Goal: Information Seeking & Learning: Learn about a topic

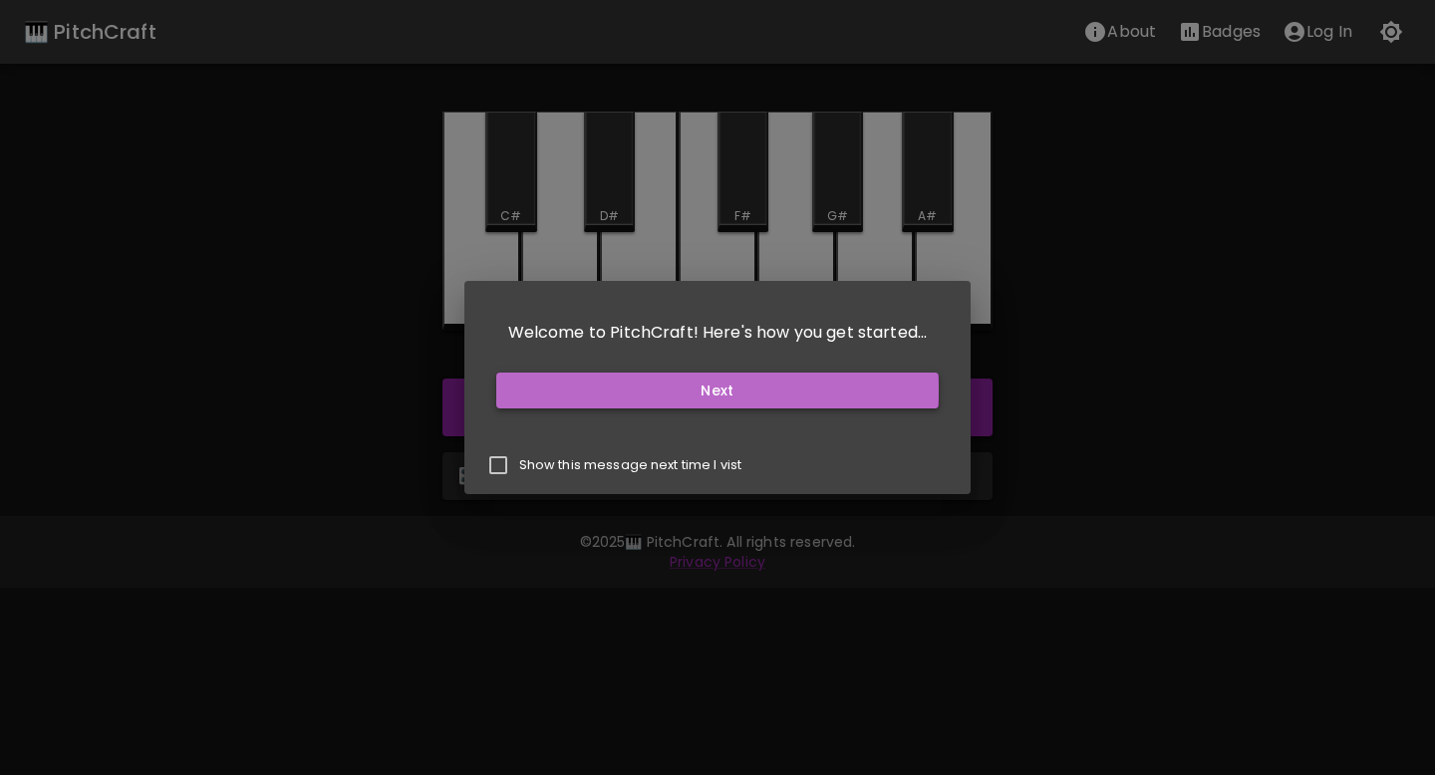
click at [629, 391] on button "Next" at bounding box center [717, 391] width 443 height 37
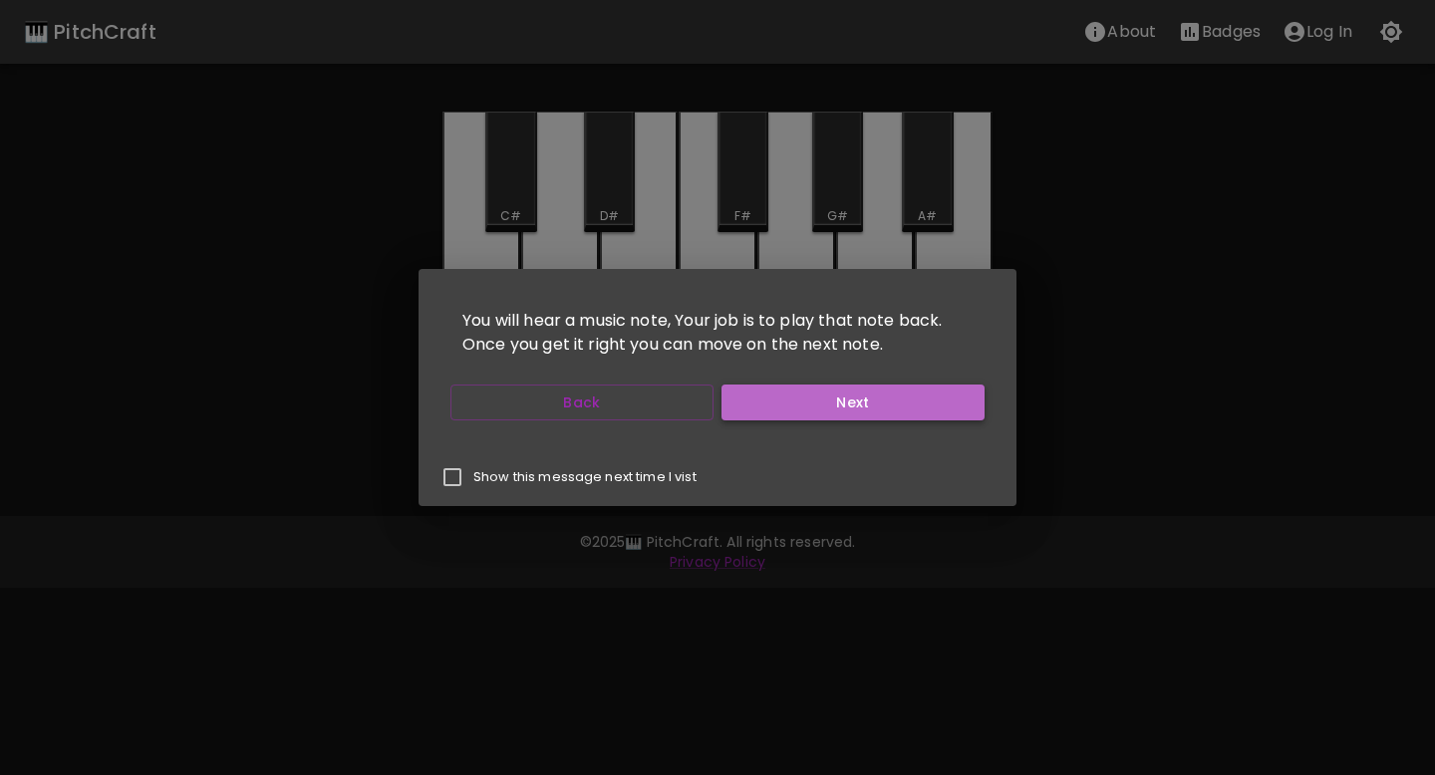
click at [746, 390] on button "Next" at bounding box center [853, 403] width 263 height 37
click at [744, 390] on button "Next" at bounding box center [853, 403] width 263 height 37
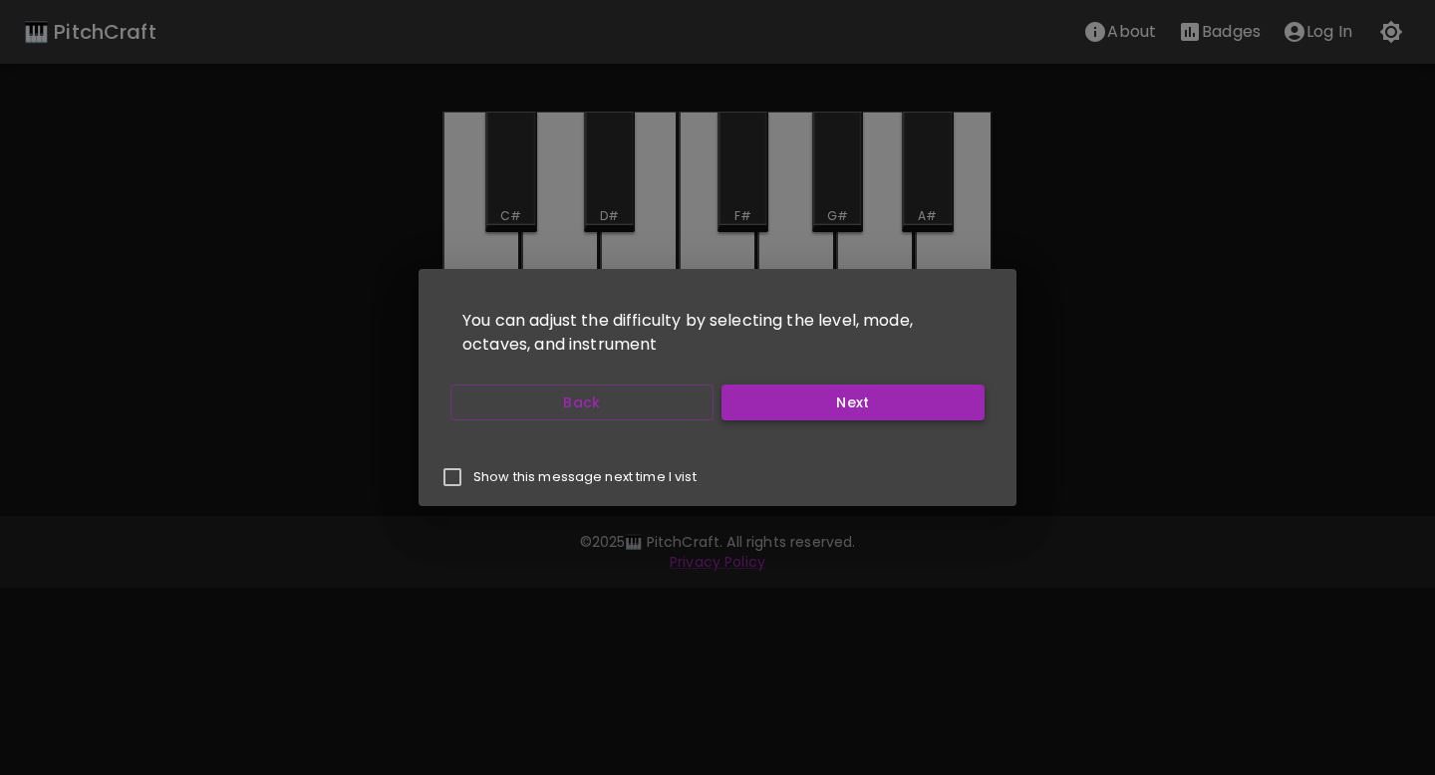
click at [755, 399] on button "Next" at bounding box center [853, 403] width 263 height 37
click at [755, 399] on button "Start Playing" at bounding box center [853, 403] width 263 height 37
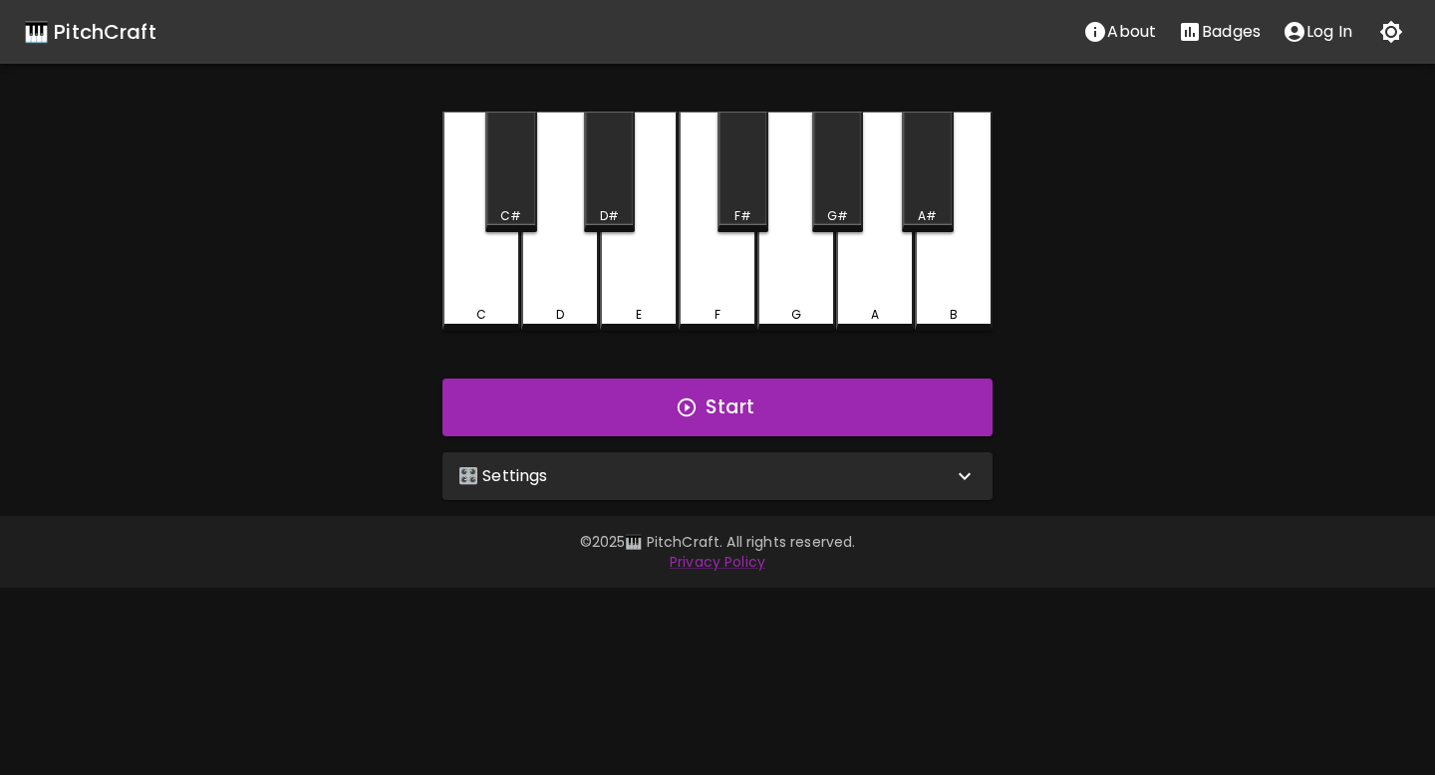
click at [597, 485] on div "🎛️ Settings" at bounding box center [705, 476] width 494 height 24
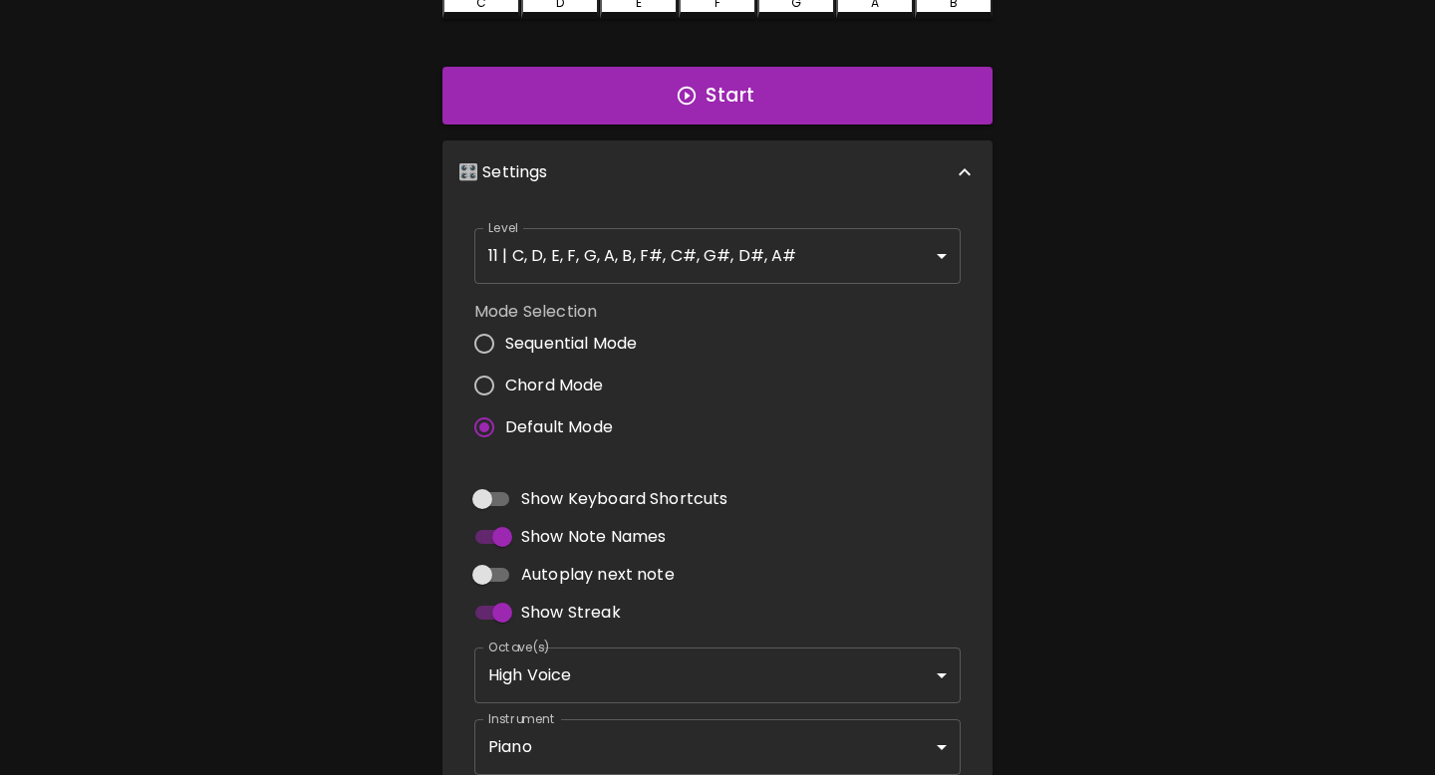
scroll to position [315, 0]
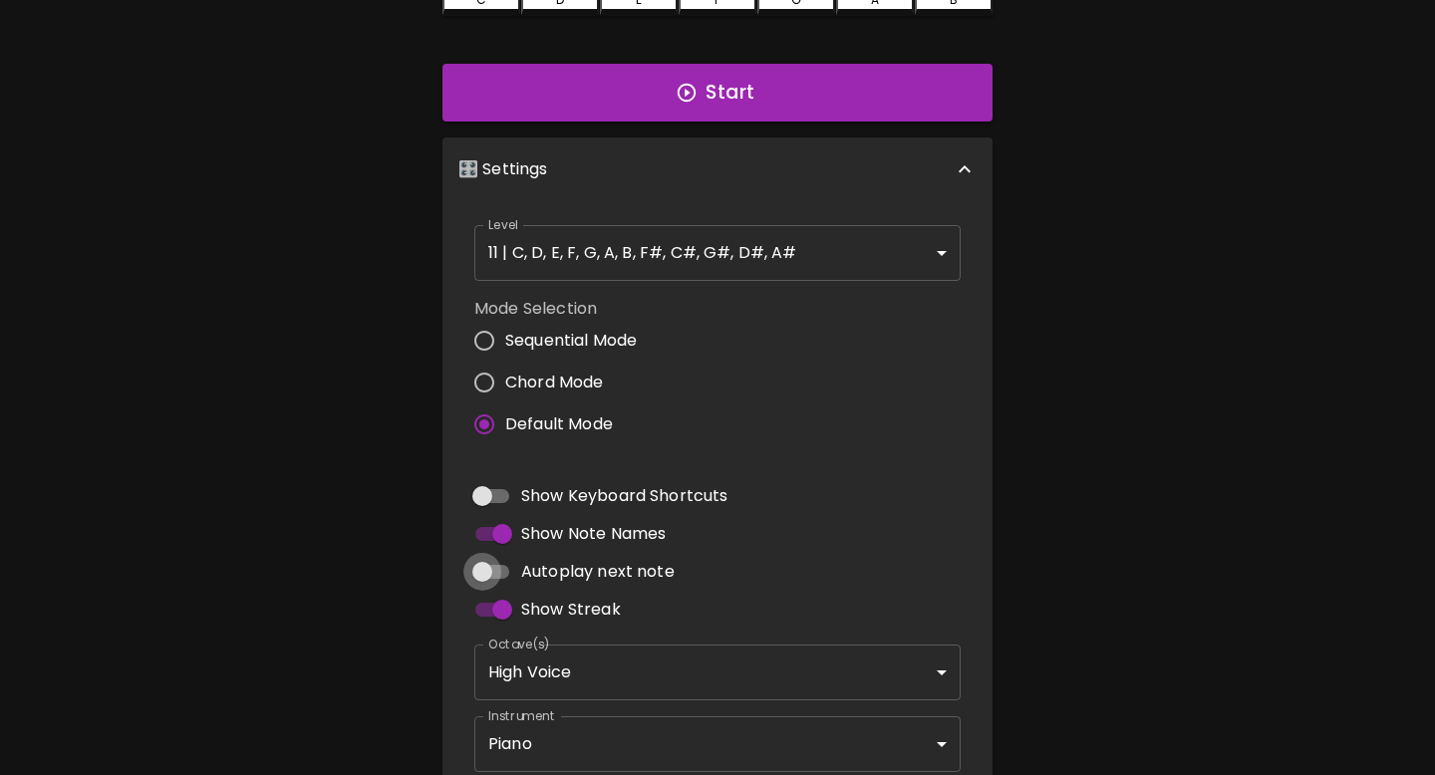
click at [492, 578] on input "Autoplay next note" at bounding box center [483, 572] width 114 height 38
checkbox input "true"
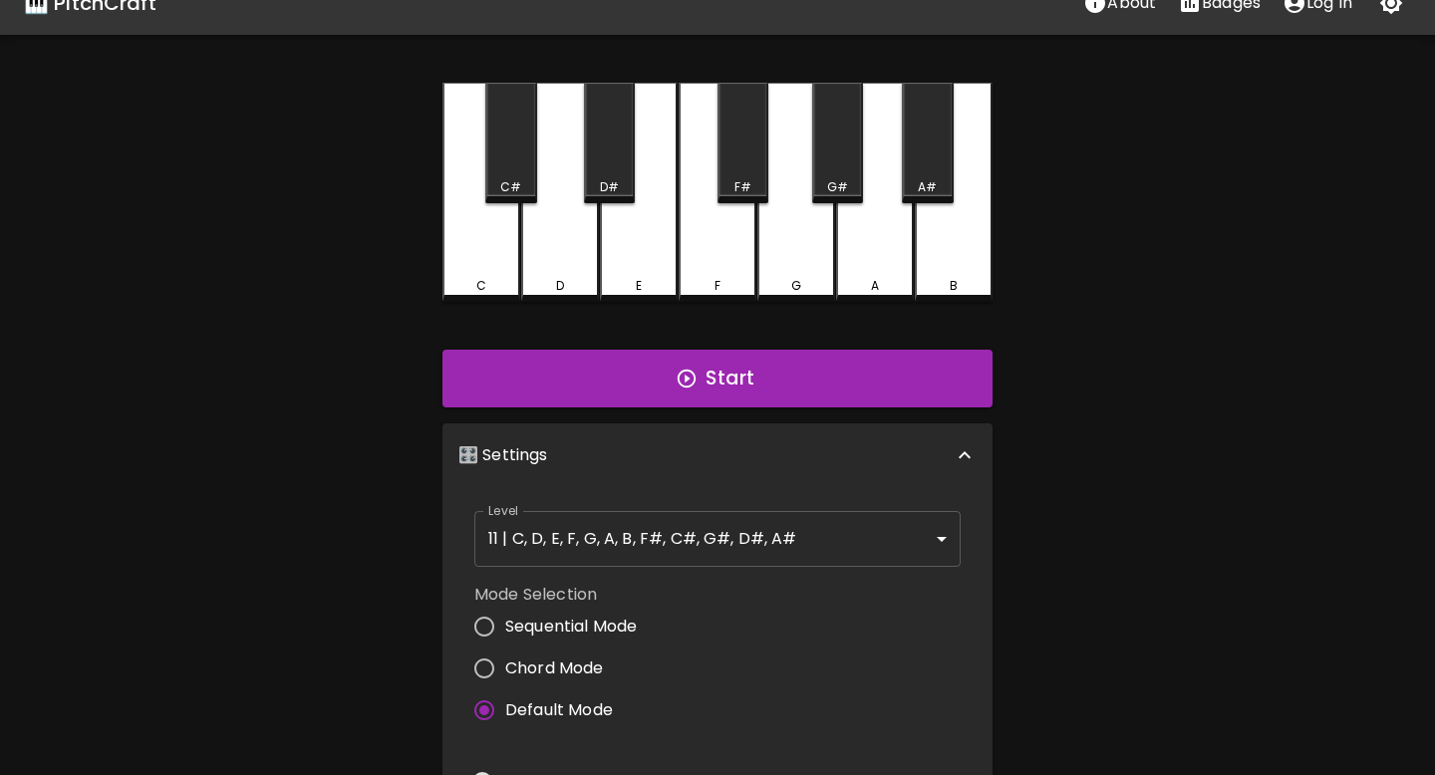
scroll to position [0, 0]
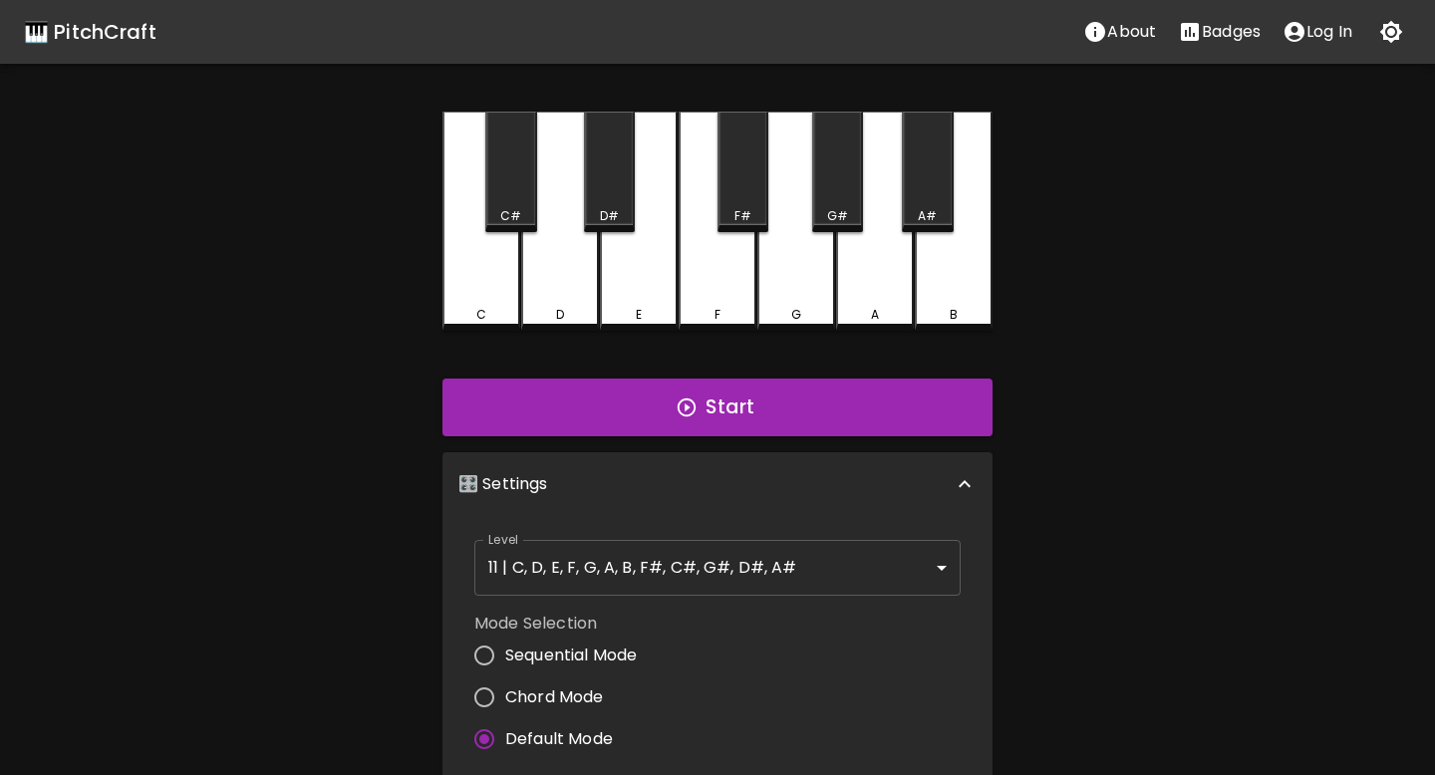
click at [625, 574] on body "🎹 PitchCraft About Badges Log In C C# D D# E F F# G G# A A# B Start 🎛️ Settings…" at bounding box center [717, 603] width 1435 height 1207
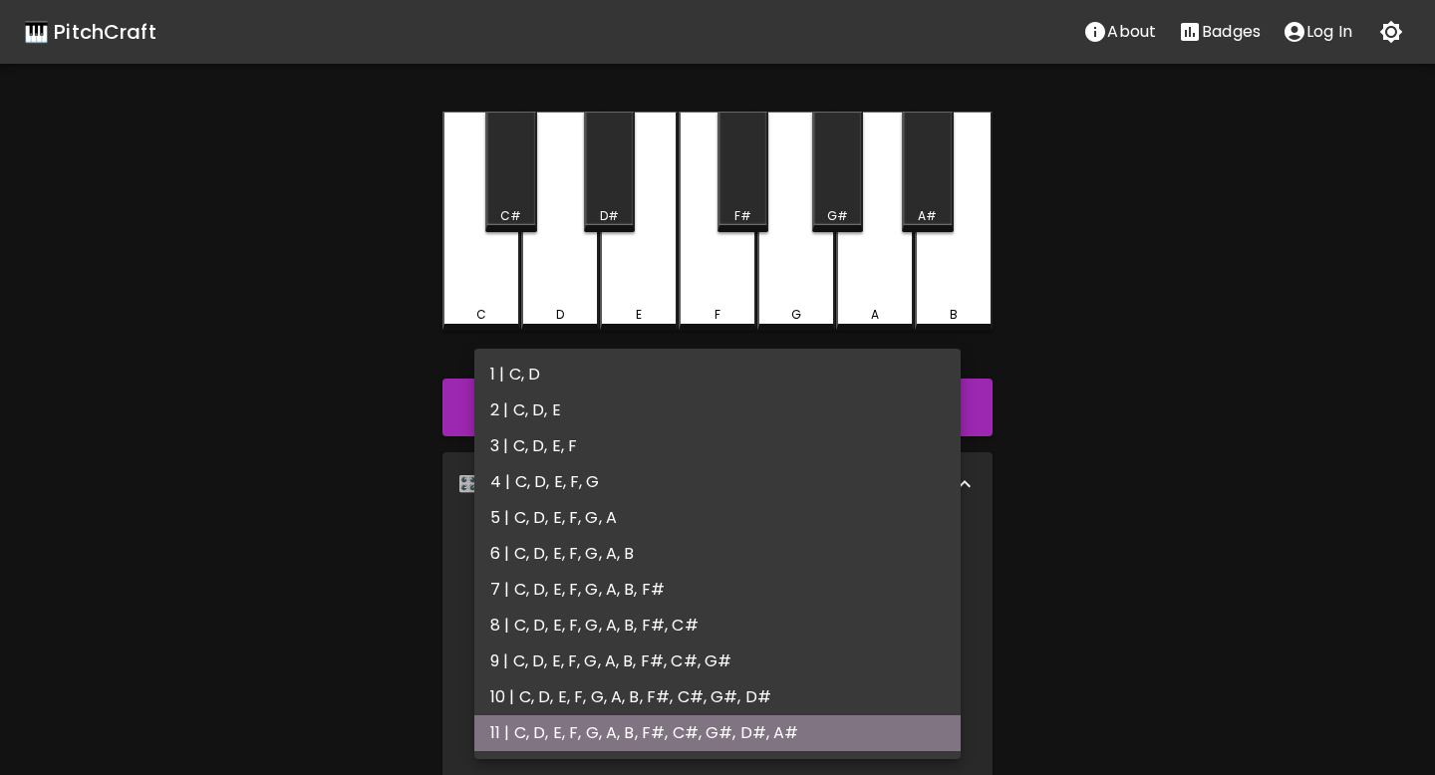
click at [569, 739] on li "11 | C, D, E, F, G, A, B, F#, C#, G#, D#, A#" at bounding box center [717, 734] width 486 height 36
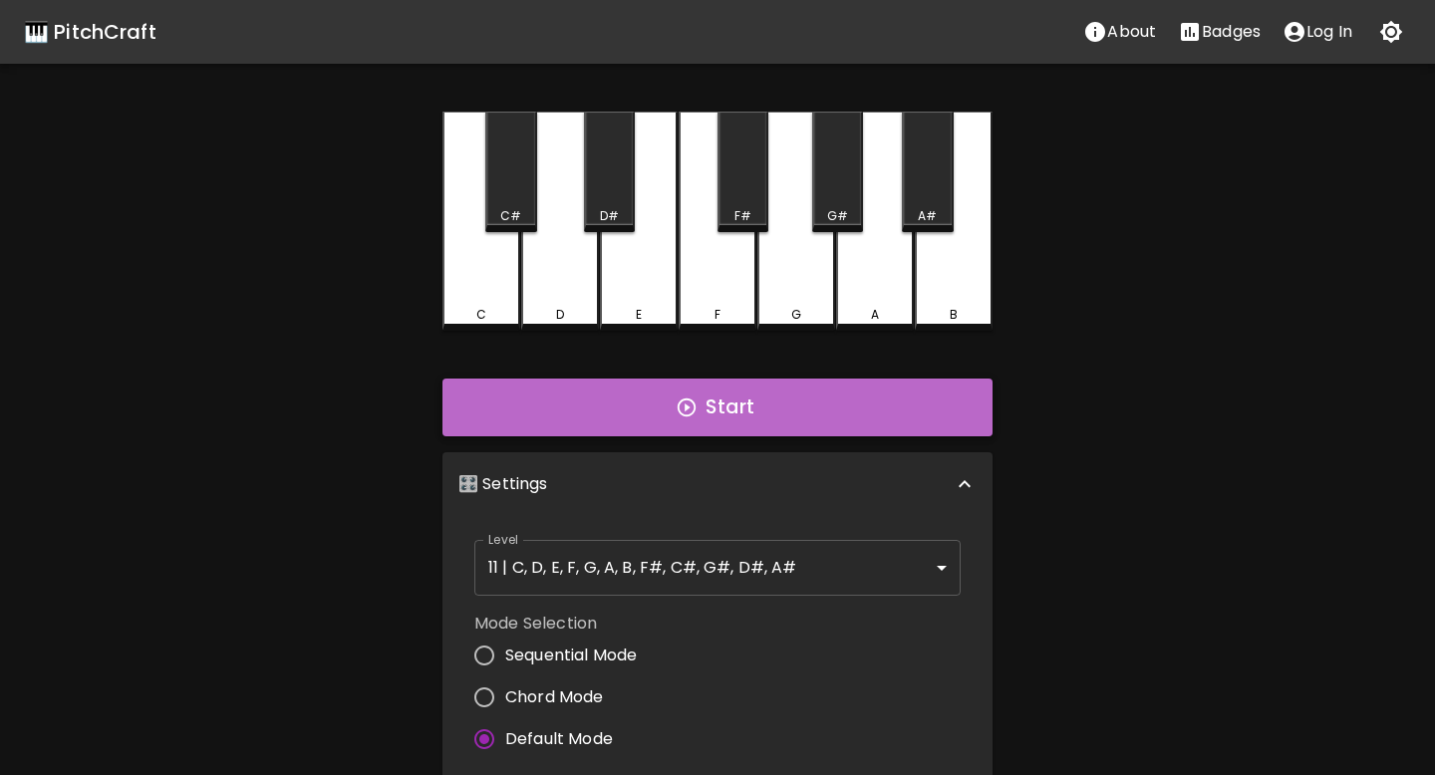
click at [655, 409] on button "Start" at bounding box center [717, 408] width 550 height 58
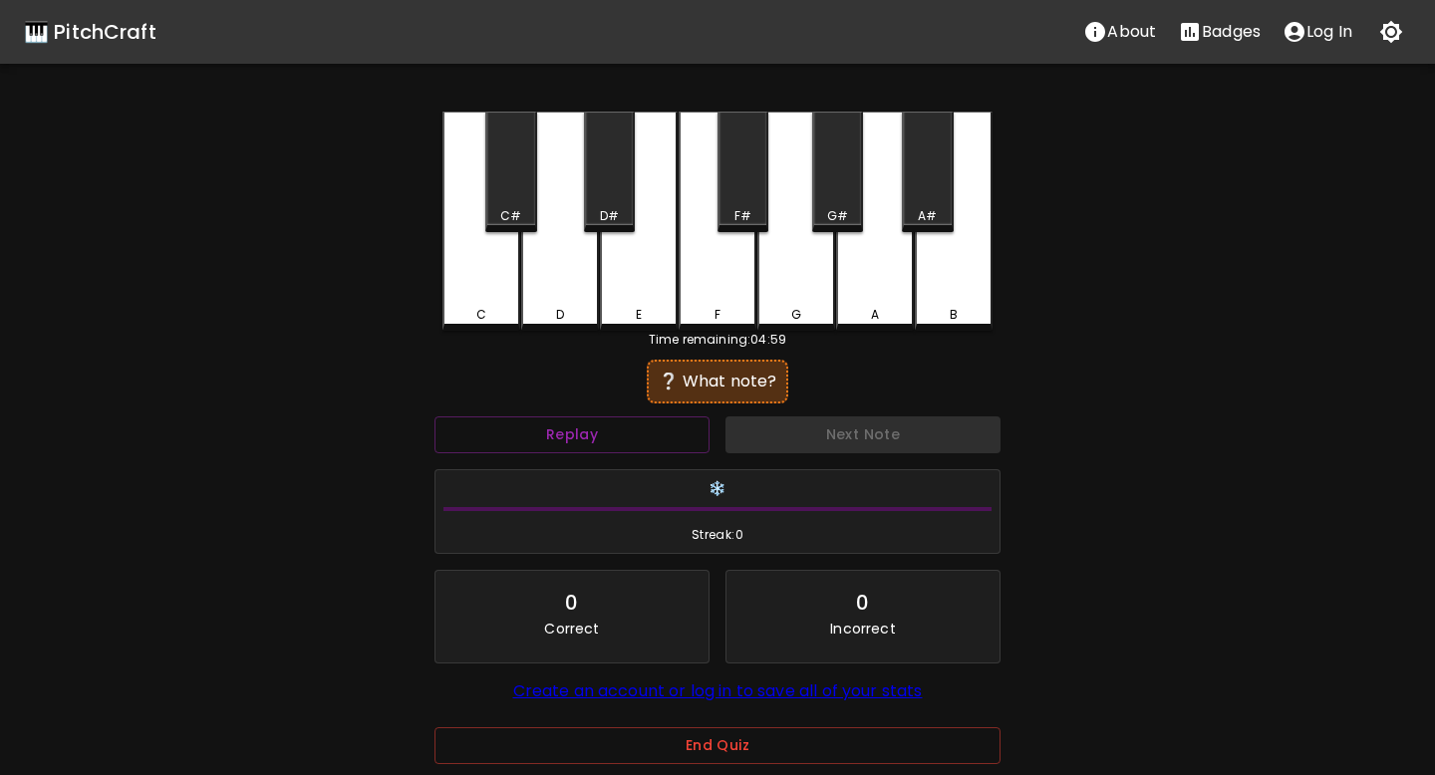
click at [522, 216] on div "C#" at bounding box center [510, 216] width 47 height 18
click at [631, 269] on div "E" at bounding box center [639, 221] width 78 height 219
click at [914, 209] on div "A#" at bounding box center [927, 216] width 47 height 18
click at [606, 255] on div "E" at bounding box center [639, 221] width 78 height 219
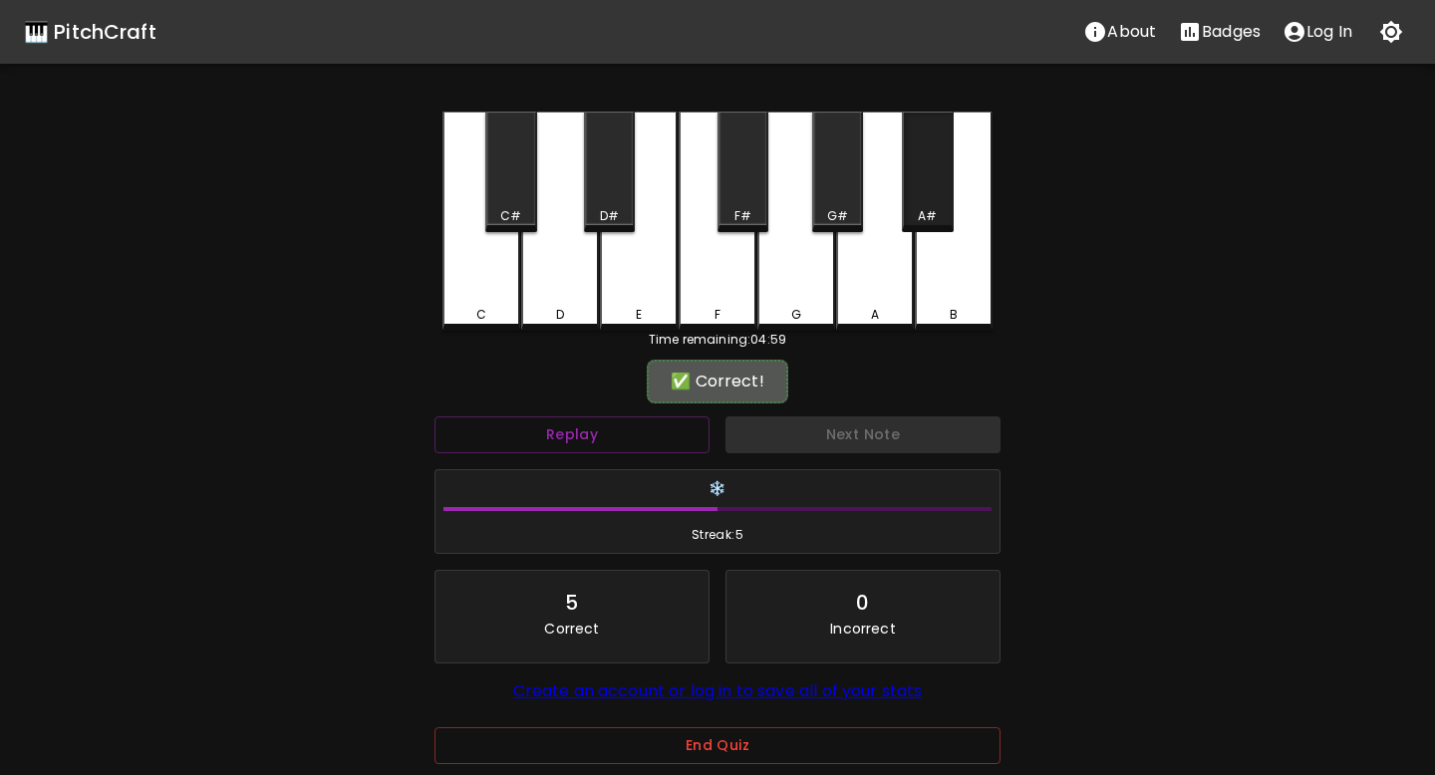
click at [905, 194] on div "A#" at bounding box center [927, 172] width 51 height 121
click at [493, 185] on div "C#" at bounding box center [510, 172] width 51 height 121
click at [803, 256] on div "G" at bounding box center [796, 221] width 78 height 219
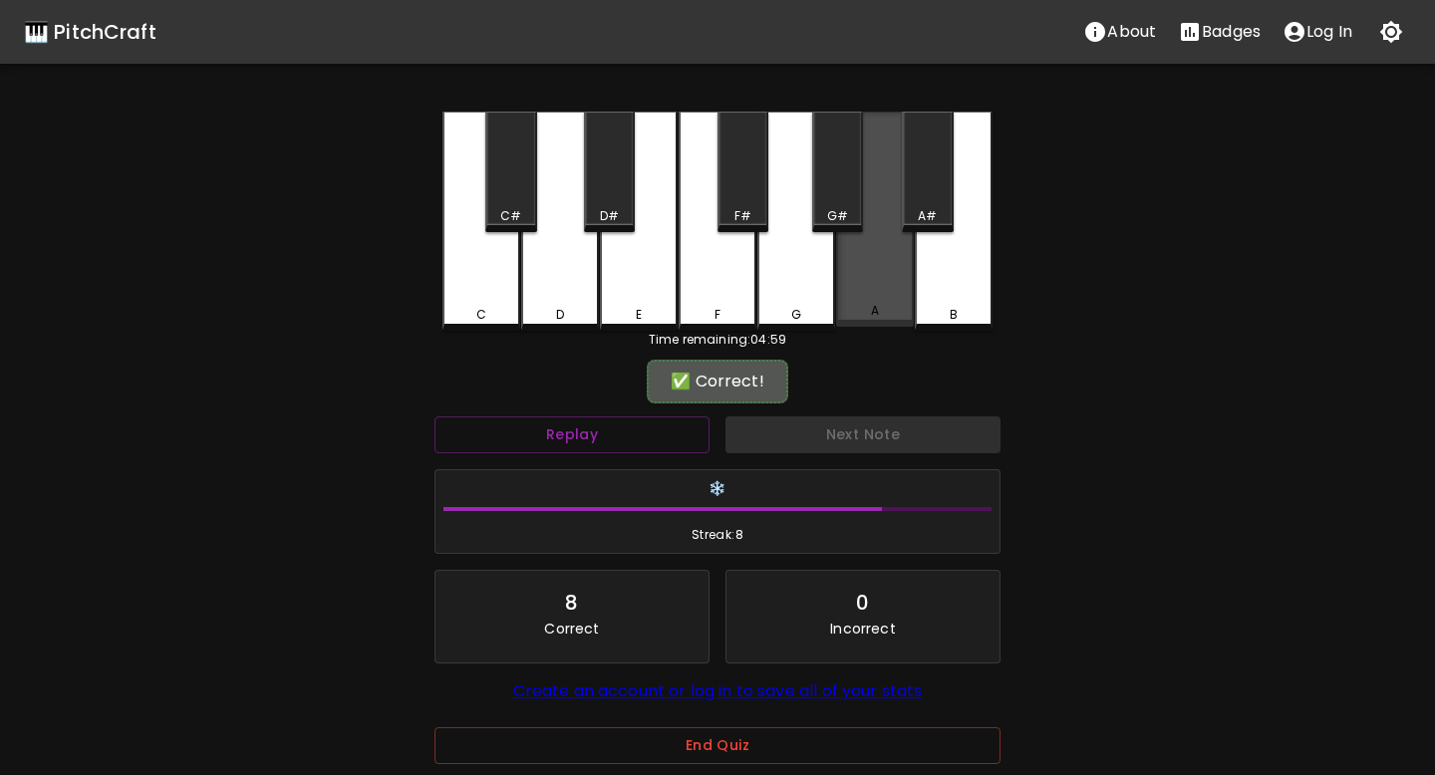
click at [882, 250] on div "A" at bounding box center [875, 219] width 78 height 215
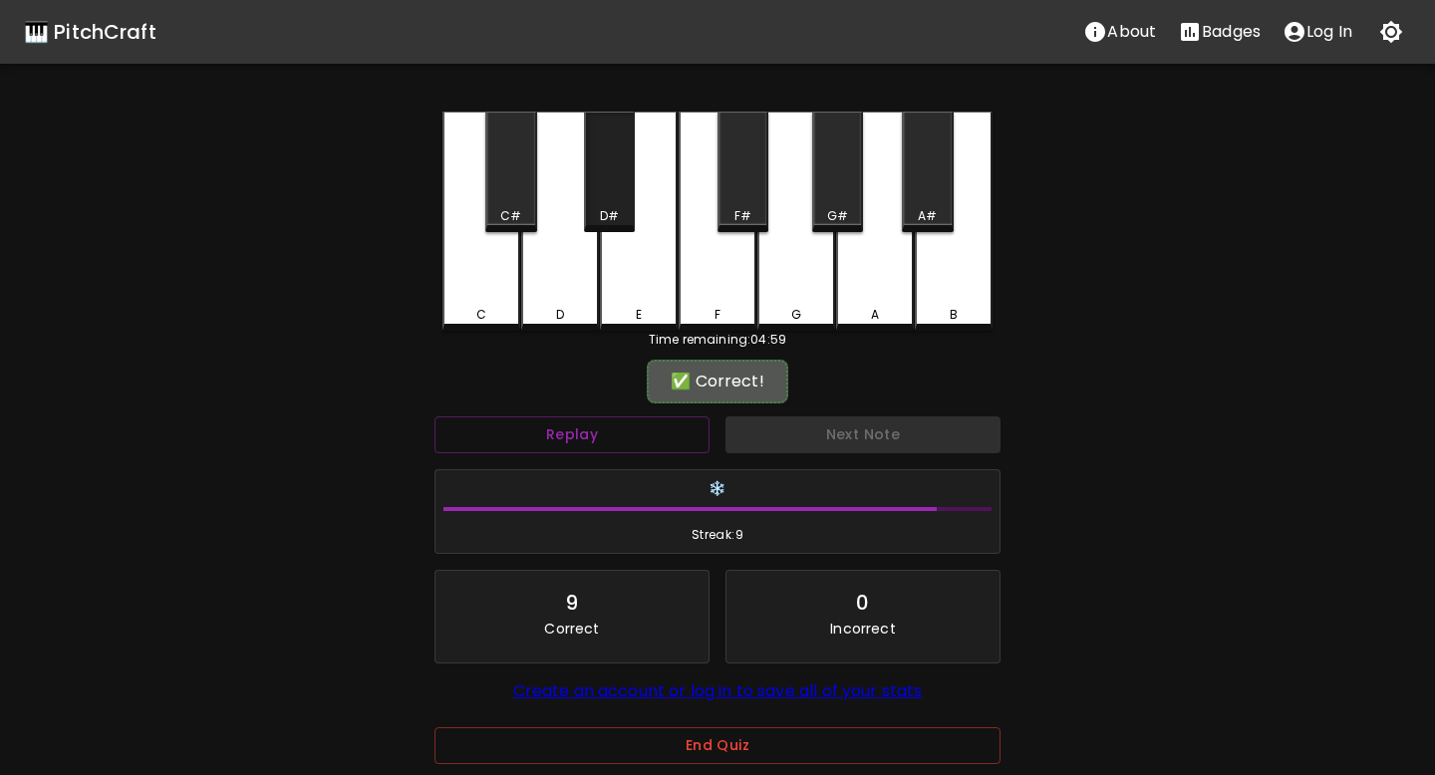
click at [602, 189] on div "D#" at bounding box center [609, 172] width 51 height 121
click at [833, 223] on div "G#" at bounding box center [837, 216] width 21 height 18
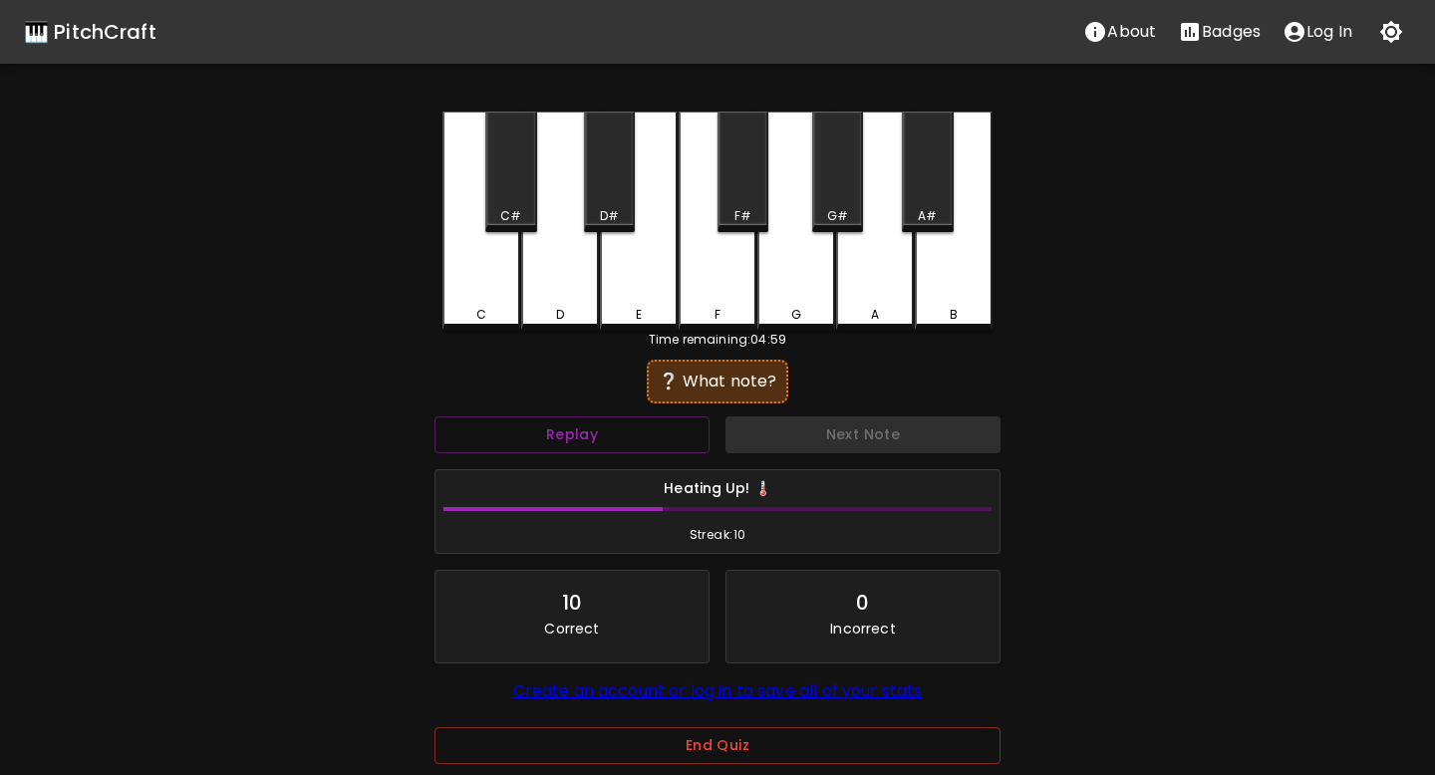
click at [632, 240] on div "E" at bounding box center [639, 221] width 78 height 219
click at [928, 214] on div "A#" at bounding box center [927, 216] width 19 height 18
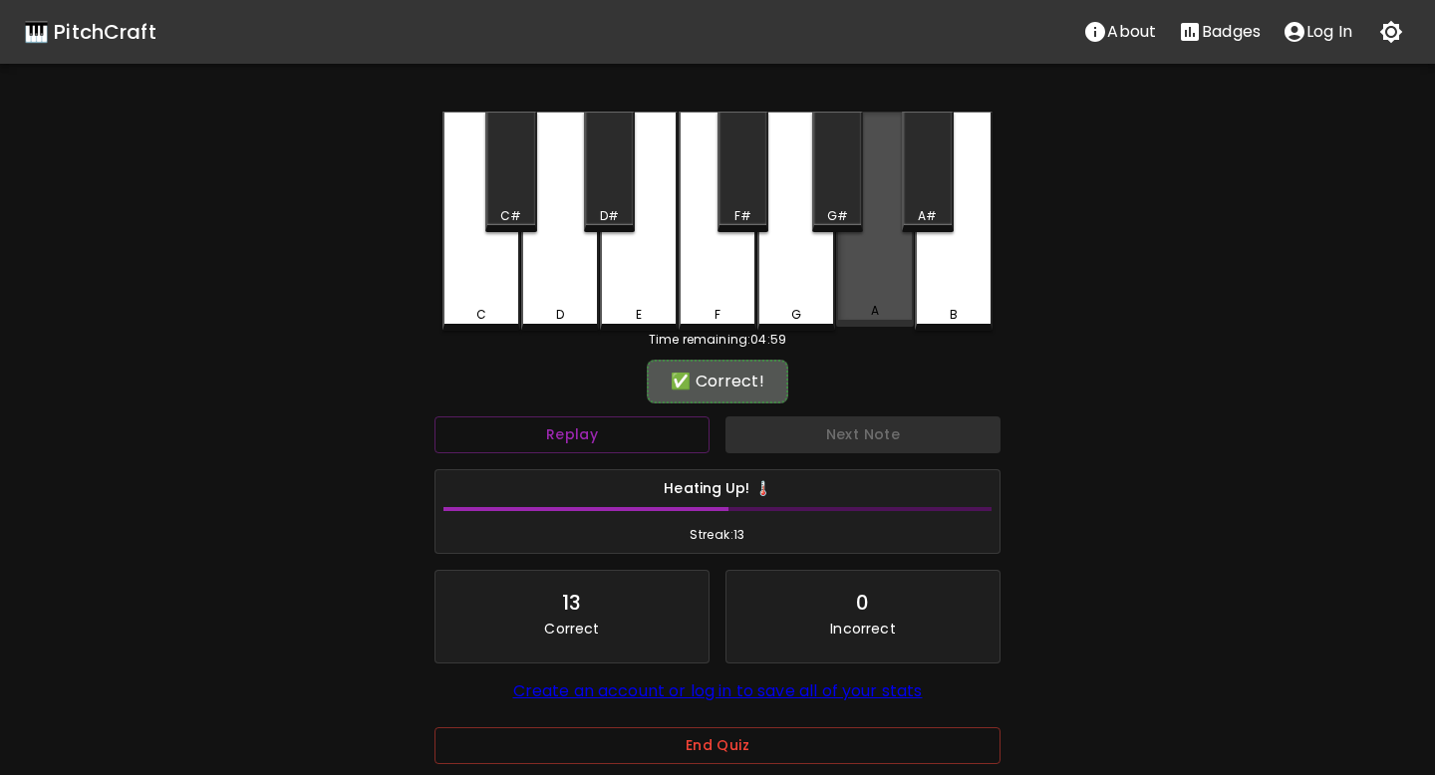
click at [890, 243] on div "A" at bounding box center [875, 219] width 78 height 215
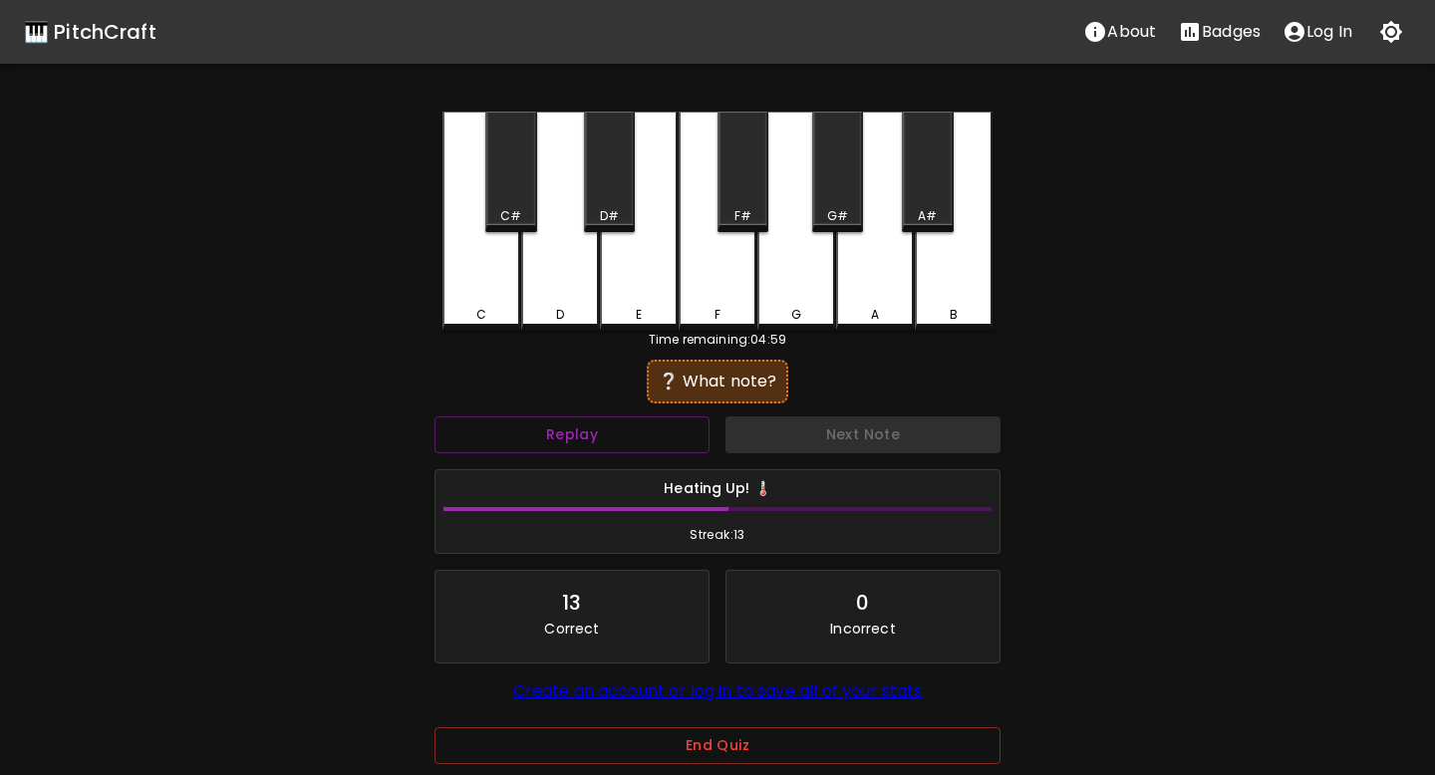
click at [888, 243] on div "A" at bounding box center [875, 221] width 78 height 219
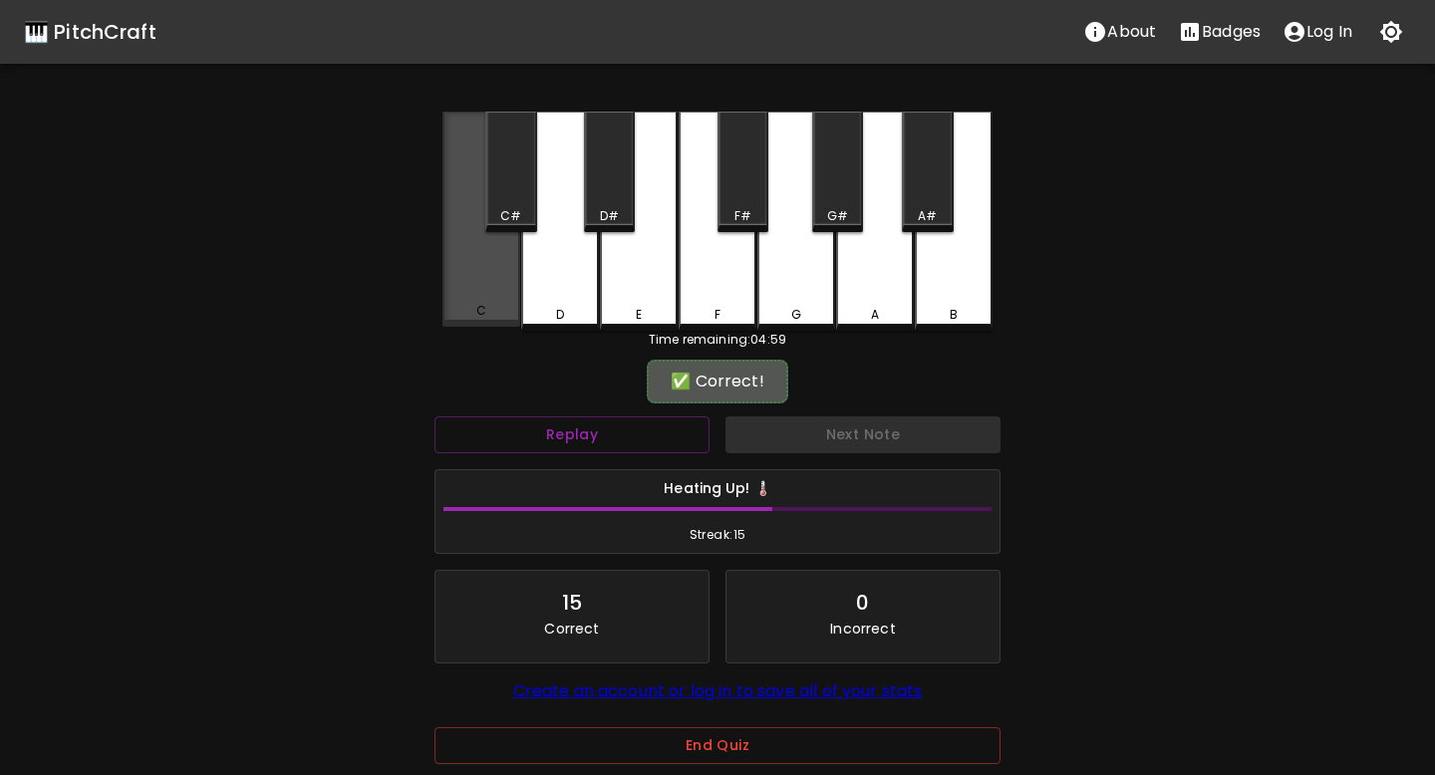
click at [515, 246] on div "C" at bounding box center [481, 219] width 78 height 215
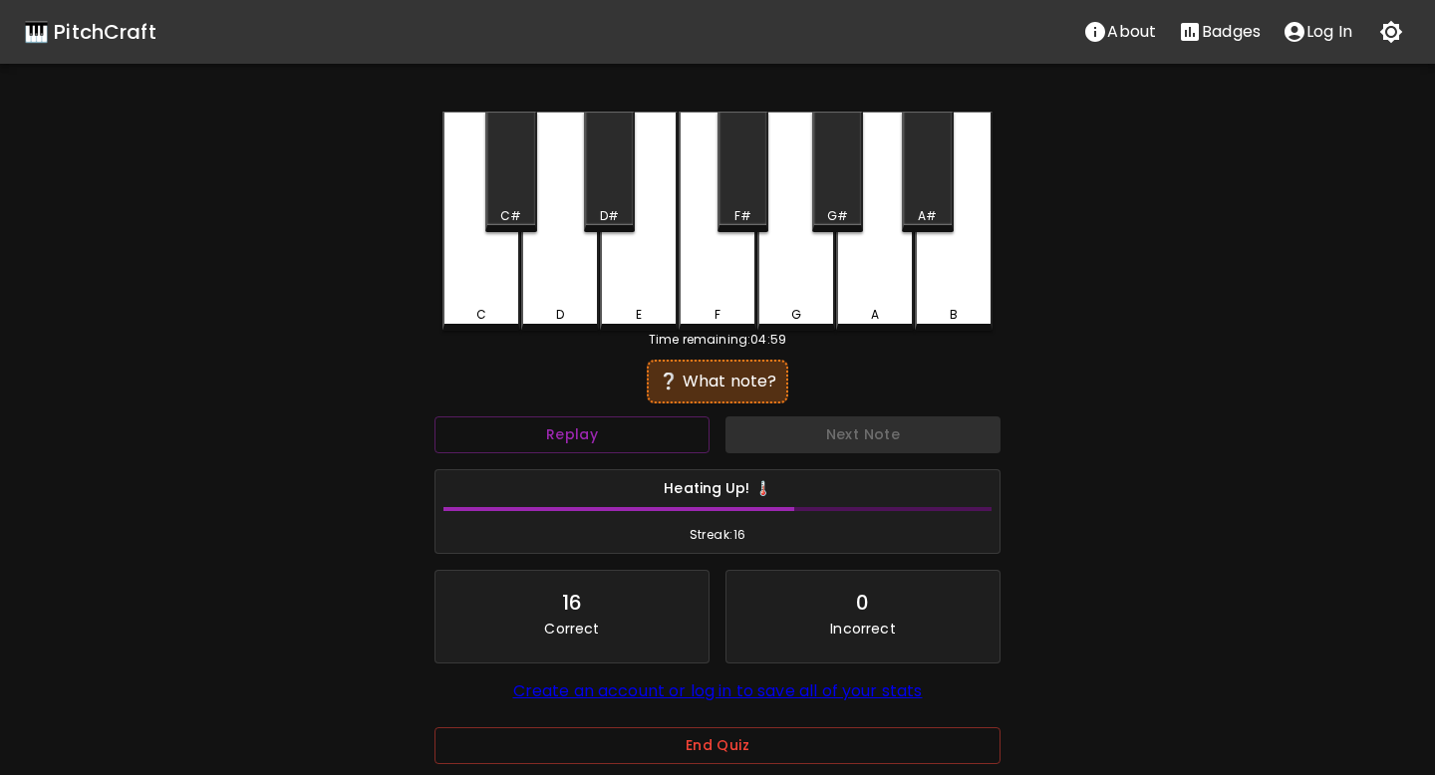
click at [885, 276] on div "A" at bounding box center [875, 221] width 78 height 219
click at [589, 193] on div "D#" at bounding box center [609, 172] width 51 height 121
click at [520, 192] on div "C#" at bounding box center [510, 172] width 51 height 121
click at [819, 197] on div "G#" at bounding box center [837, 172] width 51 height 121
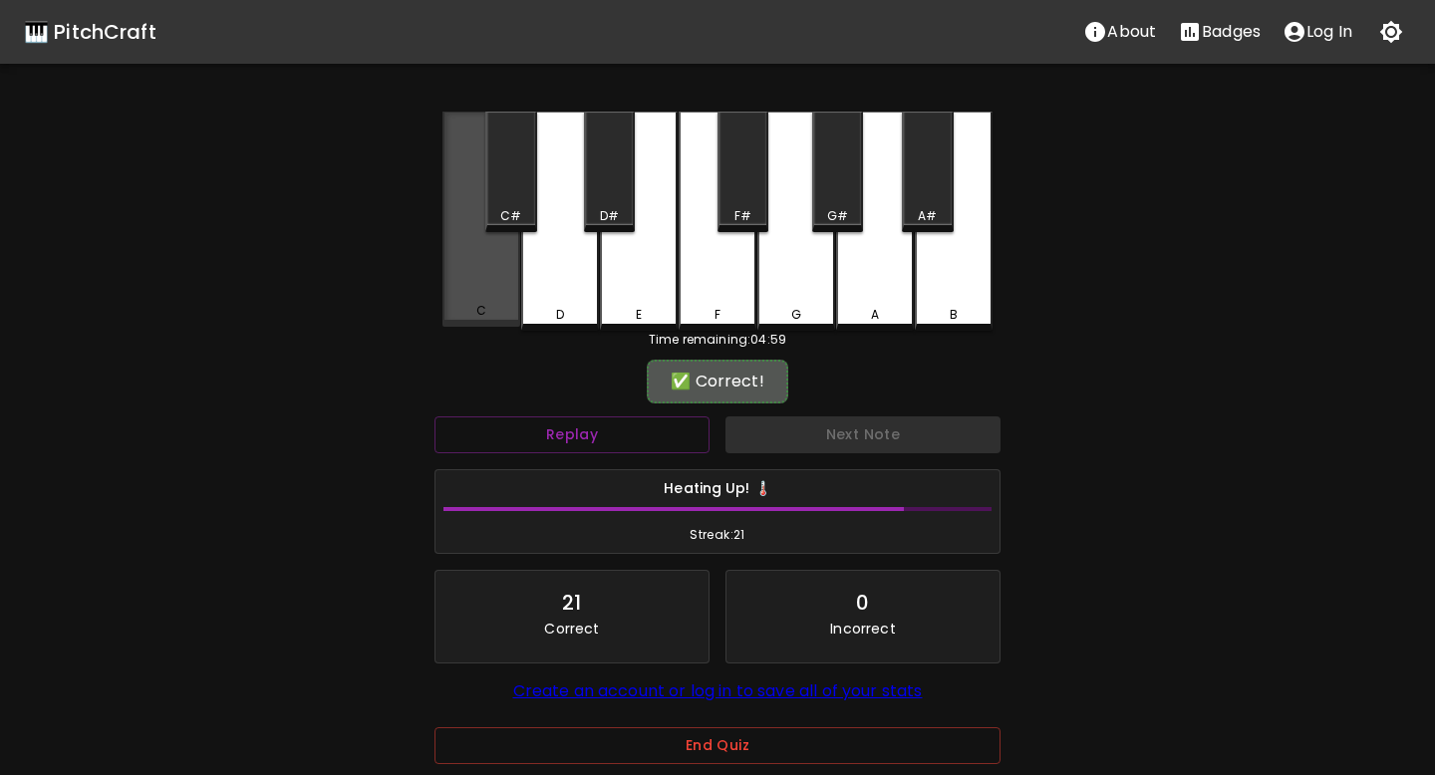
click at [482, 252] on div "C" at bounding box center [481, 219] width 78 height 215
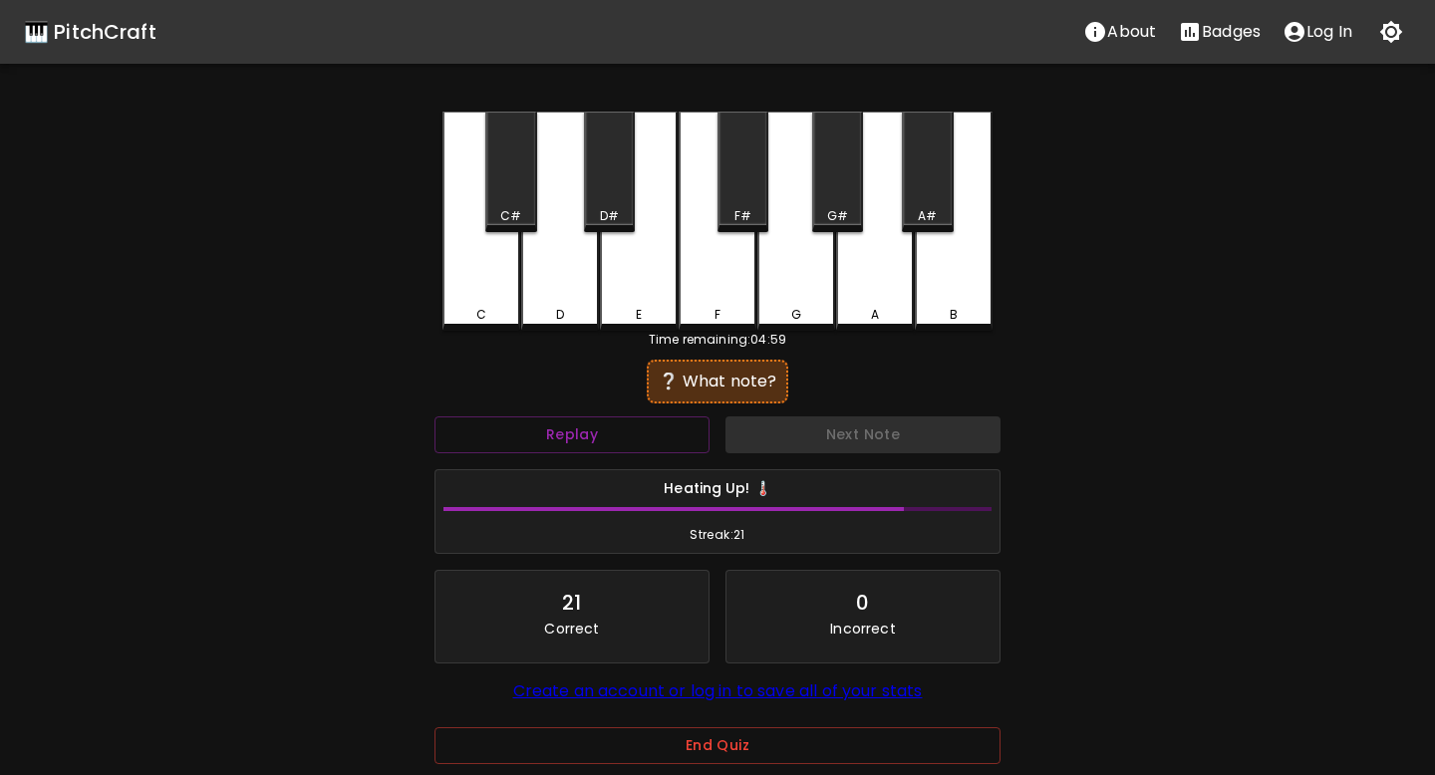
click at [561, 257] on div "D" at bounding box center [560, 221] width 78 height 219
click at [743, 212] on div "F#" at bounding box center [742, 216] width 17 height 18
click at [626, 202] on div "D#" at bounding box center [609, 172] width 51 height 121
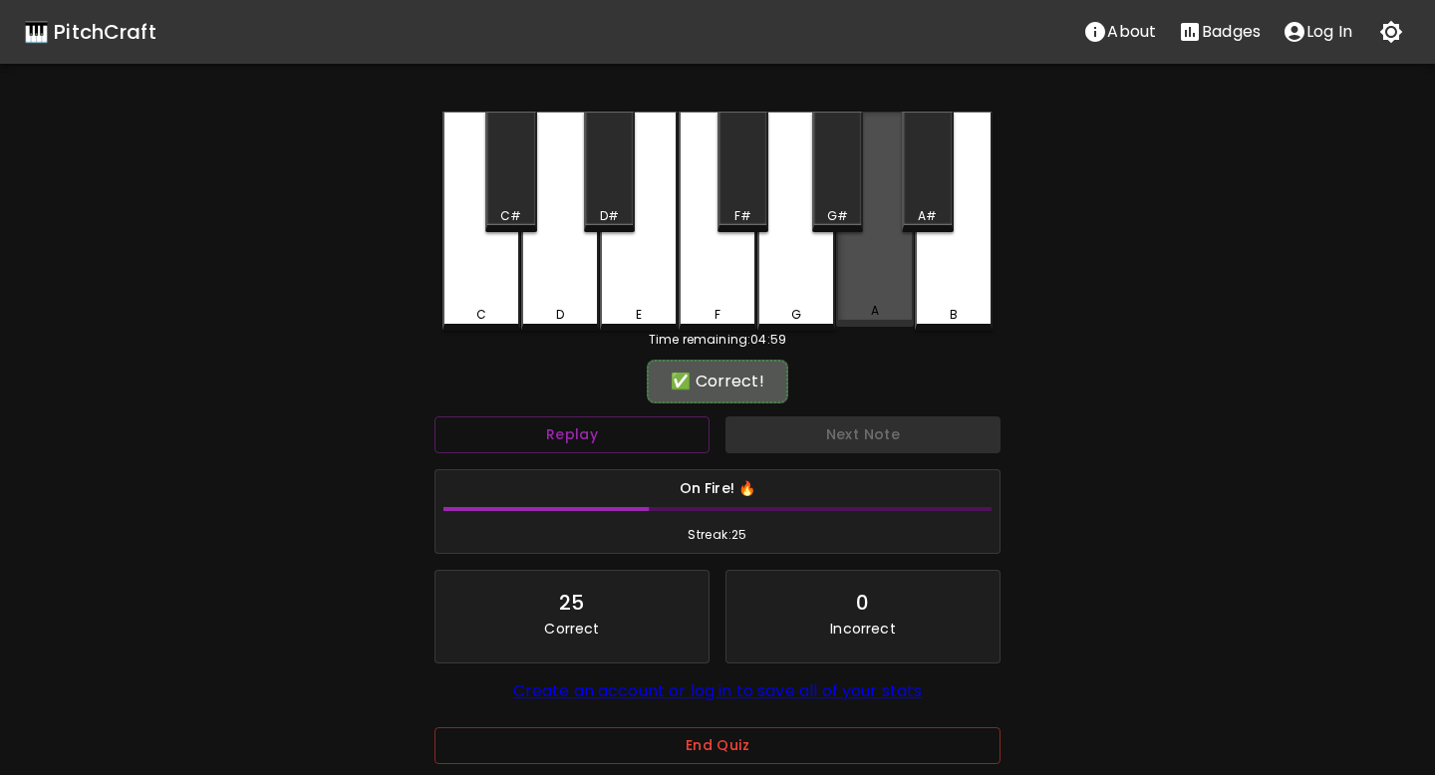
click at [852, 274] on div "A" at bounding box center [875, 219] width 78 height 215
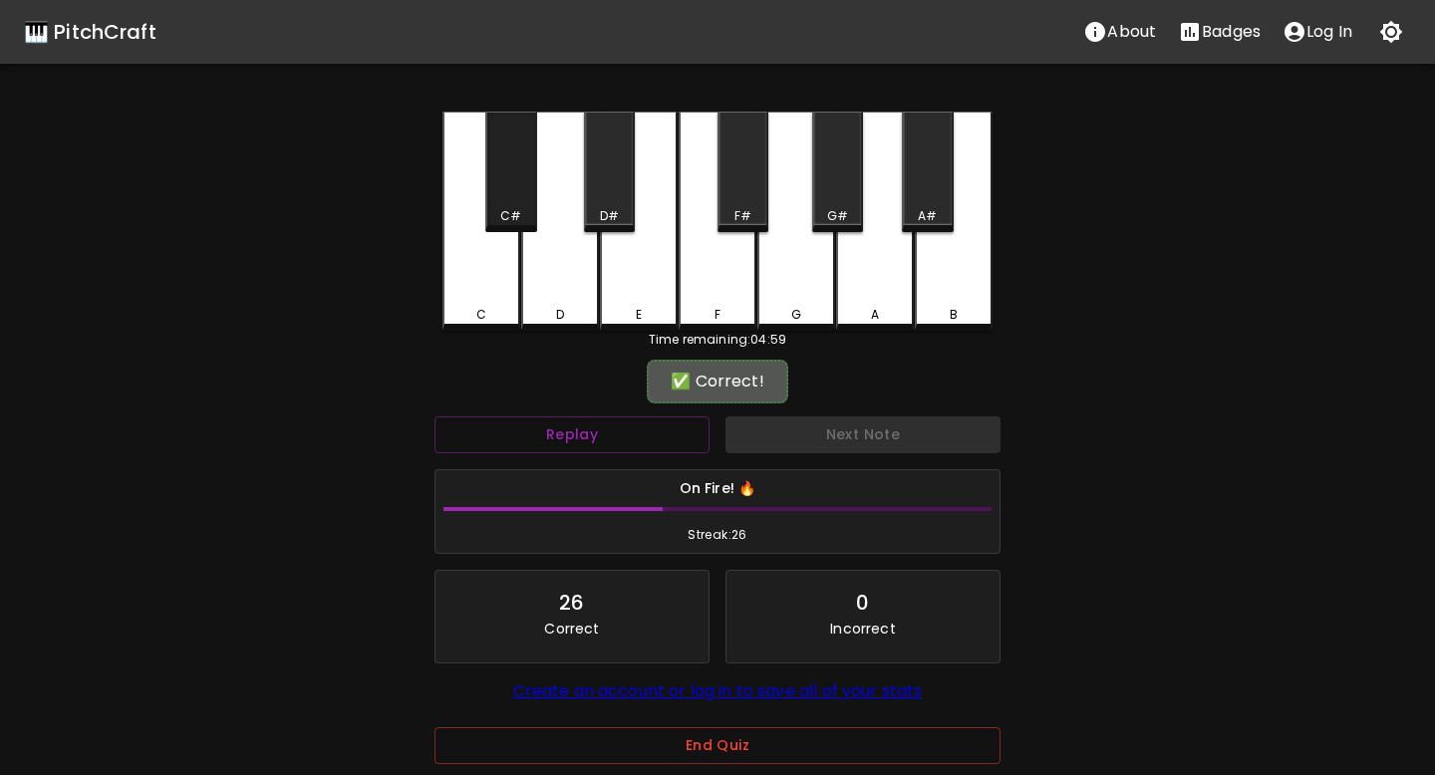
click at [506, 187] on div "C#" at bounding box center [510, 172] width 51 height 121
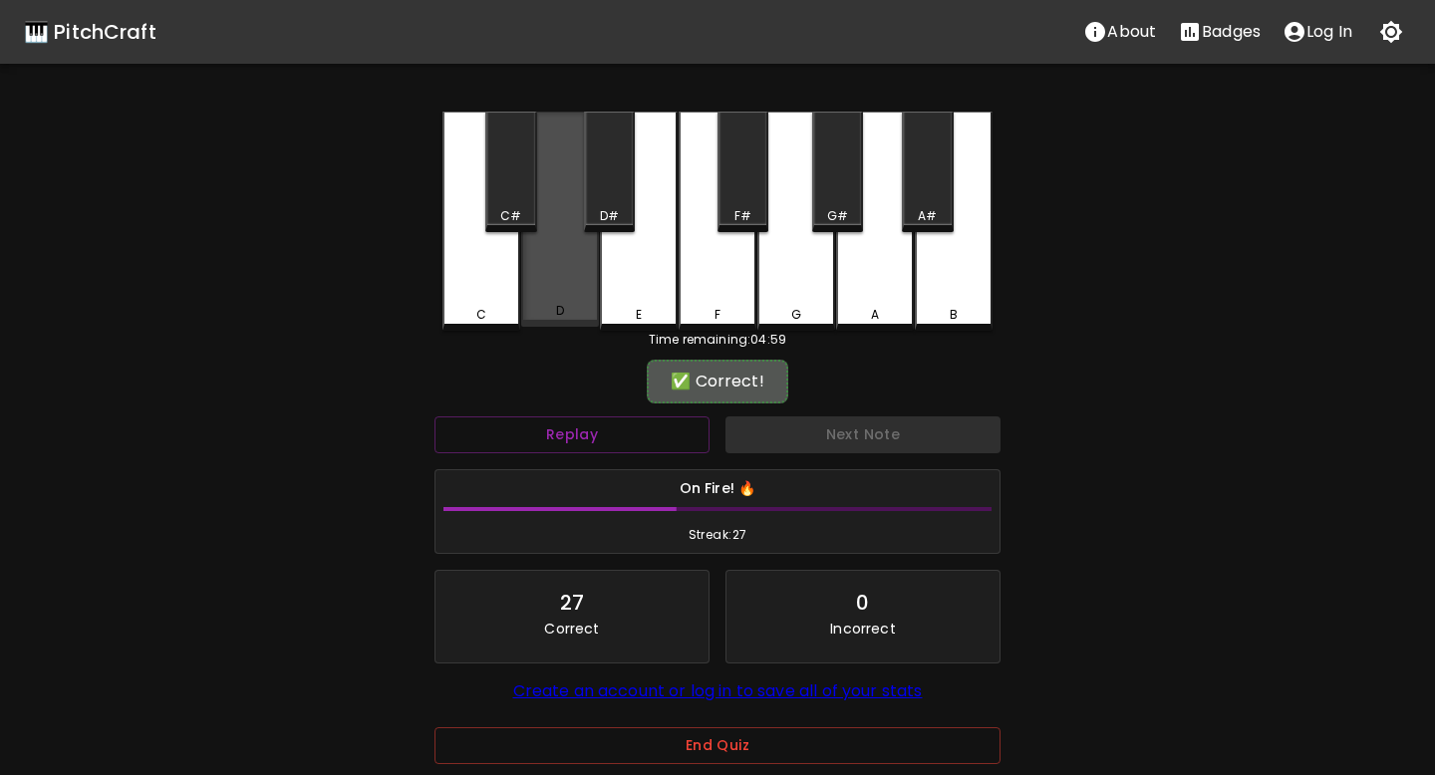
click at [573, 259] on div "D" at bounding box center [560, 219] width 78 height 215
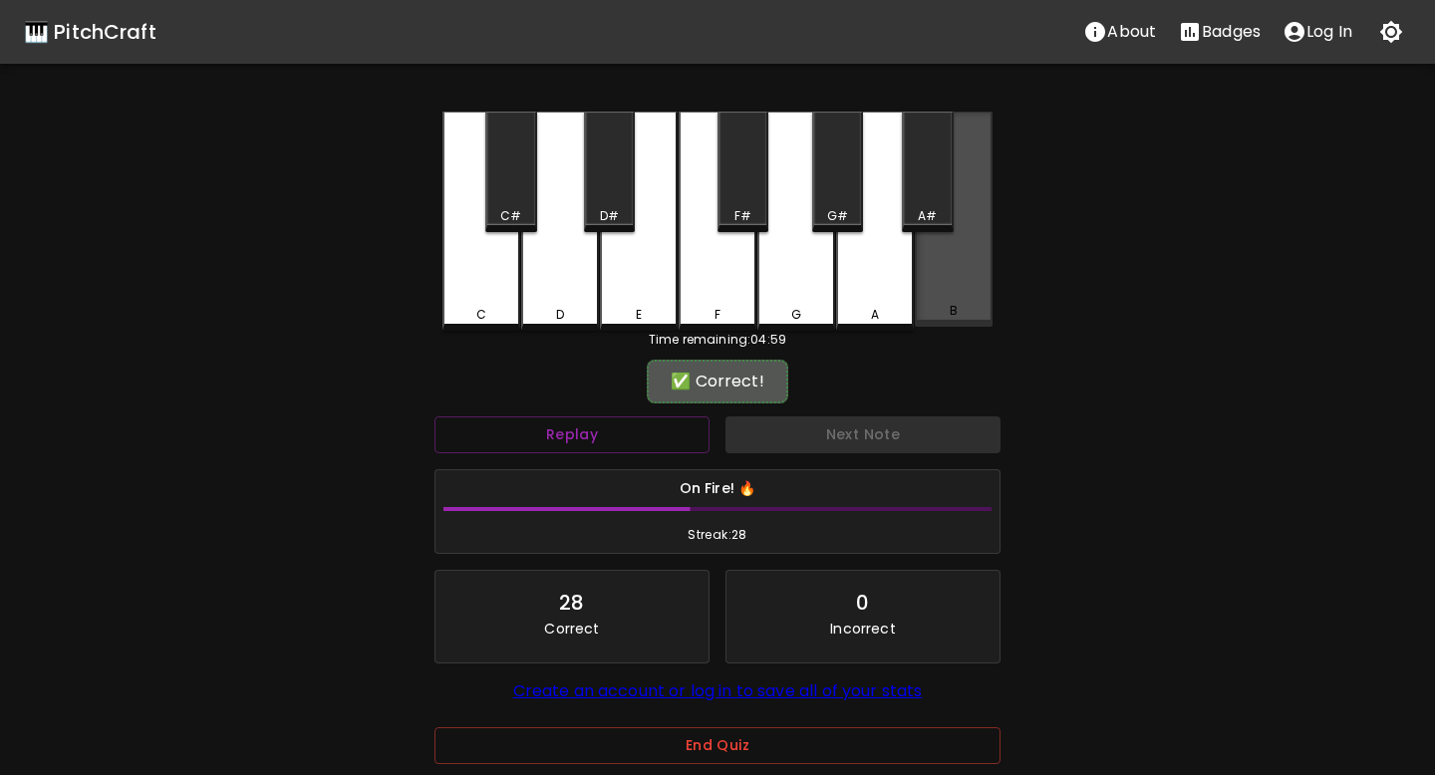
click at [963, 246] on div "B" at bounding box center [954, 219] width 78 height 215
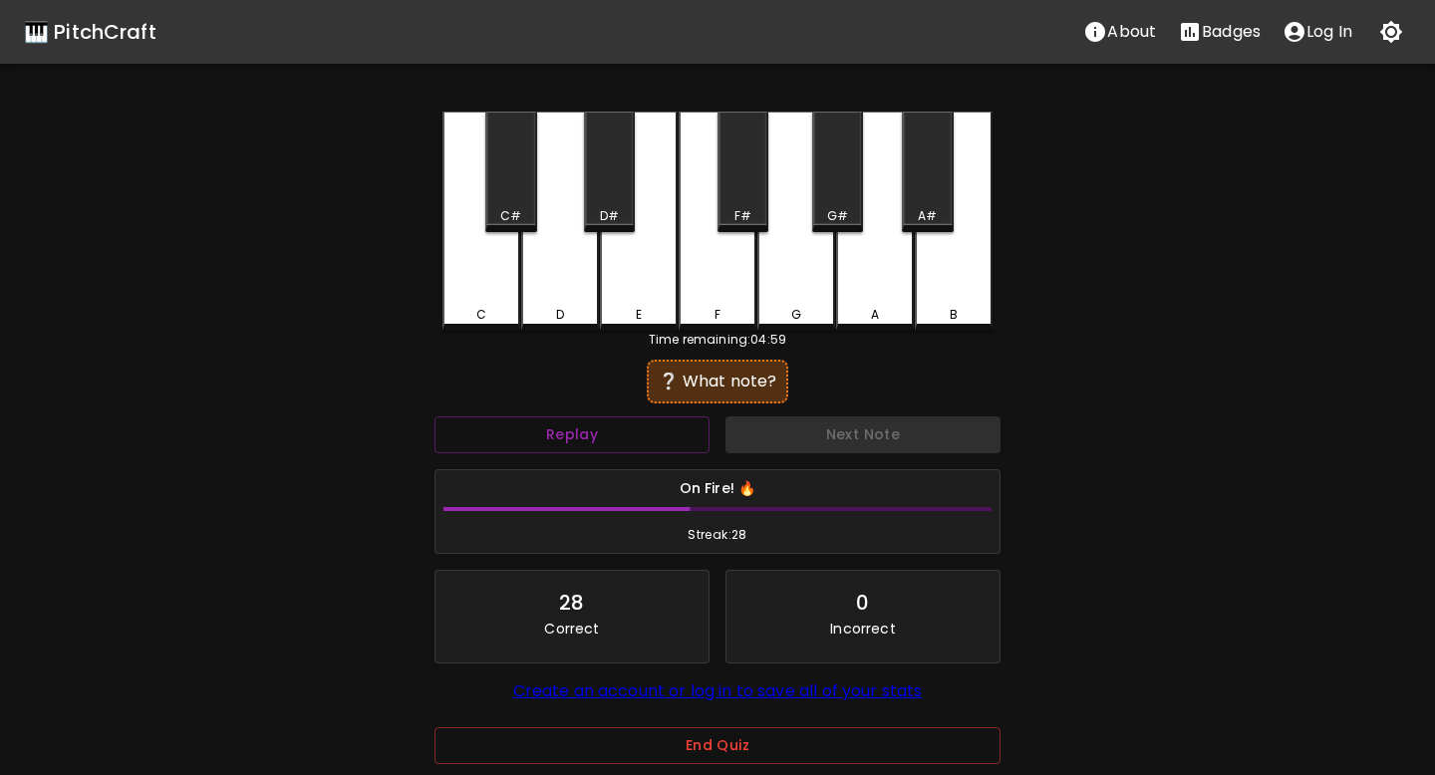
click at [564, 262] on div "D" at bounding box center [560, 221] width 78 height 219
click at [744, 188] on div "F#" at bounding box center [743, 172] width 51 height 121
click at [867, 269] on div "A" at bounding box center [875, 221] width 78 height 219
click at [621, 192] on div "D#" at bounding box center [609, 172] width 51 height 121
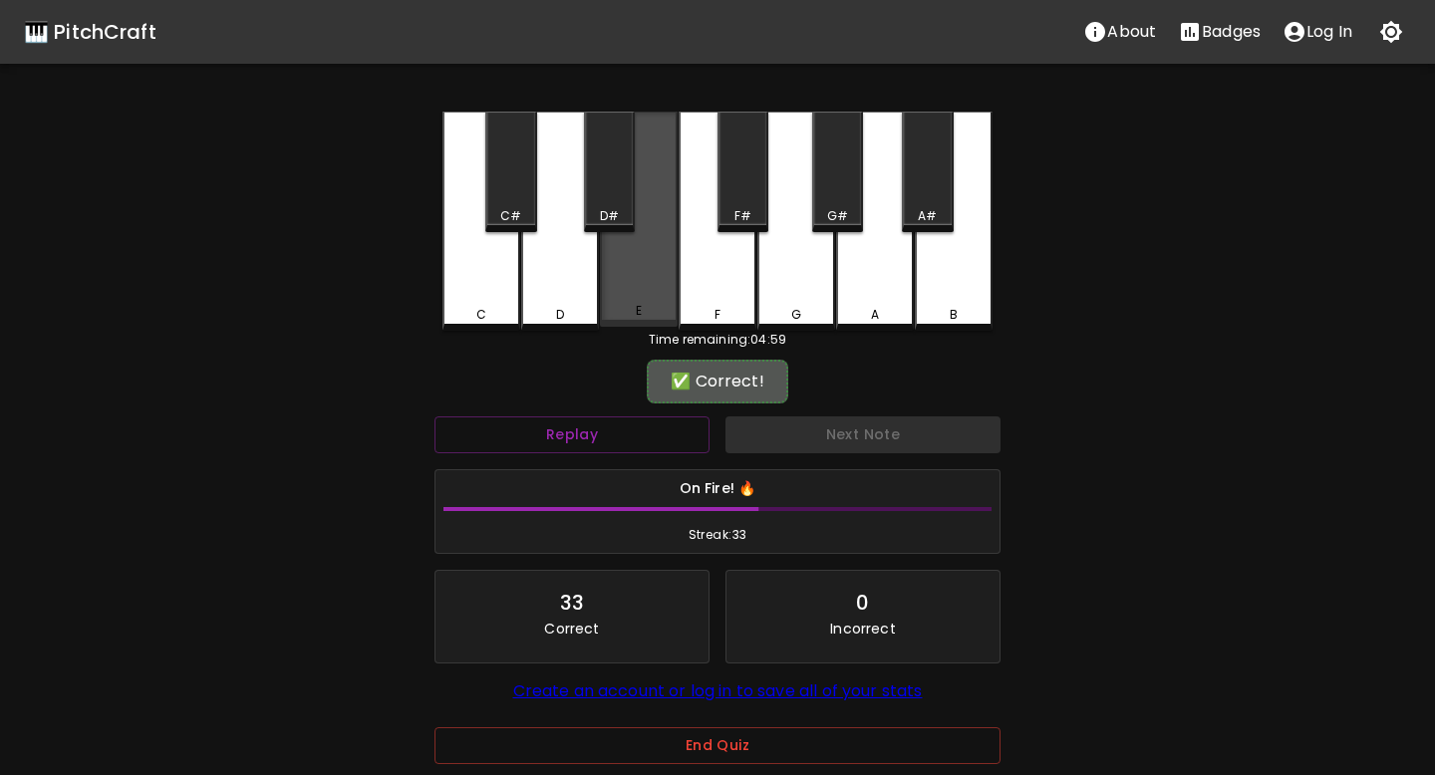
click at [649, 245] on div "E" at bounding box center [639, 219] width 78 height 215
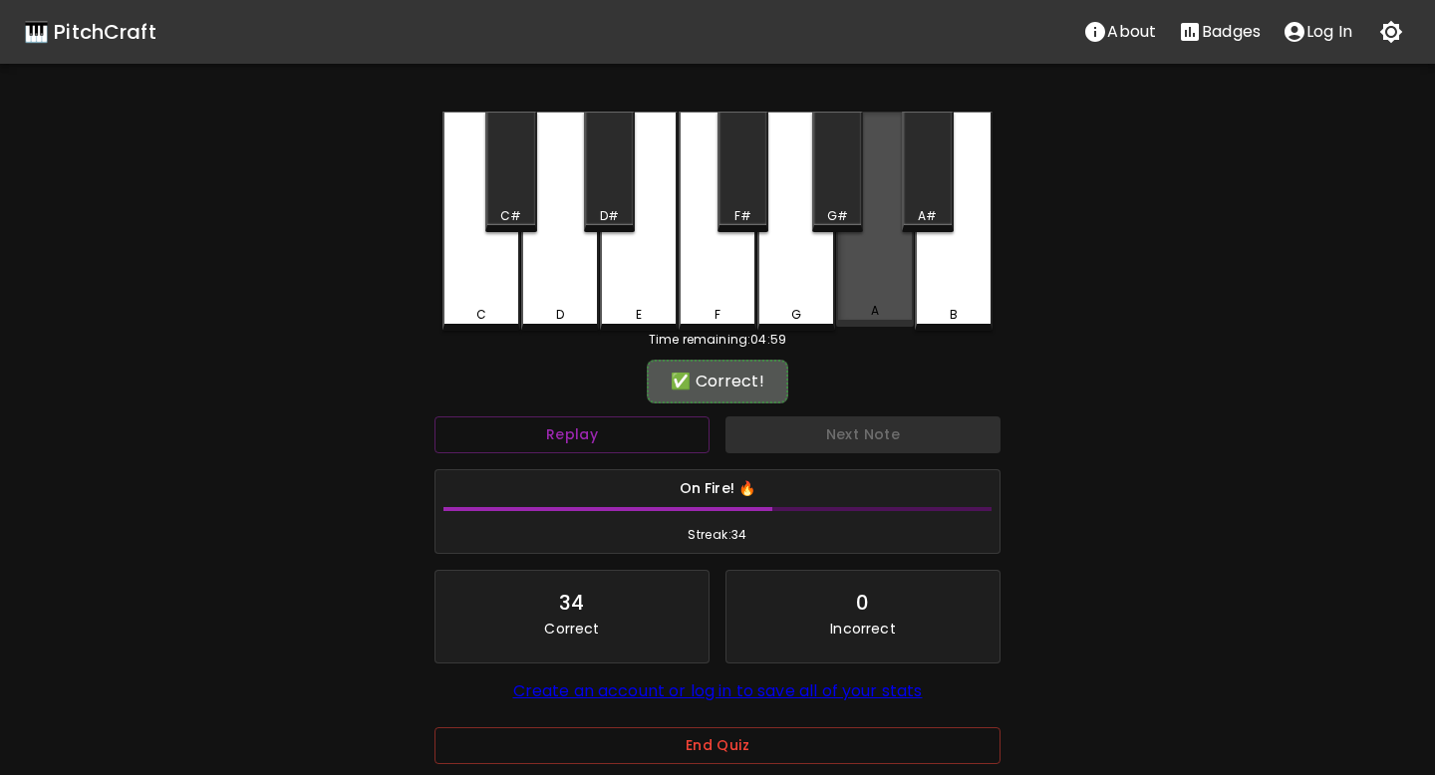
click at [870, 299] on div "A" at bounding box center [875, 219] width 78 height 215
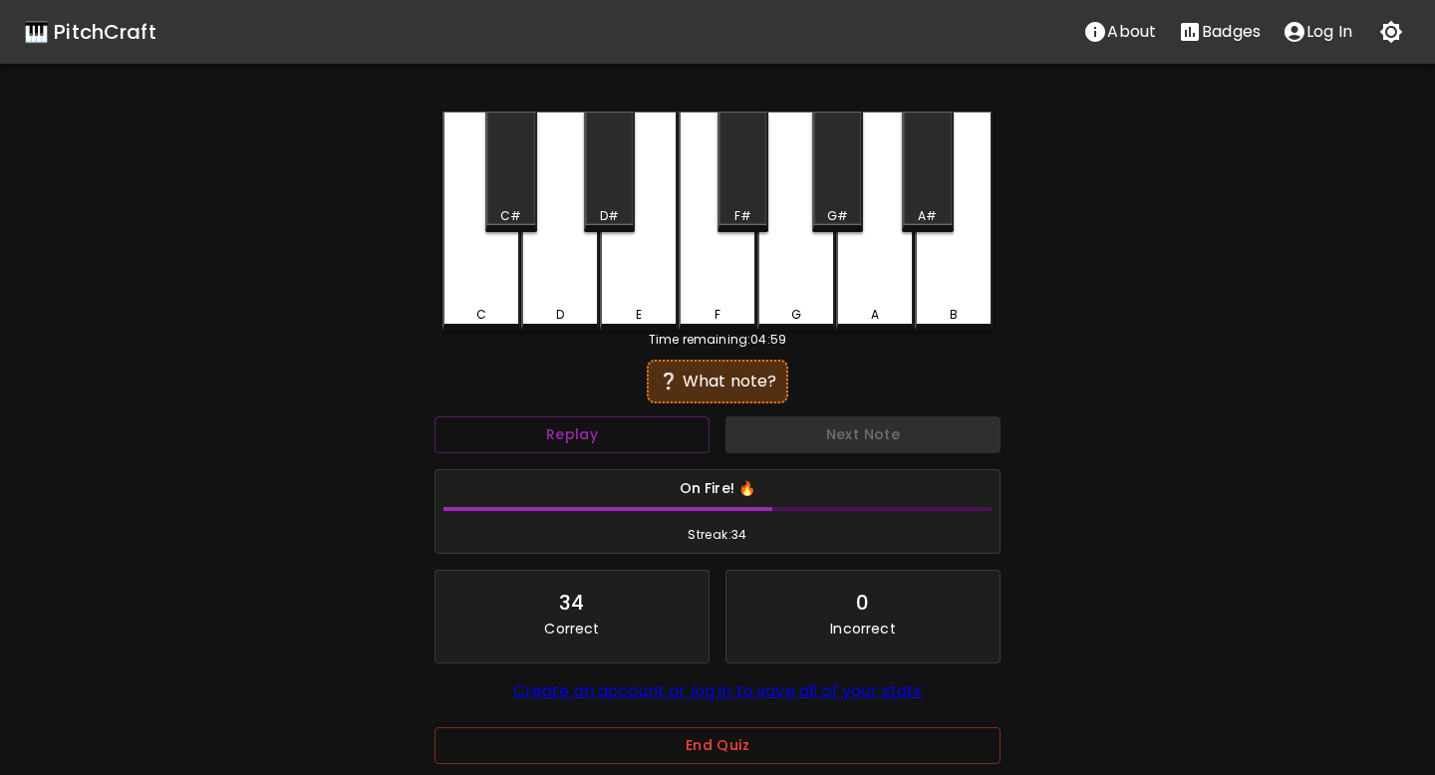
click at [499, 287] on div "C" at bounding box center [481, 221] width 78 height 219
click at [939, 199] on div "A#" at bounding box center [927, 172] width 51 height 121
click at [728, 256] on div "F" at bounding box center [718, 221] width 78 height 219
click at [579, 266] on div "D" at bounding box center [560, 221] width 78 height 219
click at [802, 283] on div "G" at bounding box center [796, 221] width 78 height 219
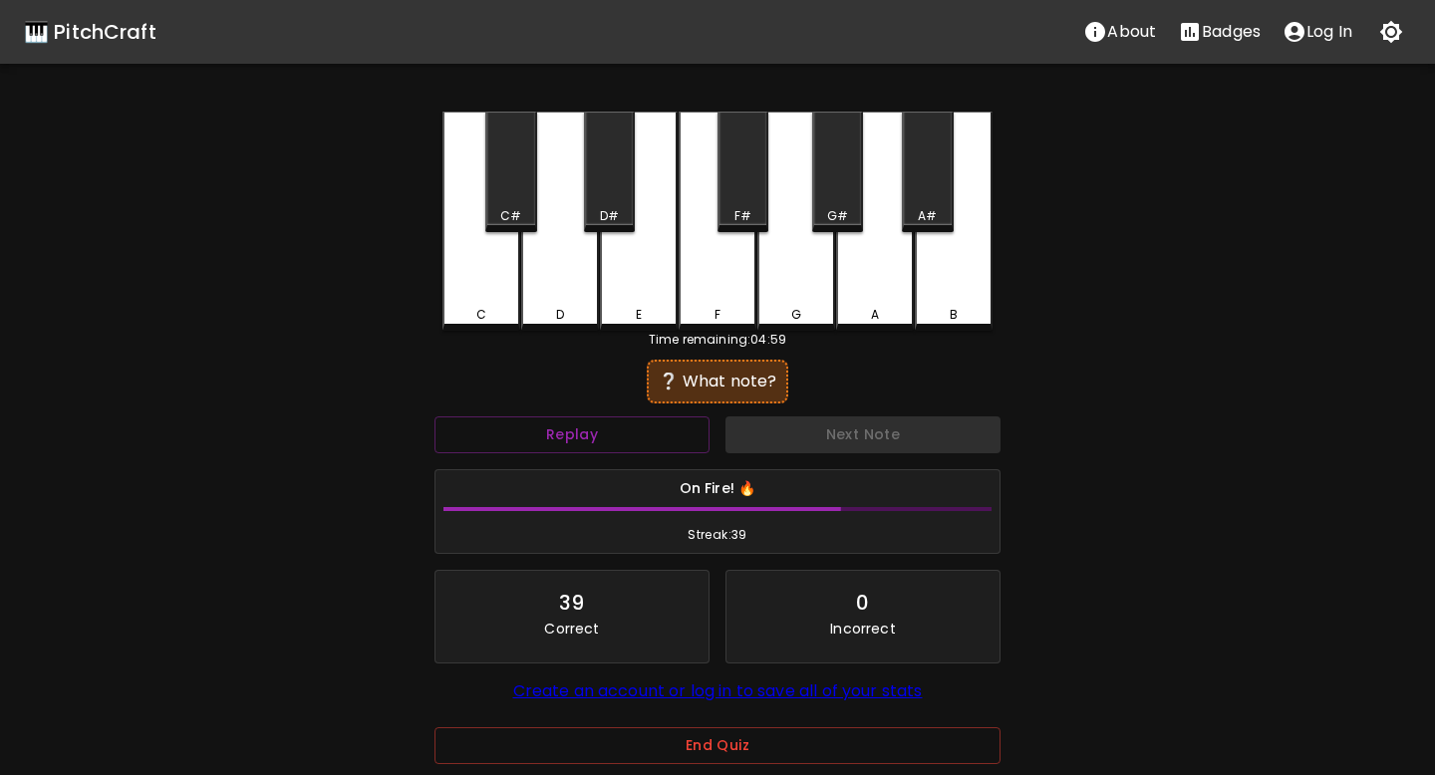
click at [644, 289] on div "E" at bounding box center [639, 221] width 78 height 219
click at [782, 283] on div "G" at bounding box center [796, 221] width 78 height 219
click at [922, 205] on div "A#" at bounding box center [927, 172] width 51 height 121
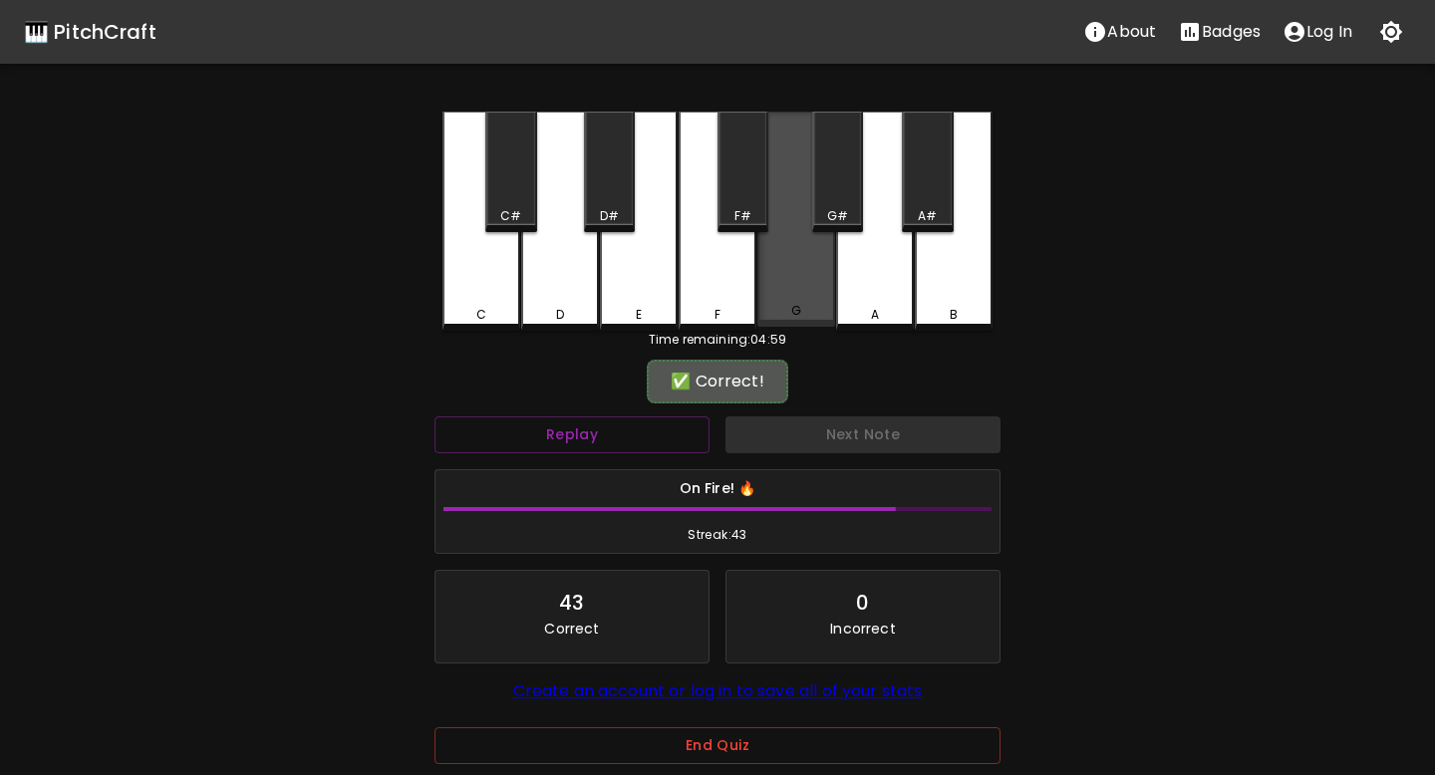
click at [804, 255] on div "G" at bounding box center [796, 219] width 78 height 215
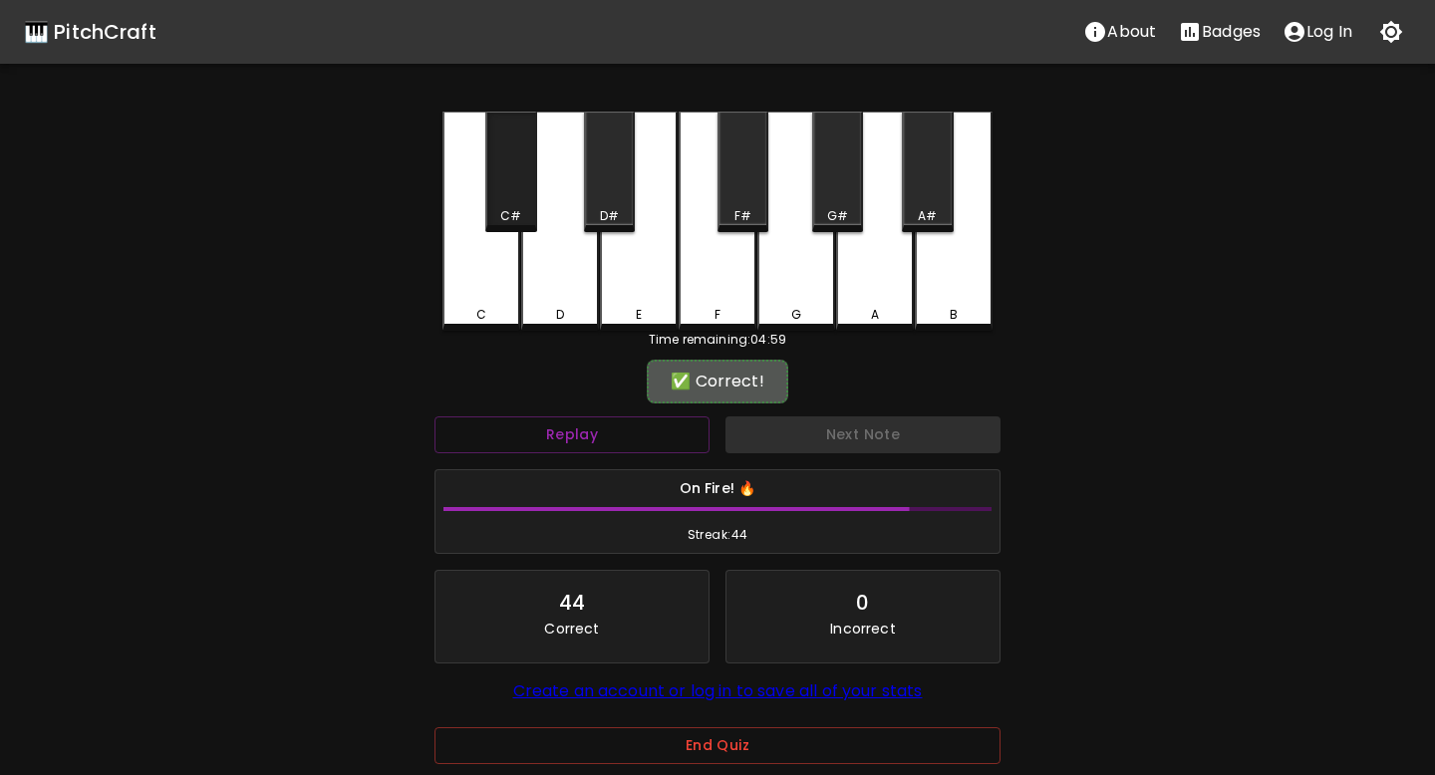
click at [526, 189] on div "C#" at bounding box center [510, 172] width 51 height 121
click at [523, 198] on div "C#" at bounding box center [510, 172] width 51 height 121
click at [522, 207] on div "C#" at bounding box center [510, 216] width 47 height 18
click at [757, 195] on div "F#" at bounding box center [743, 172] width 51 height 121
click at [701, 263] on div "F" at bounding box center [718, 221] width 78 height 219
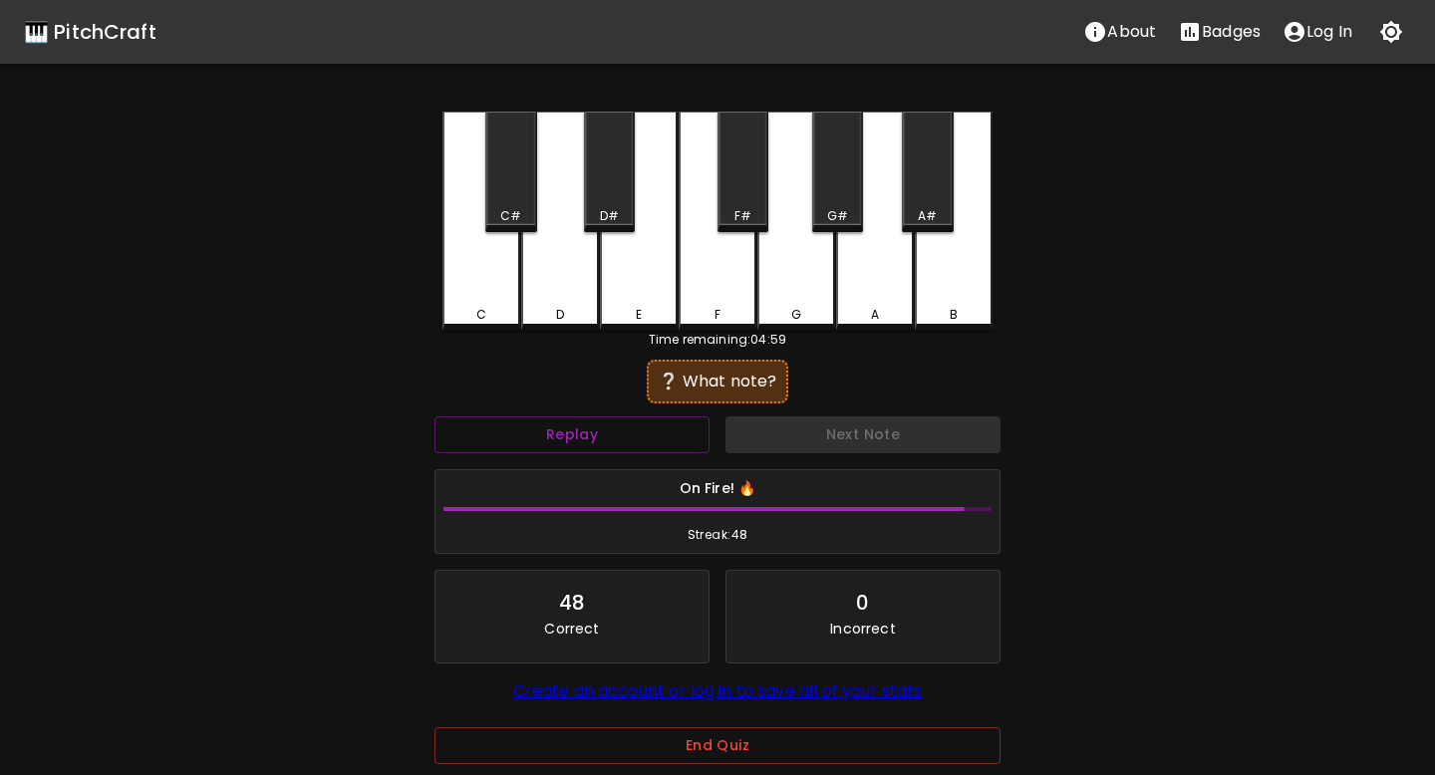
click at [813, 298] on div "G" at bounding box center [796, 221] width 78 height 219
click at [812, 298] on div "G" at bounding box center [796, 221] width 78 height 219
click at [497, 271] on div "C" at bounding box center [481, 221] width 78 height 219
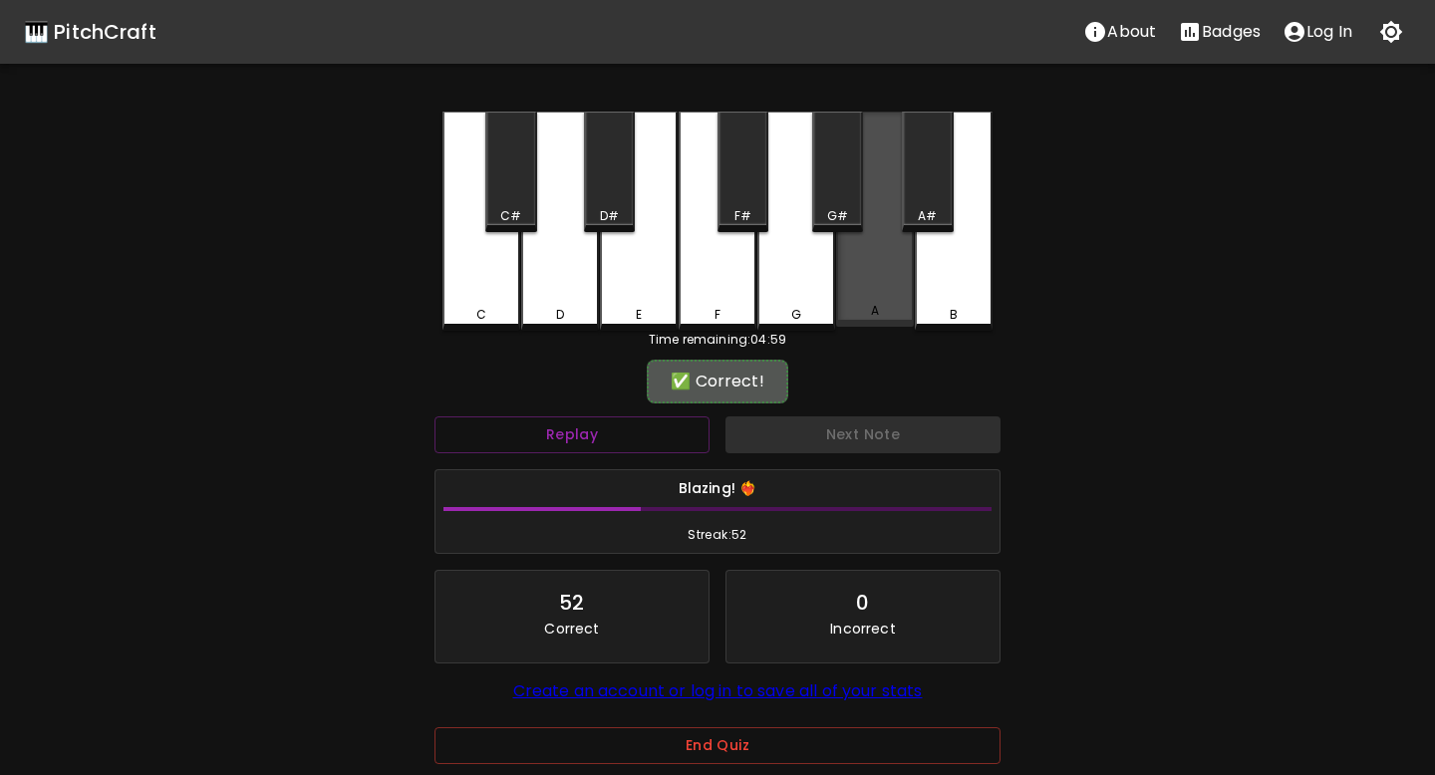
click at [874, 294] on div "A" at bounding box center [875, 219] width 78 height 215
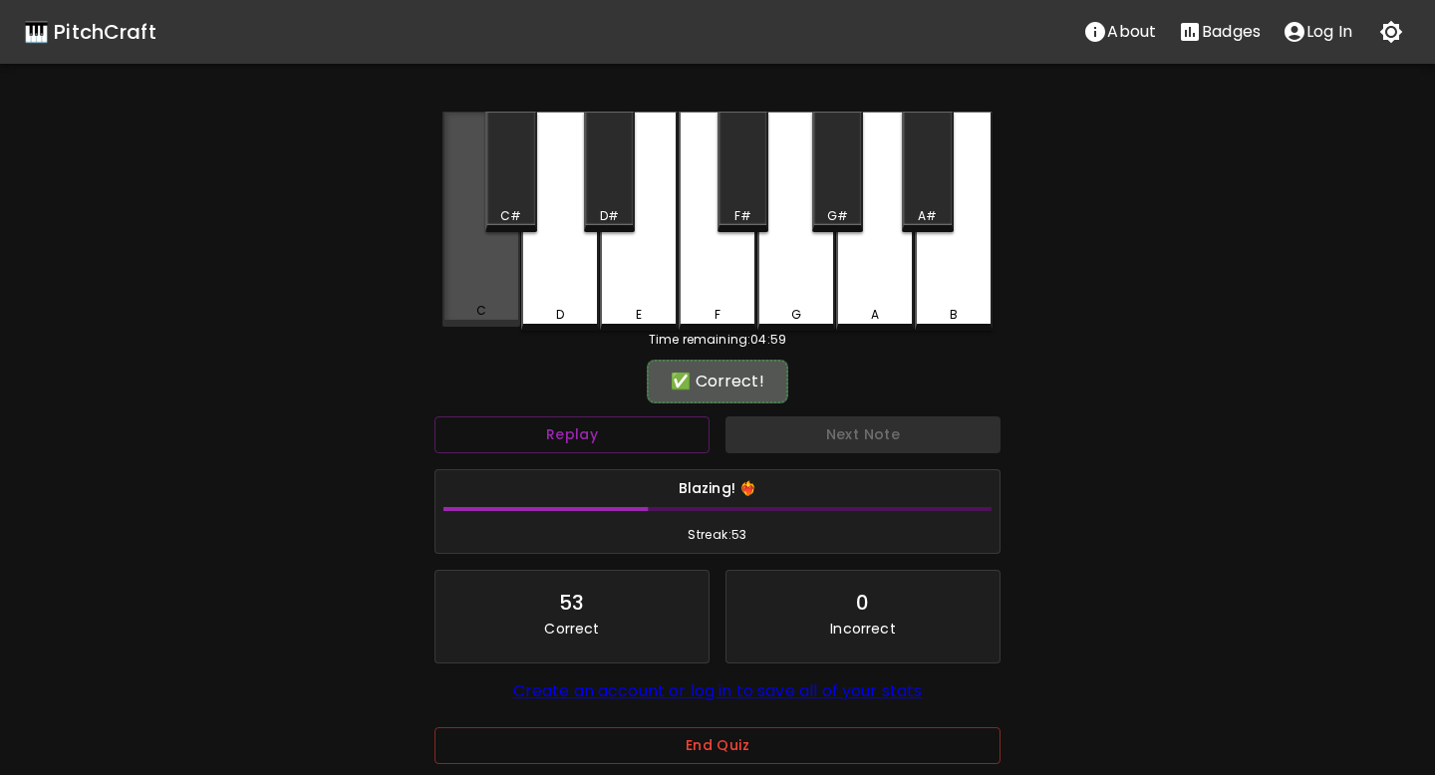
click at [476, 266] on div "C" at bounding box center [481, 219] width 78 height 215
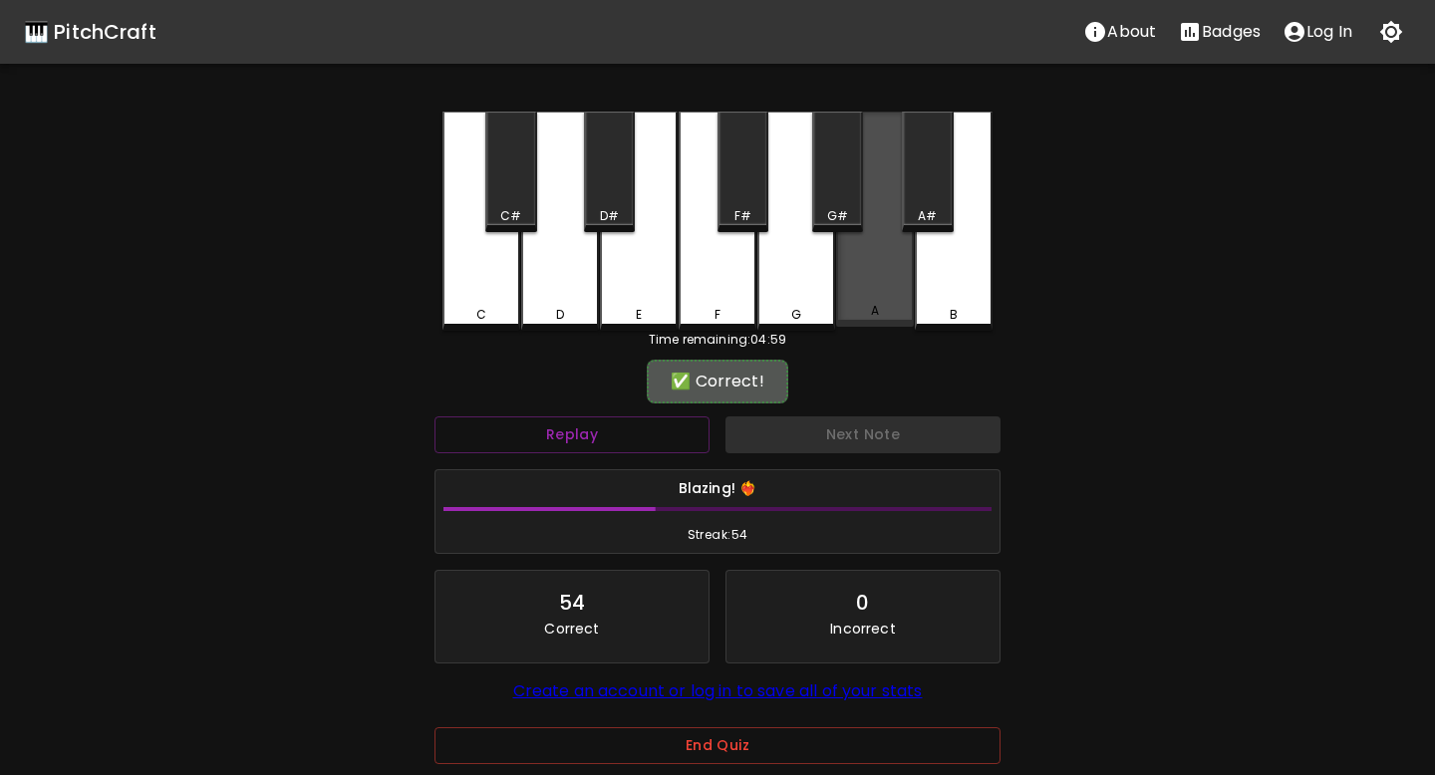
click at [864, 267] on div "A" at bounding box center [875, 219] width 78 height 215
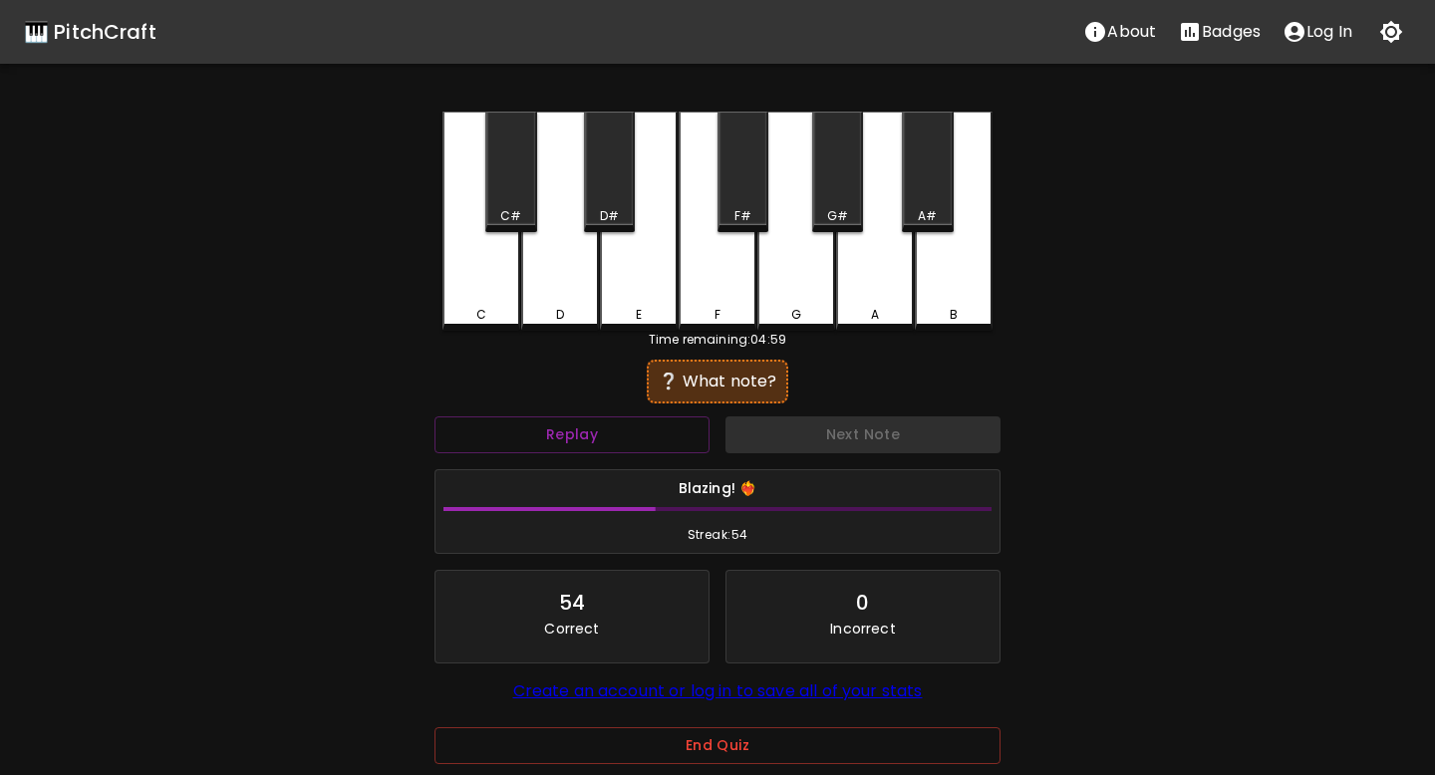
click at [937, 260] on div "B" at bounding box center [954, 221] width 78 height 219
click at [918, 218] on div "A#" at bounding box center [927, 216] width 19 height 18
click at [732, 190] on div "F#" at bounding box center [743, 172] width 51 height 121
click at [491, 155] on div "C#" at bounding box center [510, 172] width 51 height 121
click at [613, 205] on div "D#" at bounding box center [609, 172] width 51 height 121
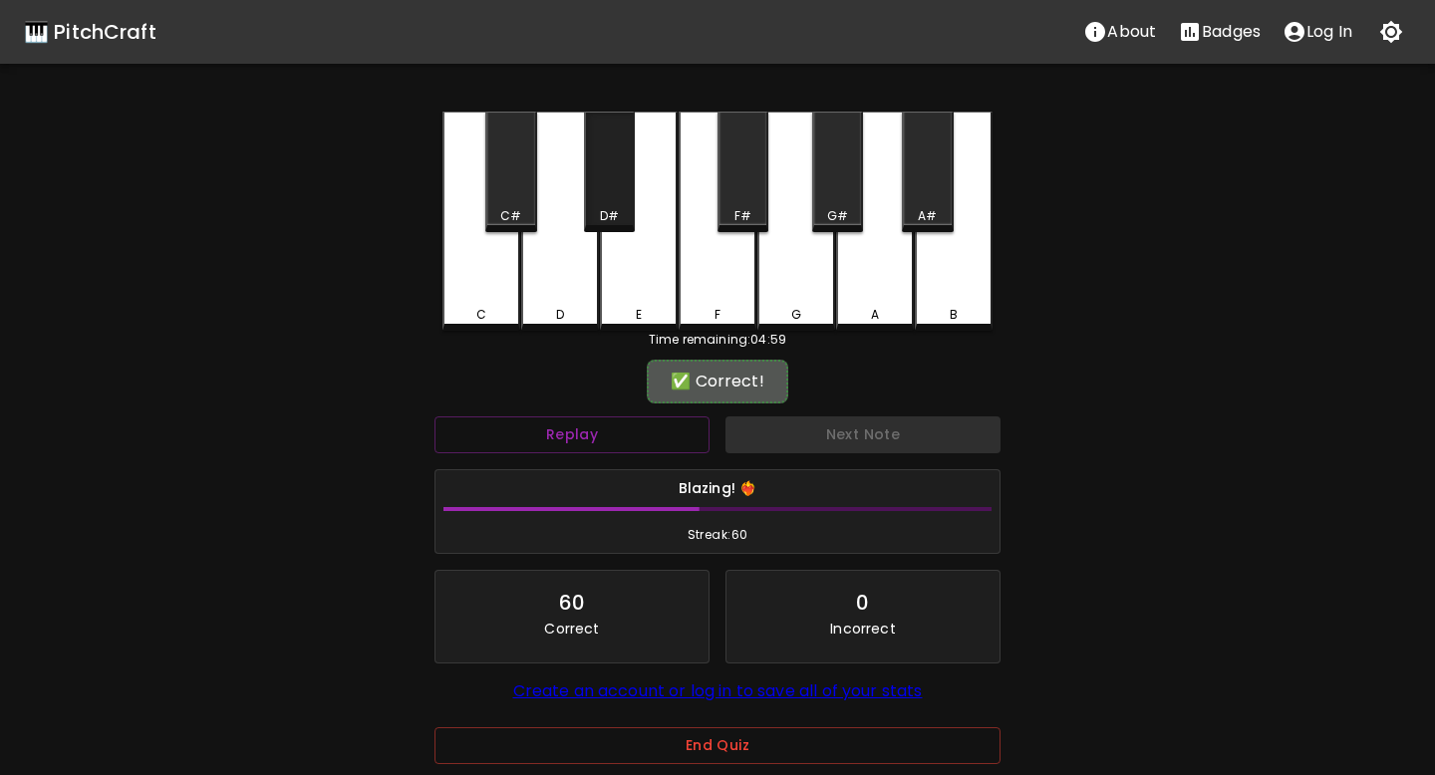
click at [617, 209] on div "D#" at bounding box center [609, 216] width 19 height 18
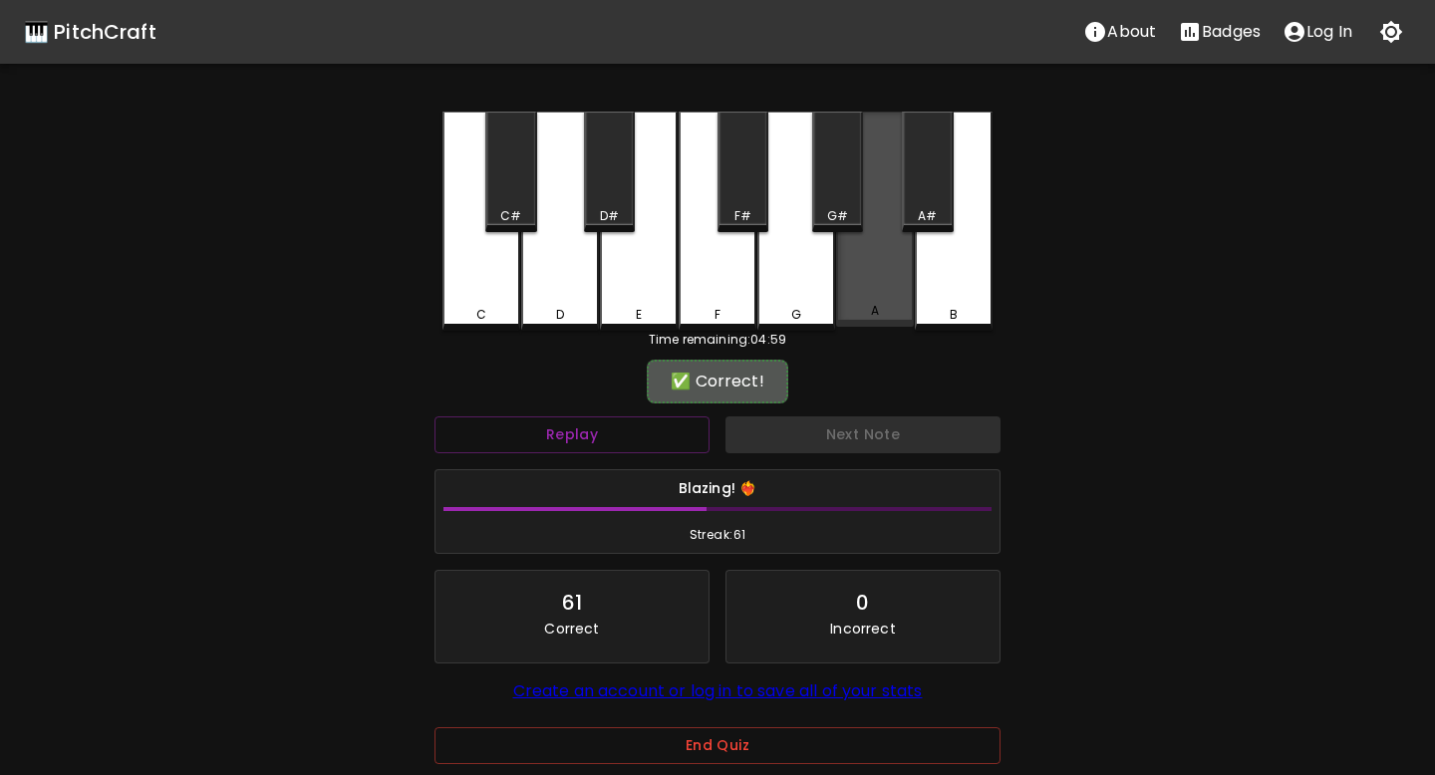
click at [875, 261] on div "A" at bounding box center [875, 219] width 78 height 215
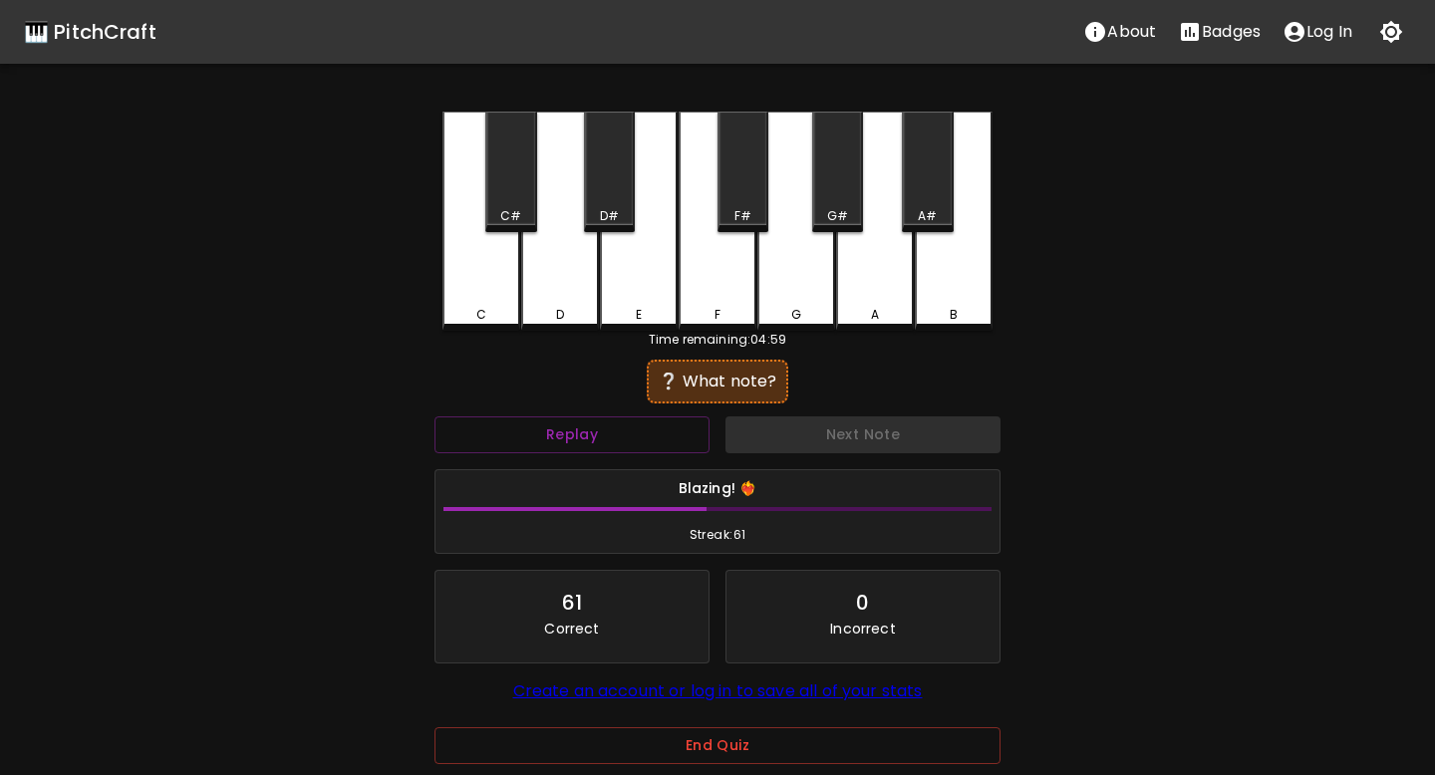
click at [525, 183] on div "C#" at bounding box center [510, 172] width 51 height 121
click at [558, 241] on div "D" at bounding box center [560, 221] width 78 height 219
click at [519, 211] on div "C#" at bounding box center [510, 216] width 21 height 18
click at [793, 255] on div "G" at bounding box center [796, 221] width 78 height 219
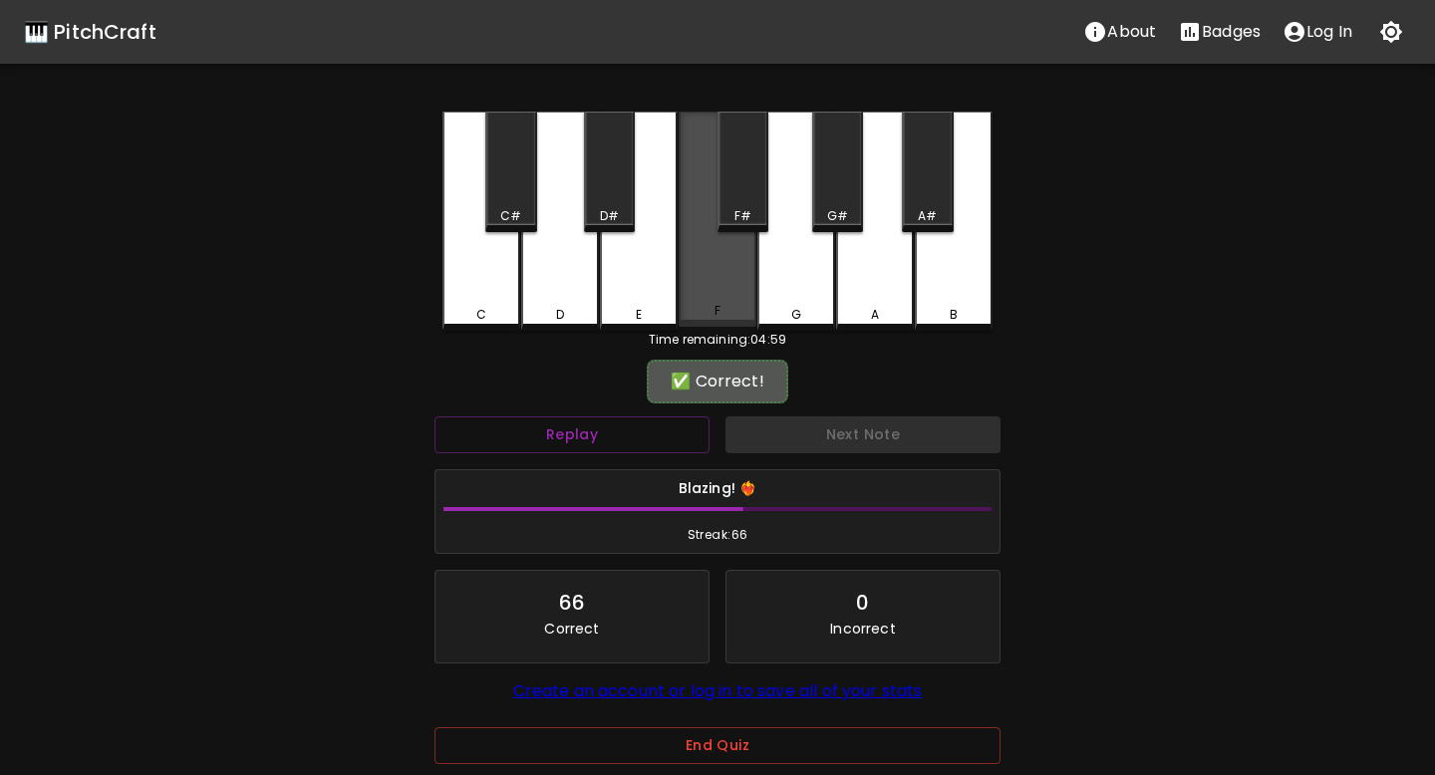
click at [703, 240] on div "F" at bounding box center [718, 219] width 78 height 215
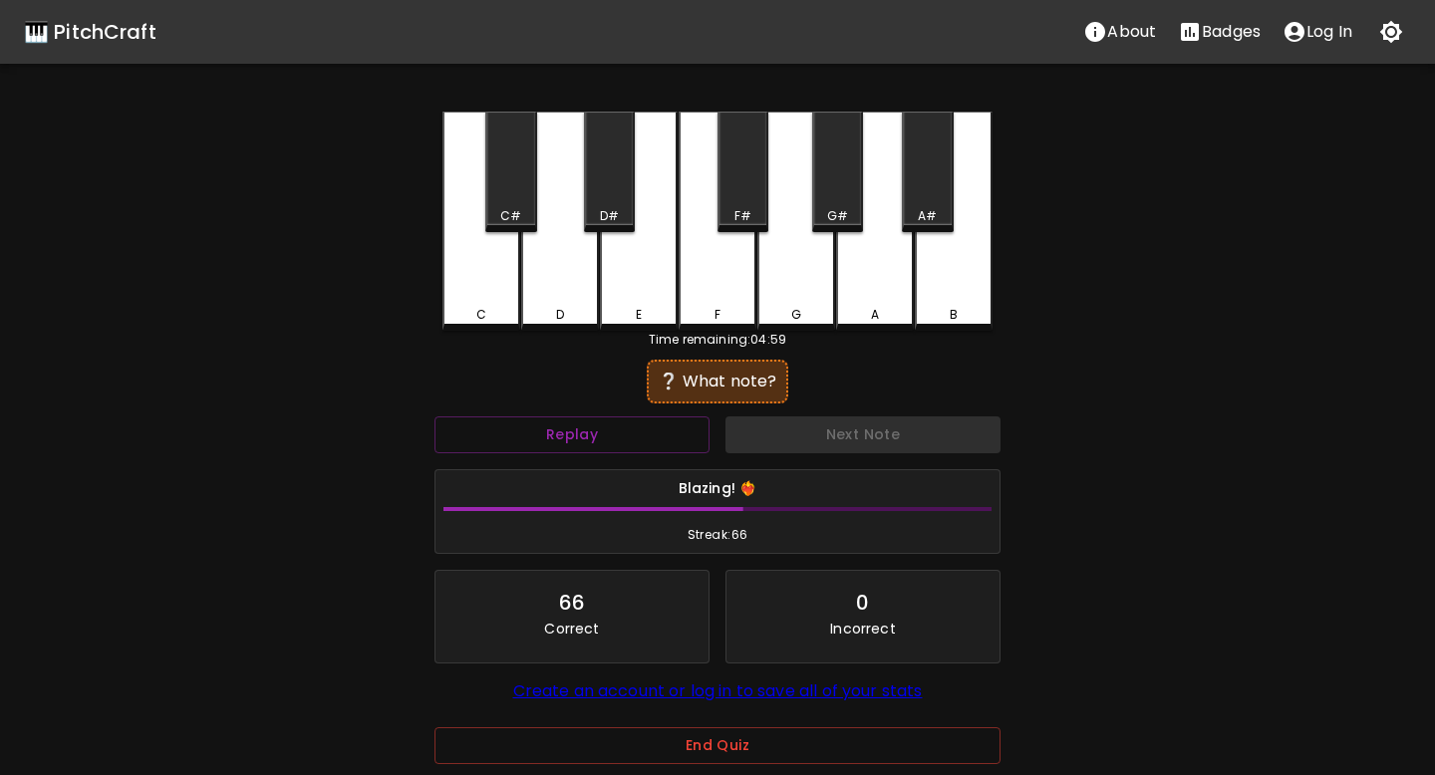
click at [600, 197] on div "D#" at bounding box center [609, 172] width 51 height 121
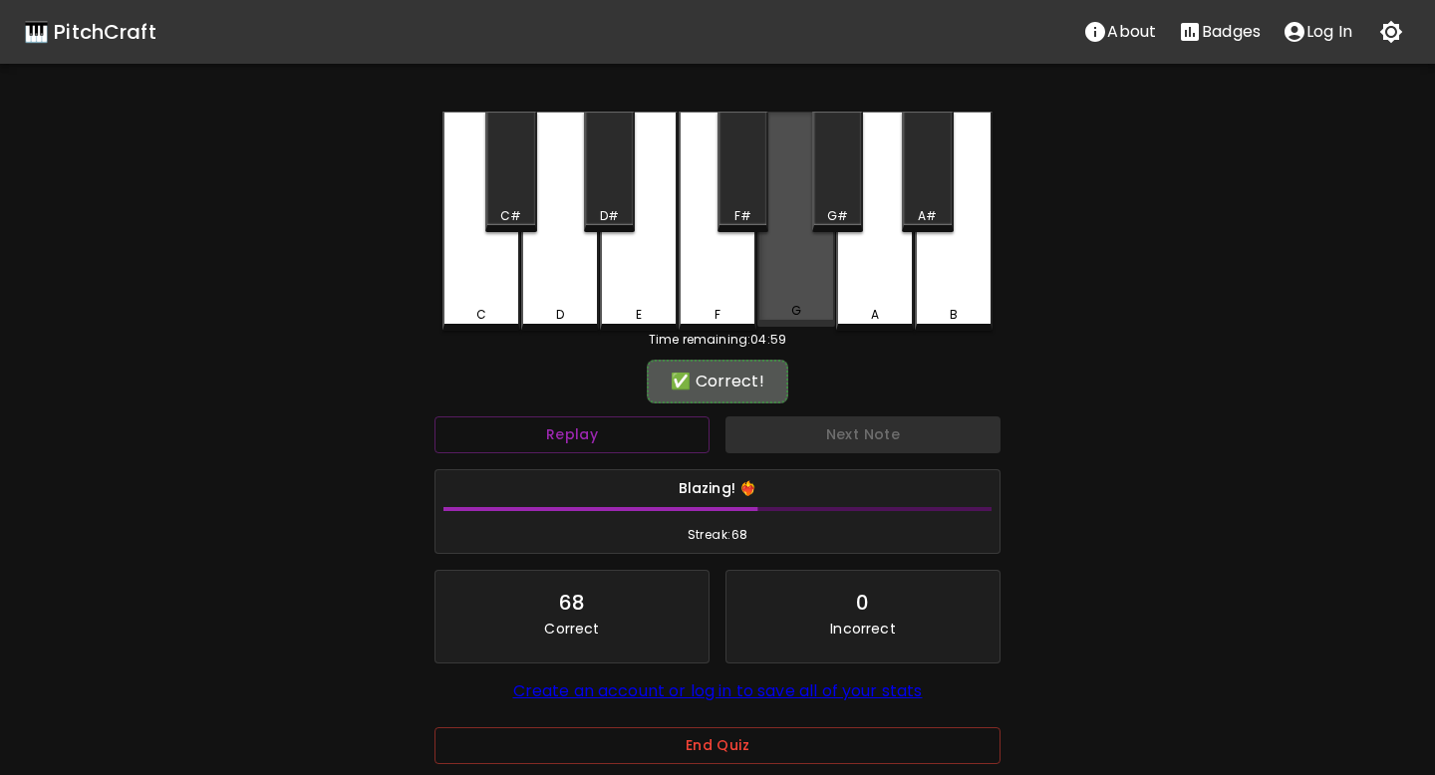
click at [814, 295] on div "G" at bounding box center [796, 219] width 78 height 215
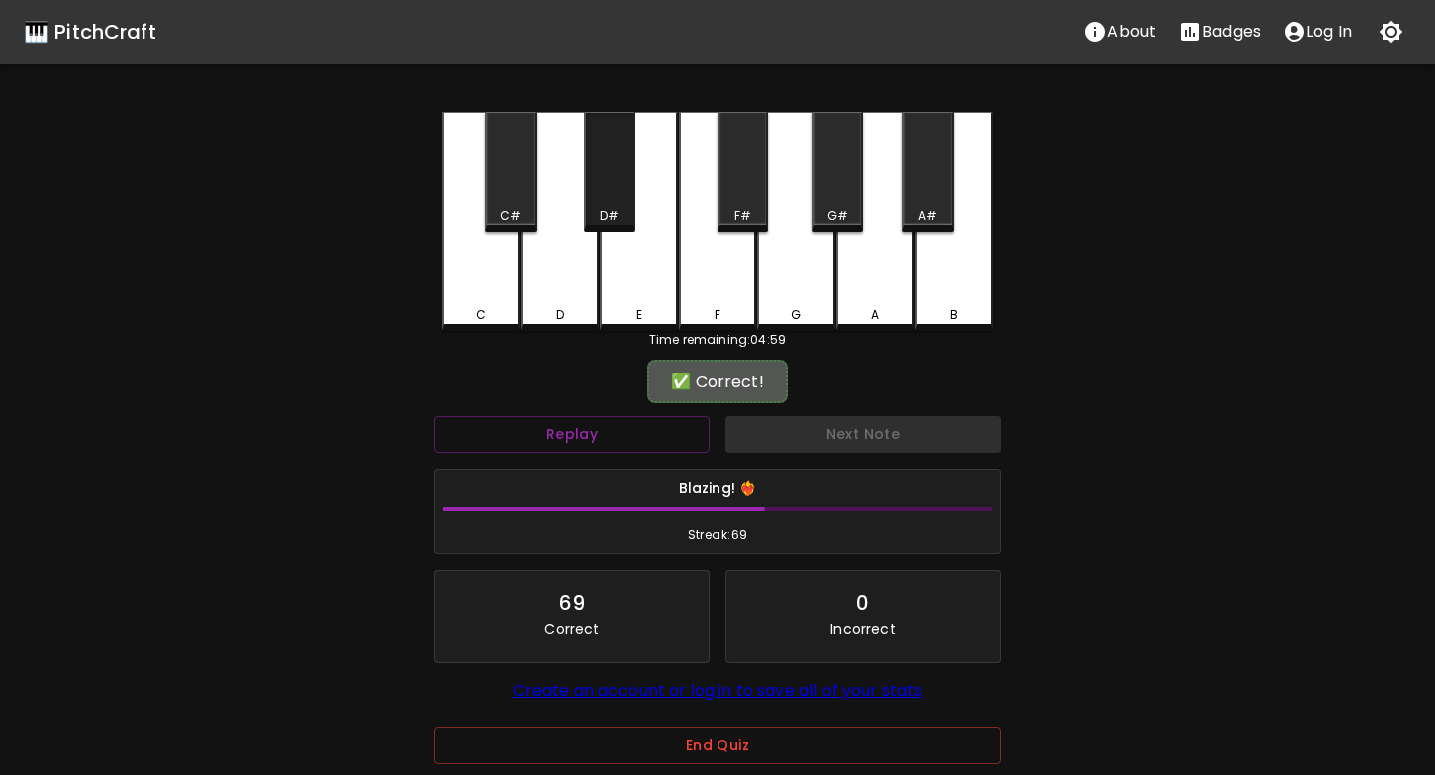
click at [629, 207] on div "D#" at bounding box center [609, 216] width 47 height 18
click at [794, 249] on div "G" at bounding box center [796, 221] width 78 height 219
click at [564, 275] on div "D" at bounding box center [560, 221] width 78 height 219
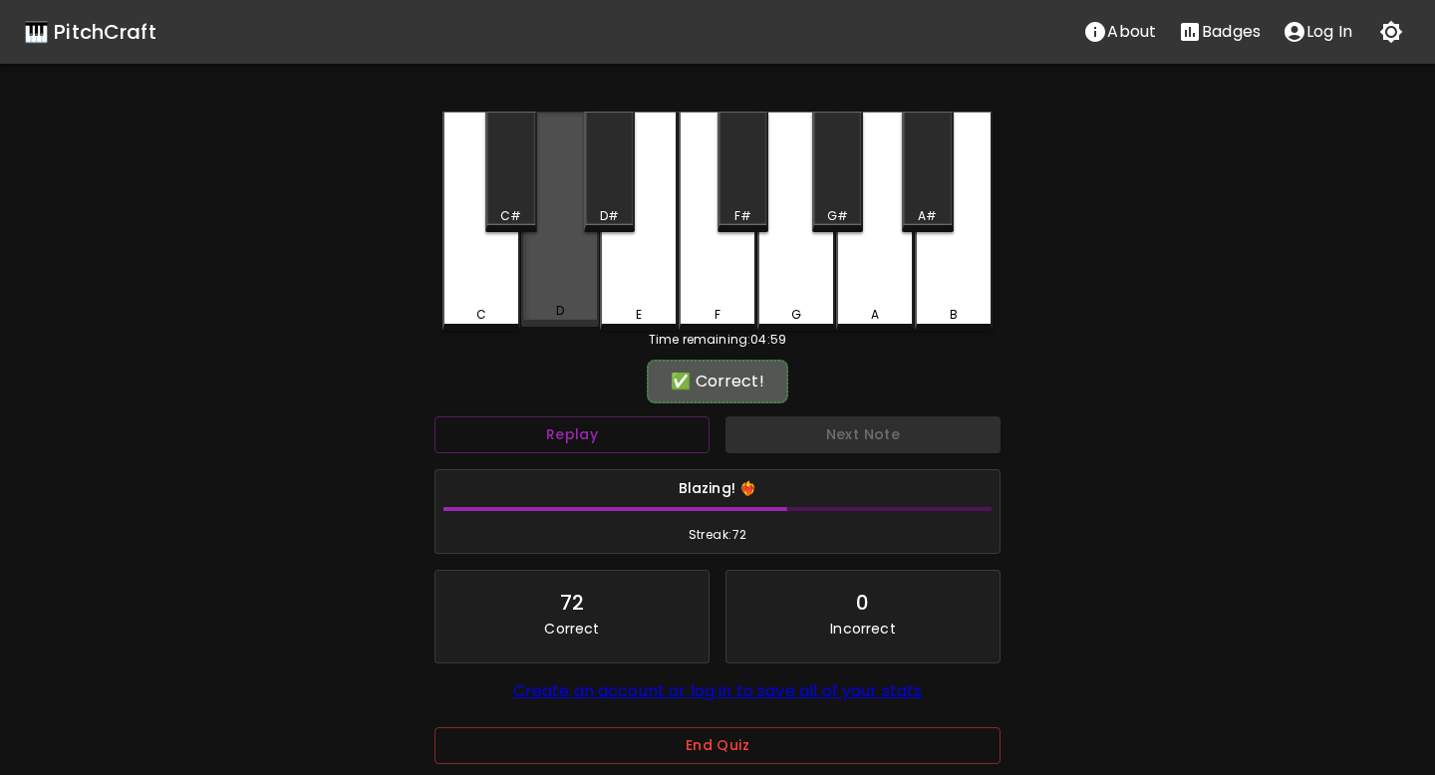
click at [563, 276] on div "D" at bounding box center [560, 219] width 78 height 215
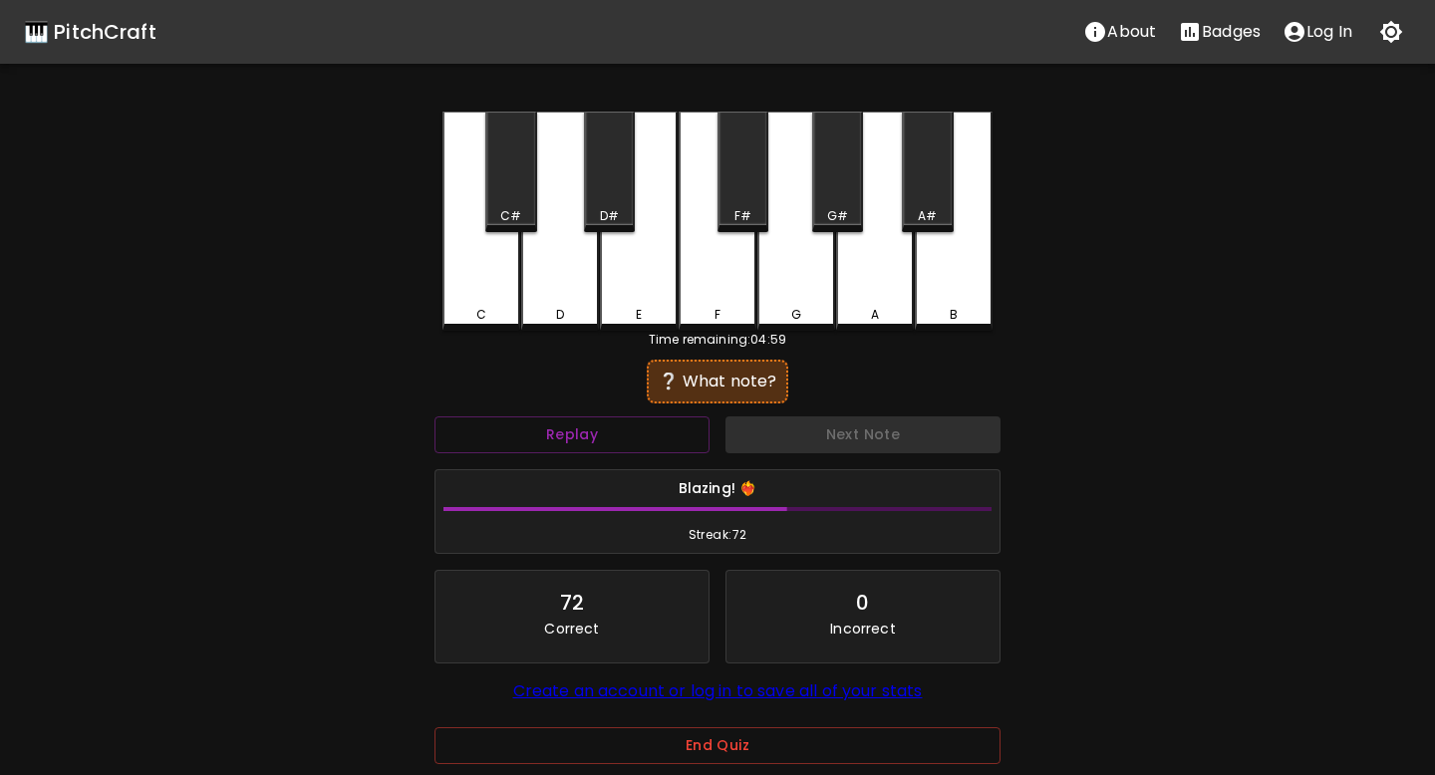
click at [643, 287] on div "E" at bounding box center [639, 221] width 78 height 219
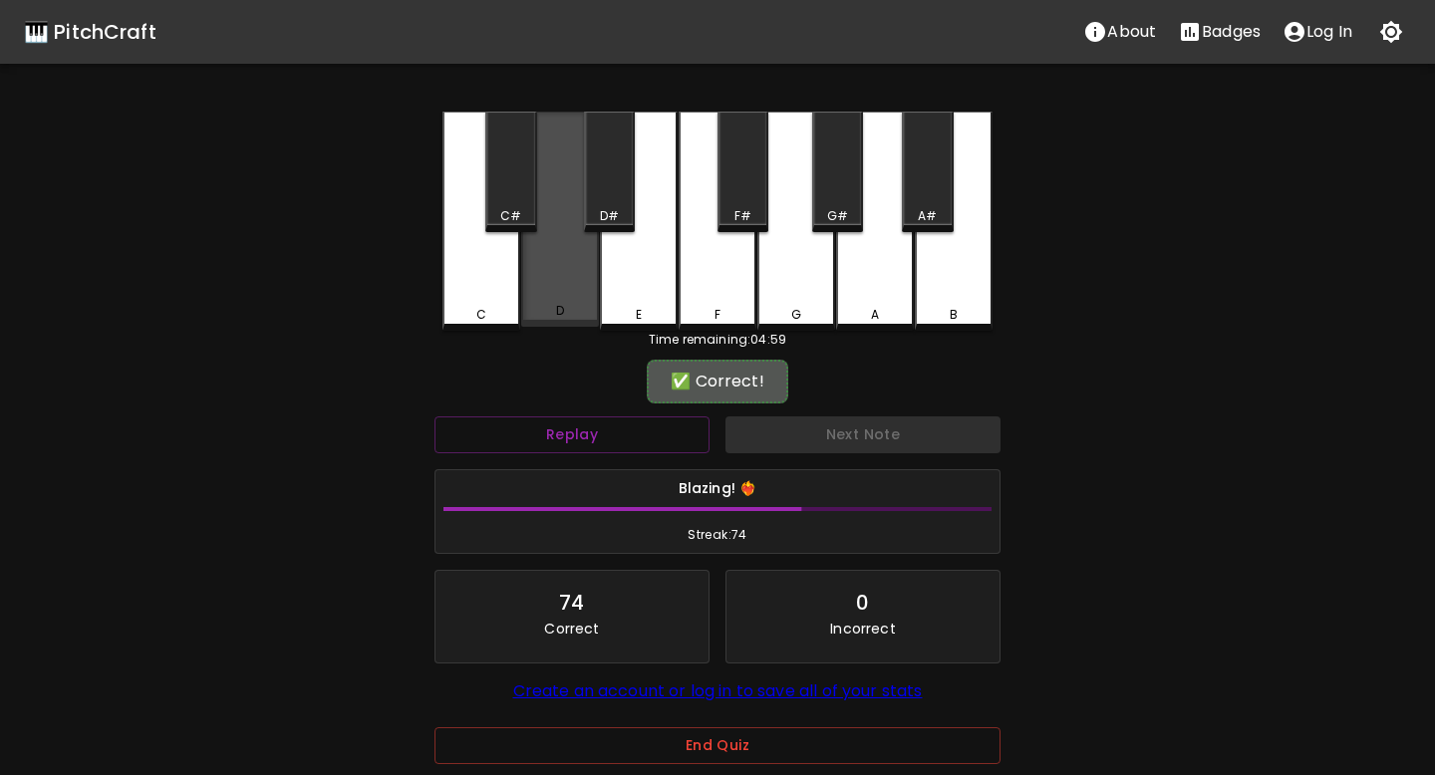
click at [557, 286] on div "D" at bounding box center [560, 219] width 78 height 215
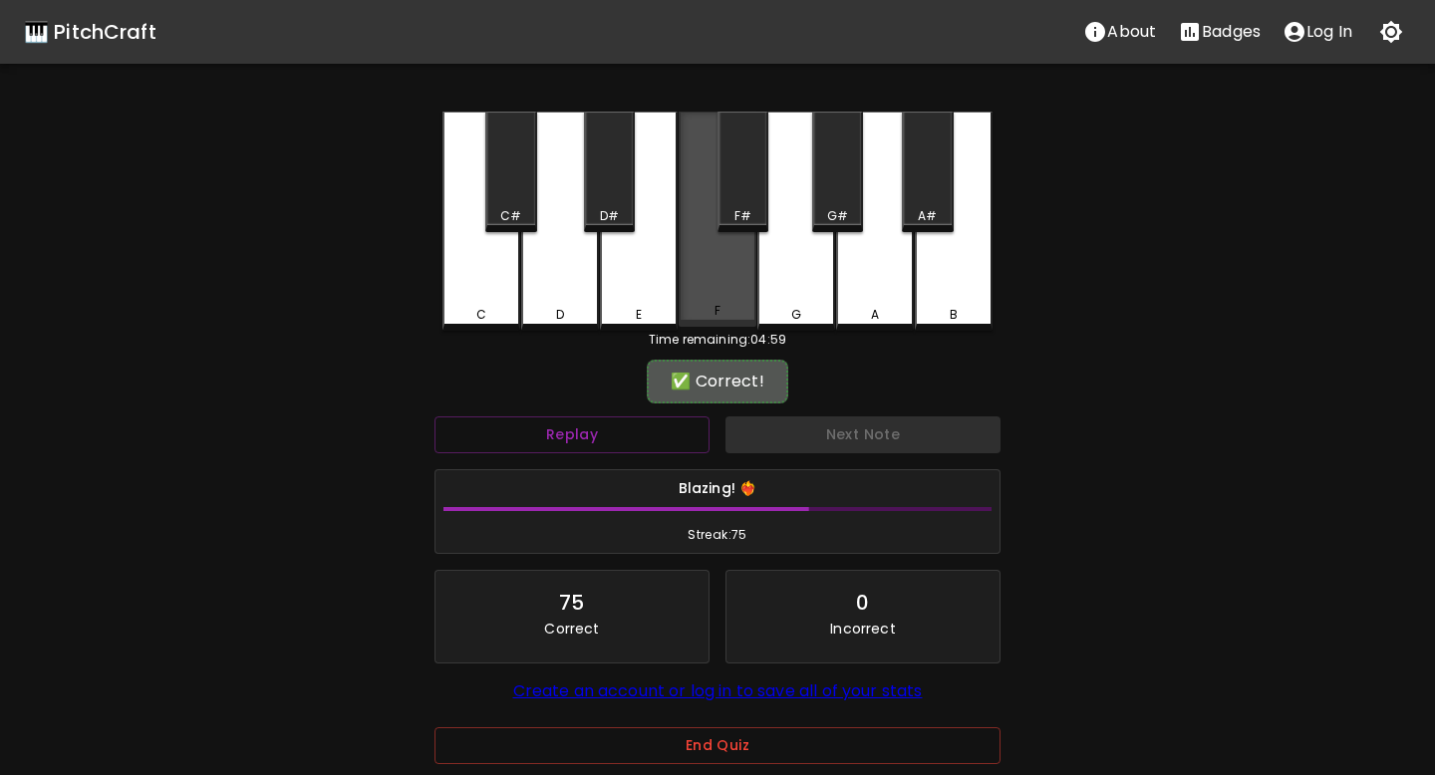
click at [710, 291] on div "F" at bounding box center [718, 219] width 78 height 215
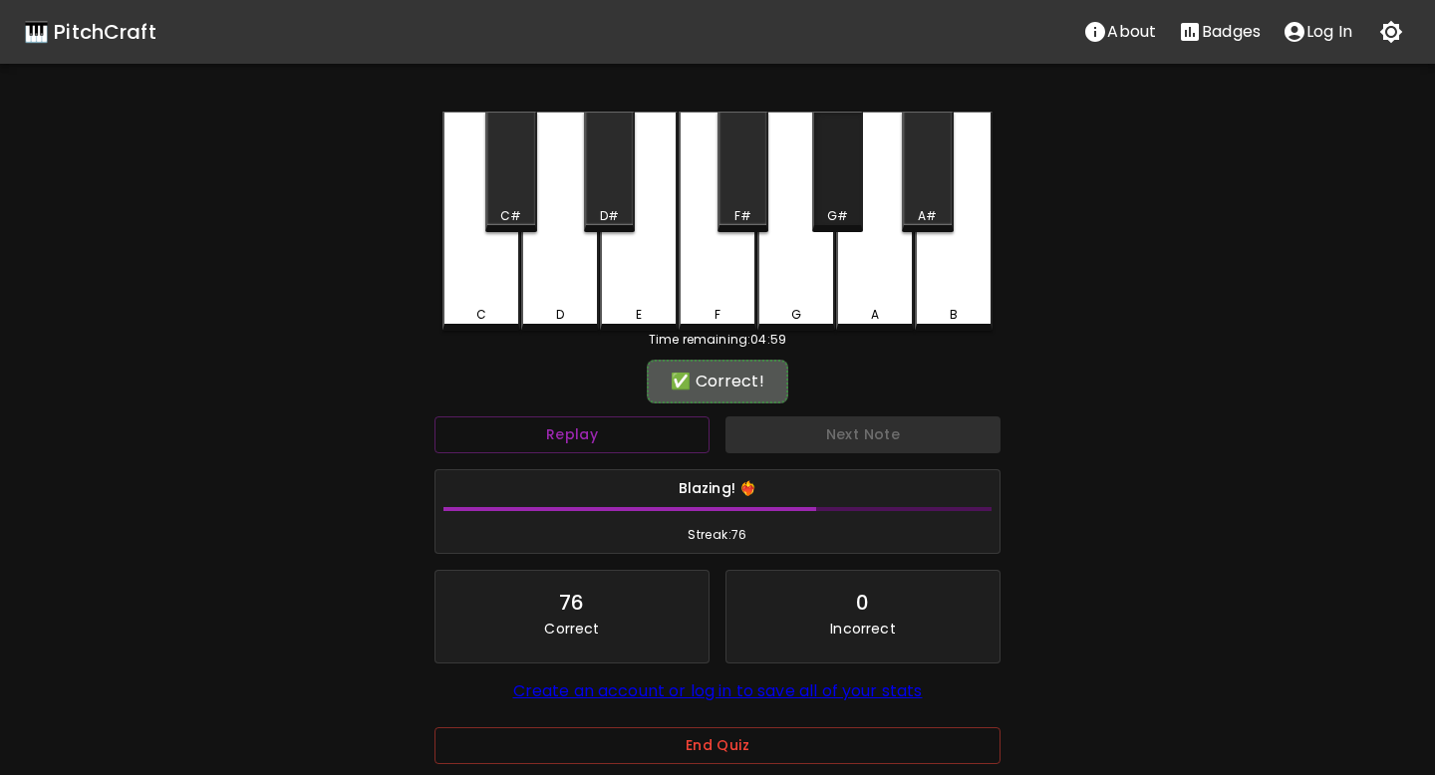
click at [852, 209] on div "G#" at bounding box center [837, 216] width 47 height 18
click at [516, 196] on div "C#" at bounding box center [510, 172] width 51 height 121
click at [826, 217] on div "G#" at bounding box center [837, 216] width 47 height 18
click at [914, 210] on div "A#" at bounding box center [927, 216] width 47 height 18
click at [447, 267] on div "C" at bounding box center [481, 221] width 78 height 219
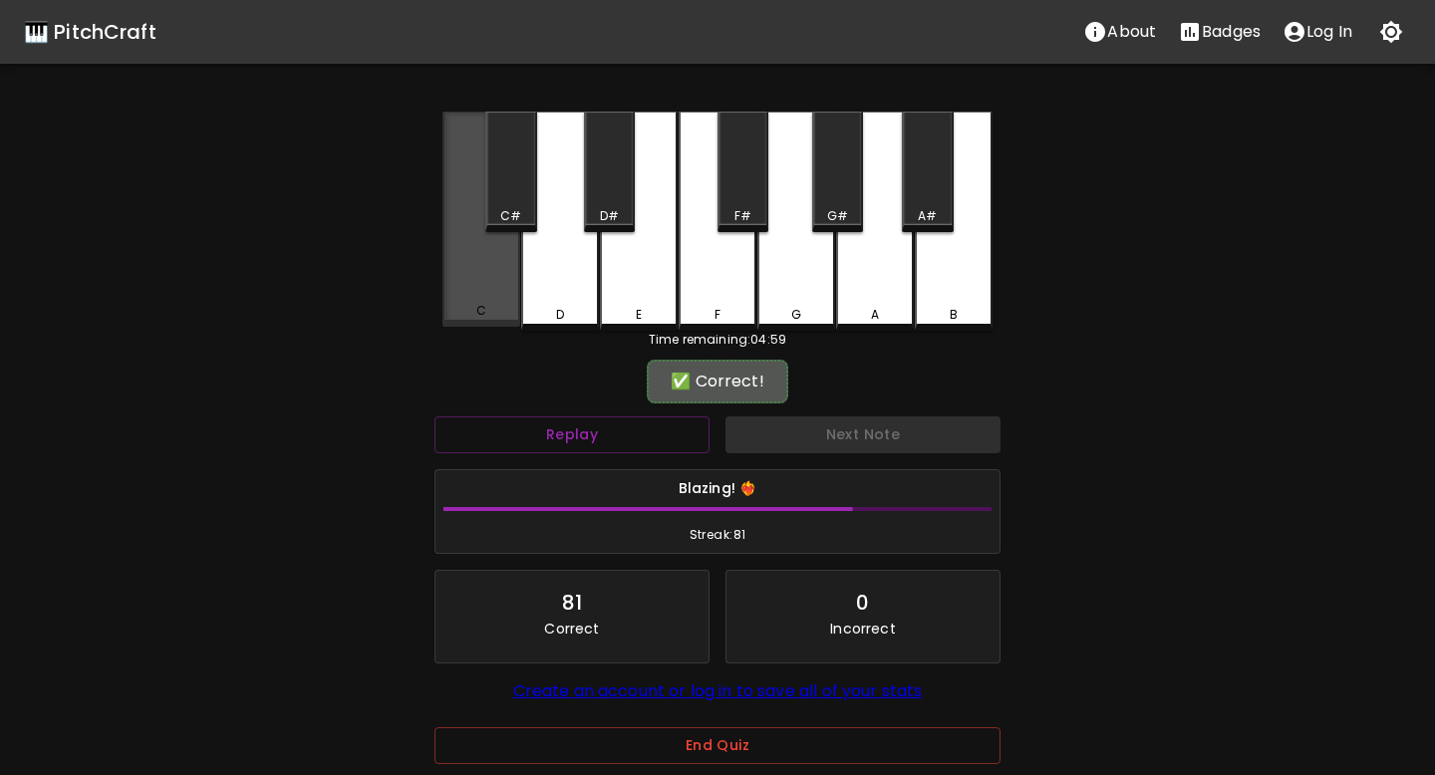
click at [487, 264] on div "C" at bounding box center [481, 219] width 78 height 215
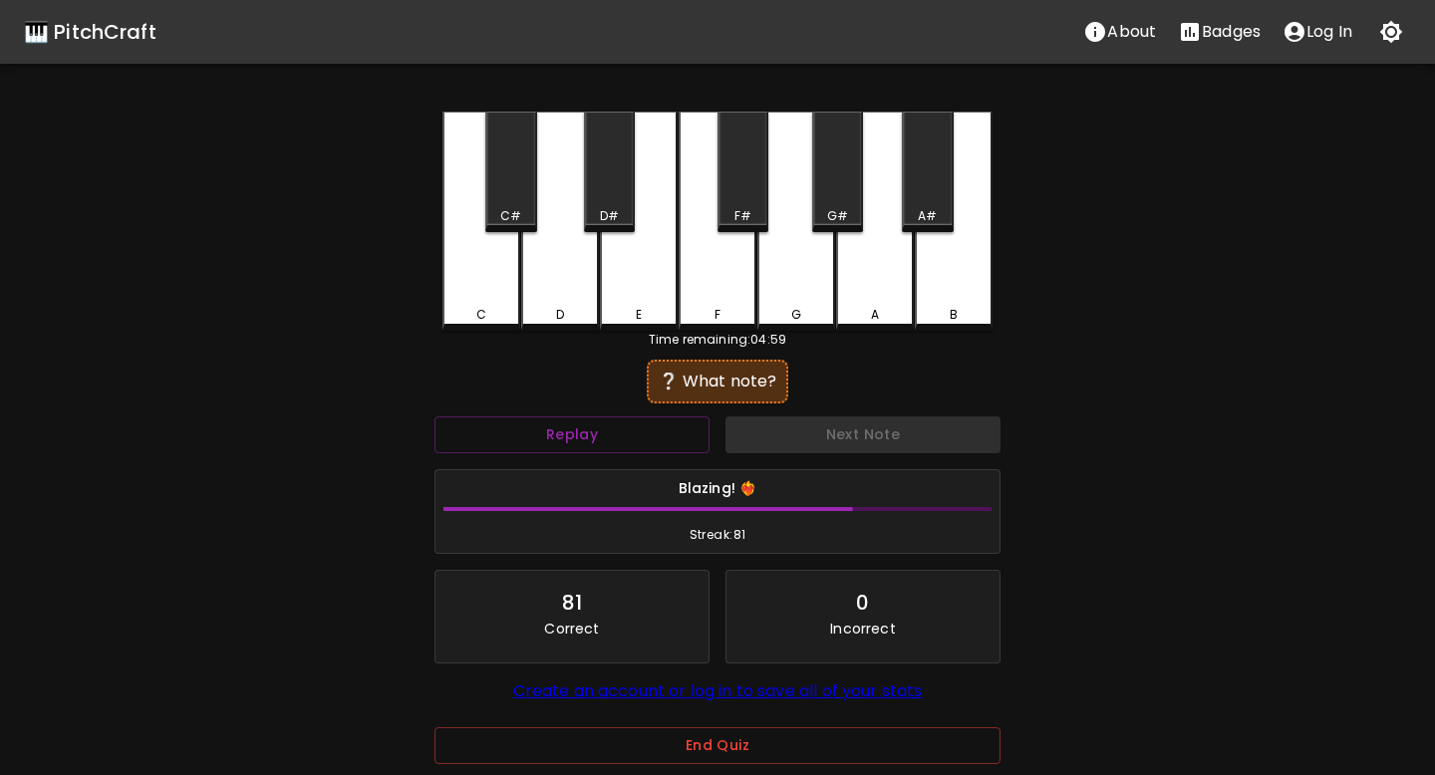
click at [889, 295] on div "A" at bounding box center [875, 221] width 78 height 219
click at [922, 279] on div "B" at bounding box center [954, 221] width 78 height 219
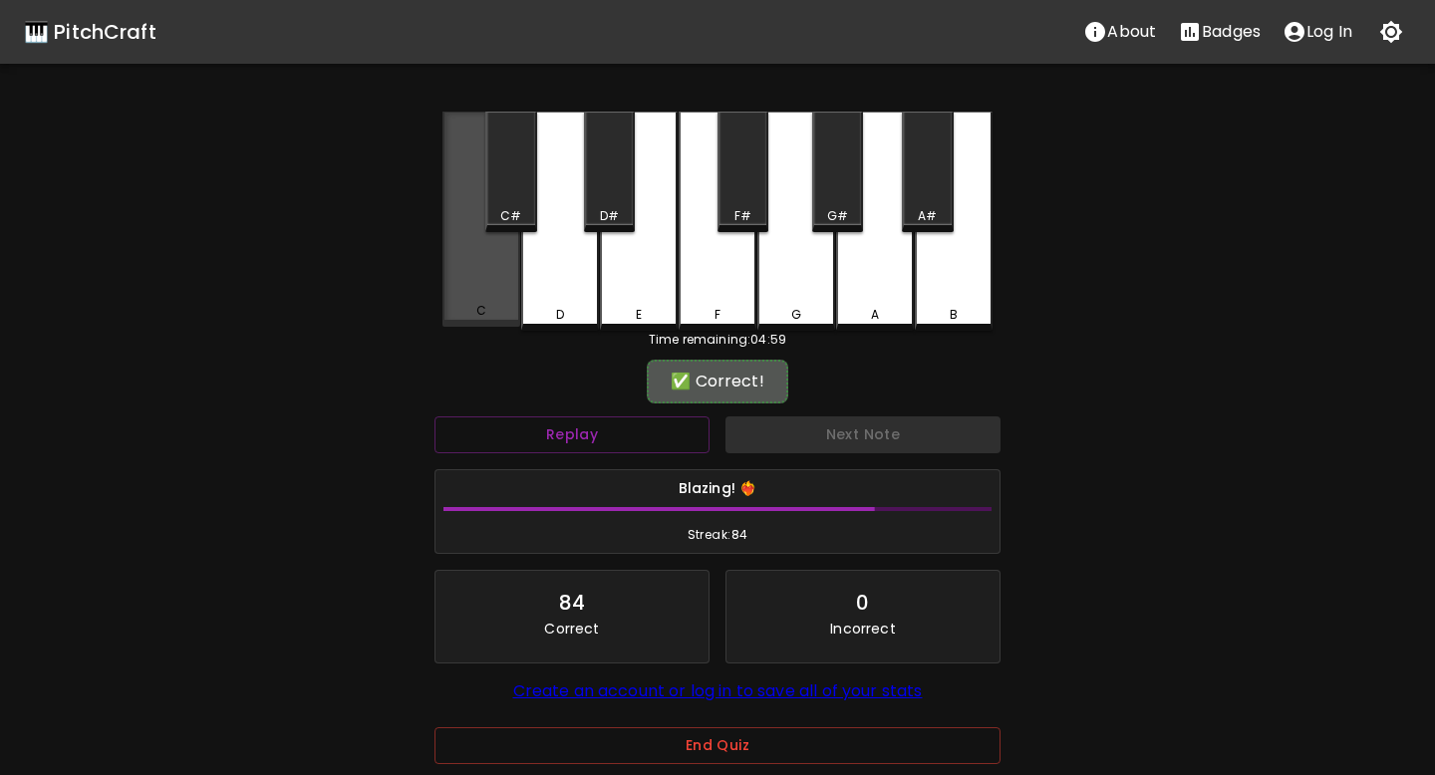
click at [489, 260] on div "C" at bounding box center [481, 219] width 78 height 215
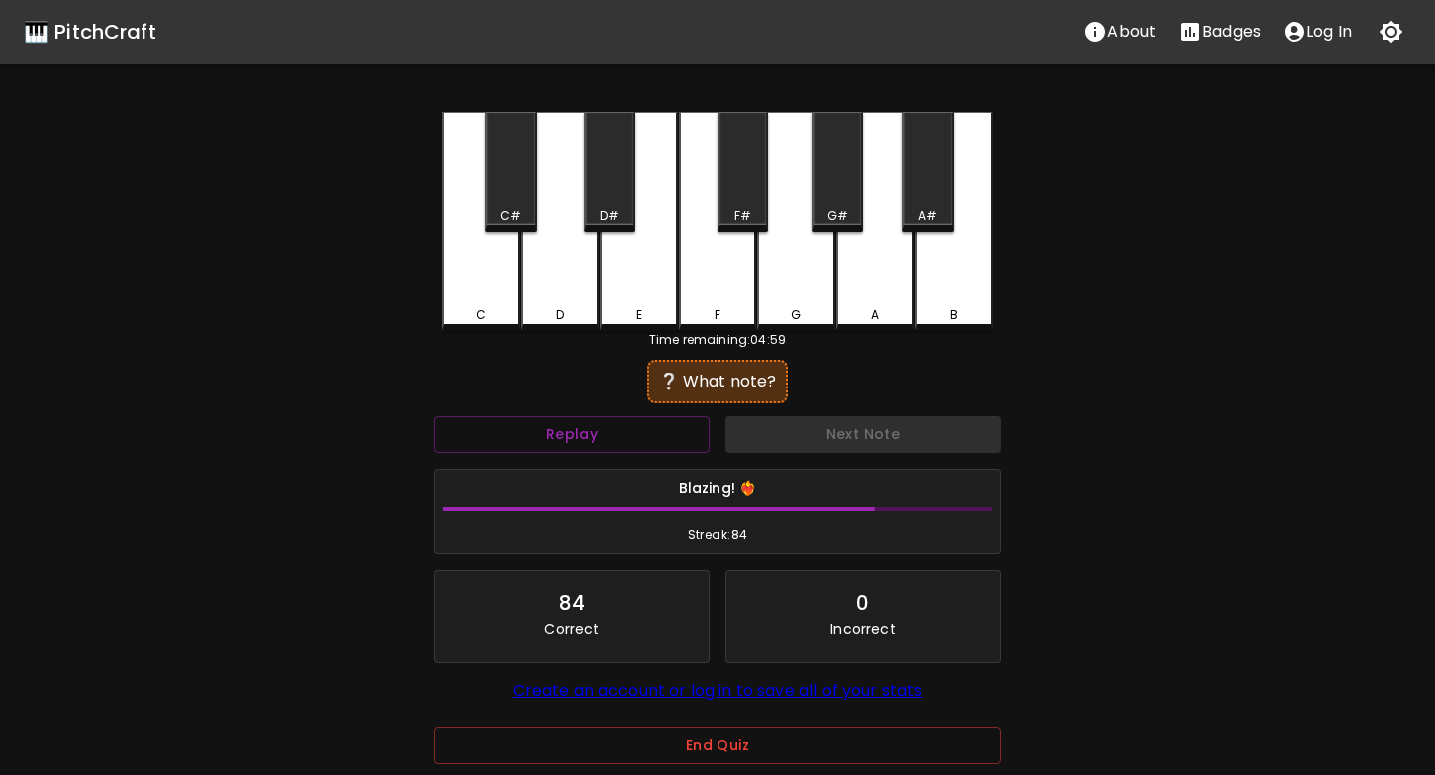
click at [600, 207] on div "D#" at bounding box center [609, 216] width 19 height 18
click at [847, 274] on div "A" at bounding box center [875, 221] width 78 height 219
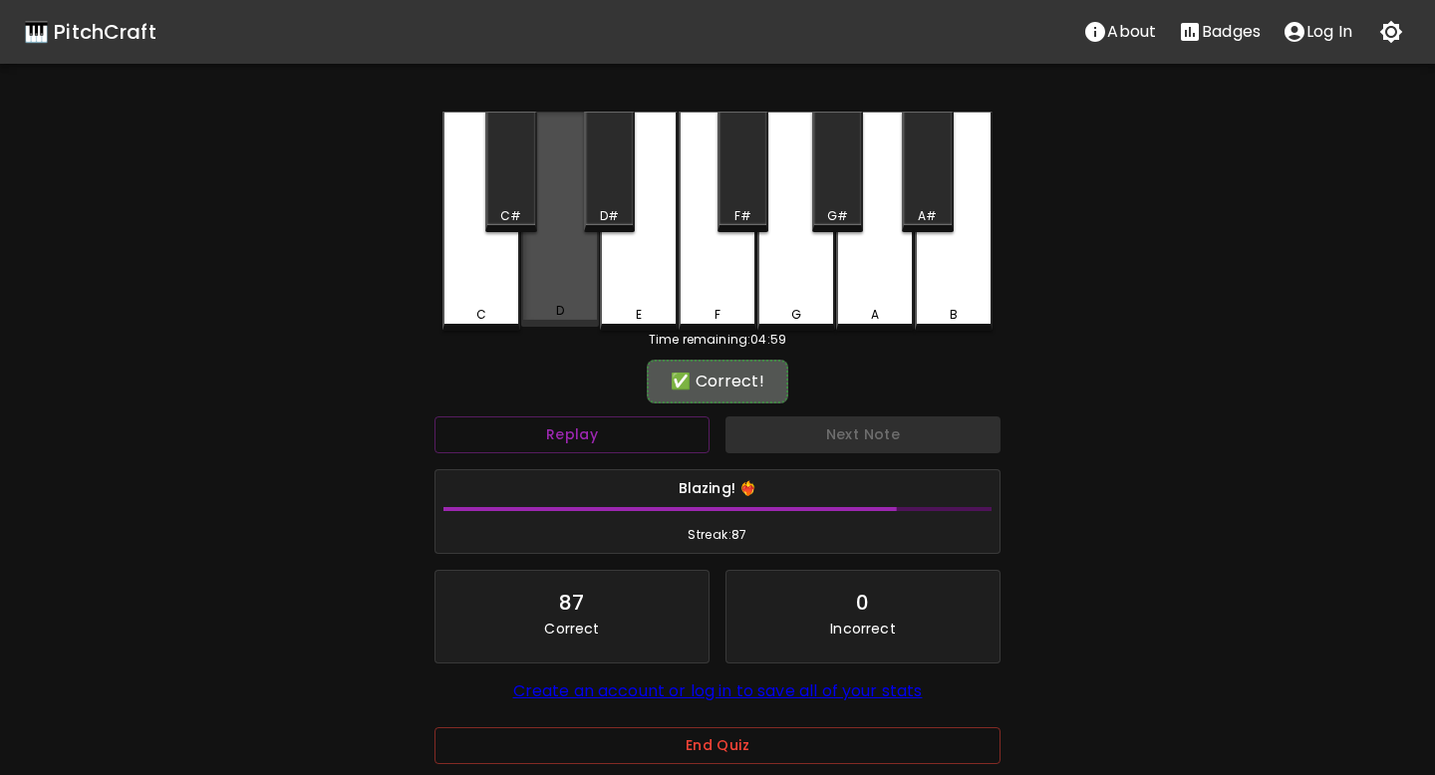
click at [554, 277] on div "D" at bounding box center [560, 219] width 78 height 215
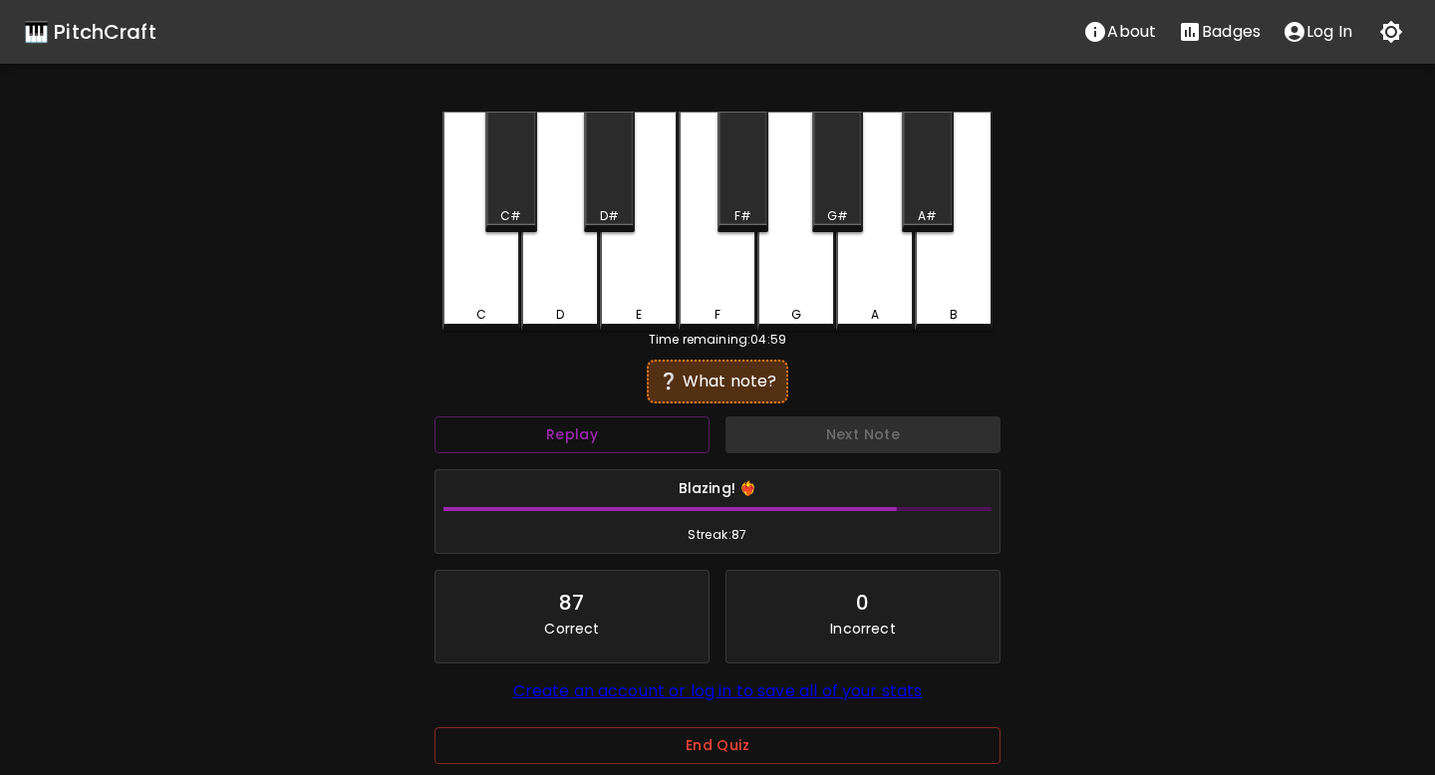
click at [958, 247] on div "B" at bounding box center [954, 221] width 78 height 219
click at [552, 255] on div "D" at bounding box center [560, 221] width 78 height 219
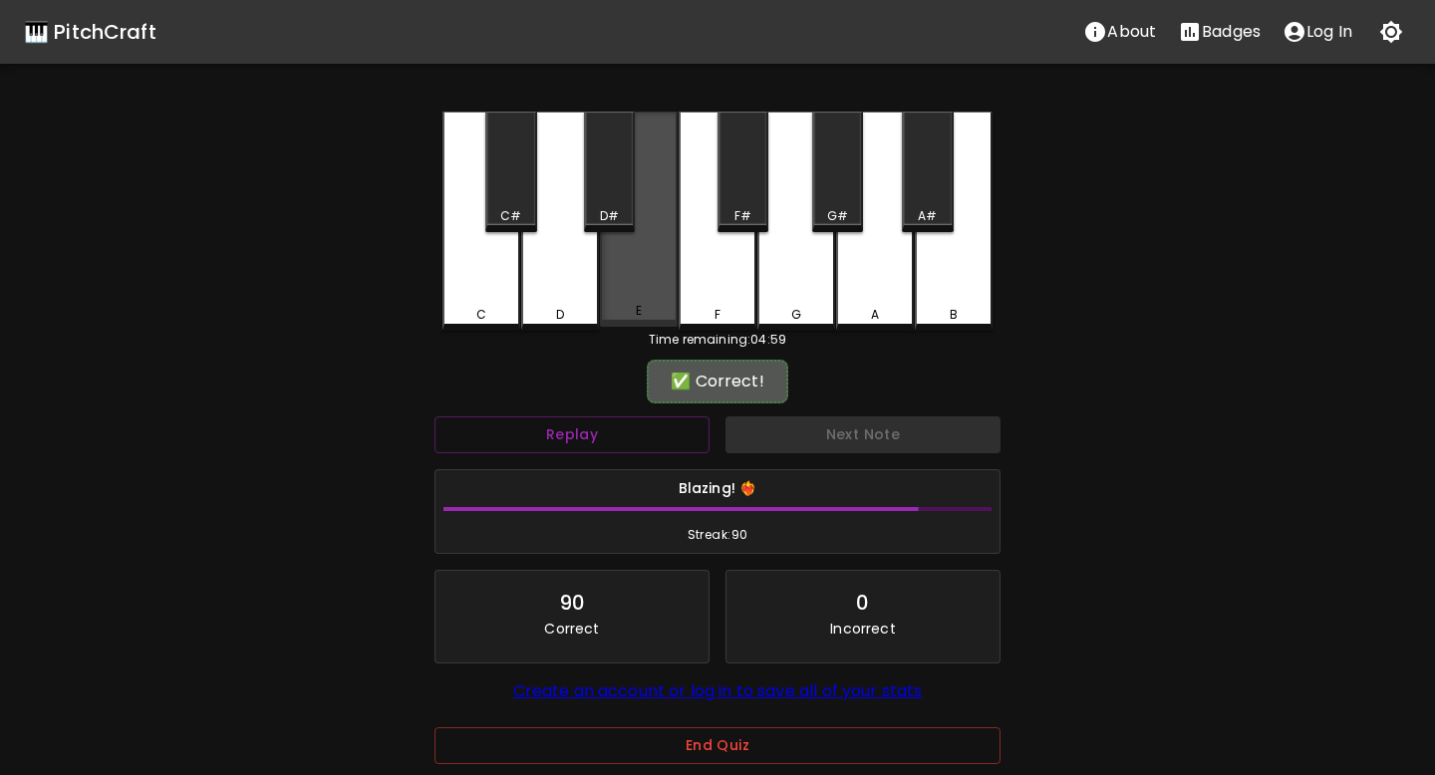
click at [634, 273] on div "E" at bounding box center [639, 219] width 78 height 215
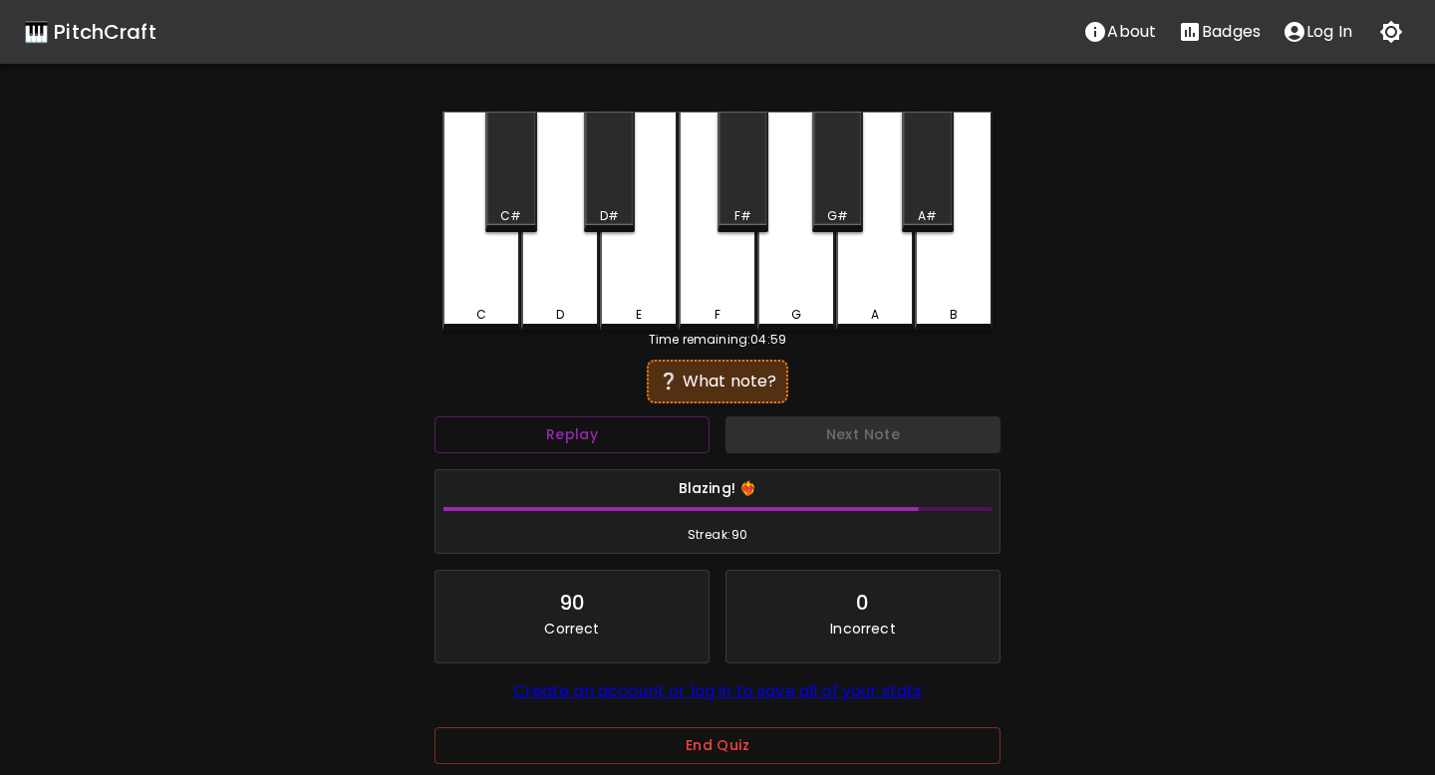
click at [828, 224] on div "G#" at bounding box center [837, 216] width 21 height 18
click at [738, 185] on div "F#" at bounding box center [743, 172] width 51 height 121
click at [927, 263] on div "B" at bounding box center [954, 221] width 78 height 219
click at [717, 264] on div "F" at bounding box center [718, 221] width 78 height 219
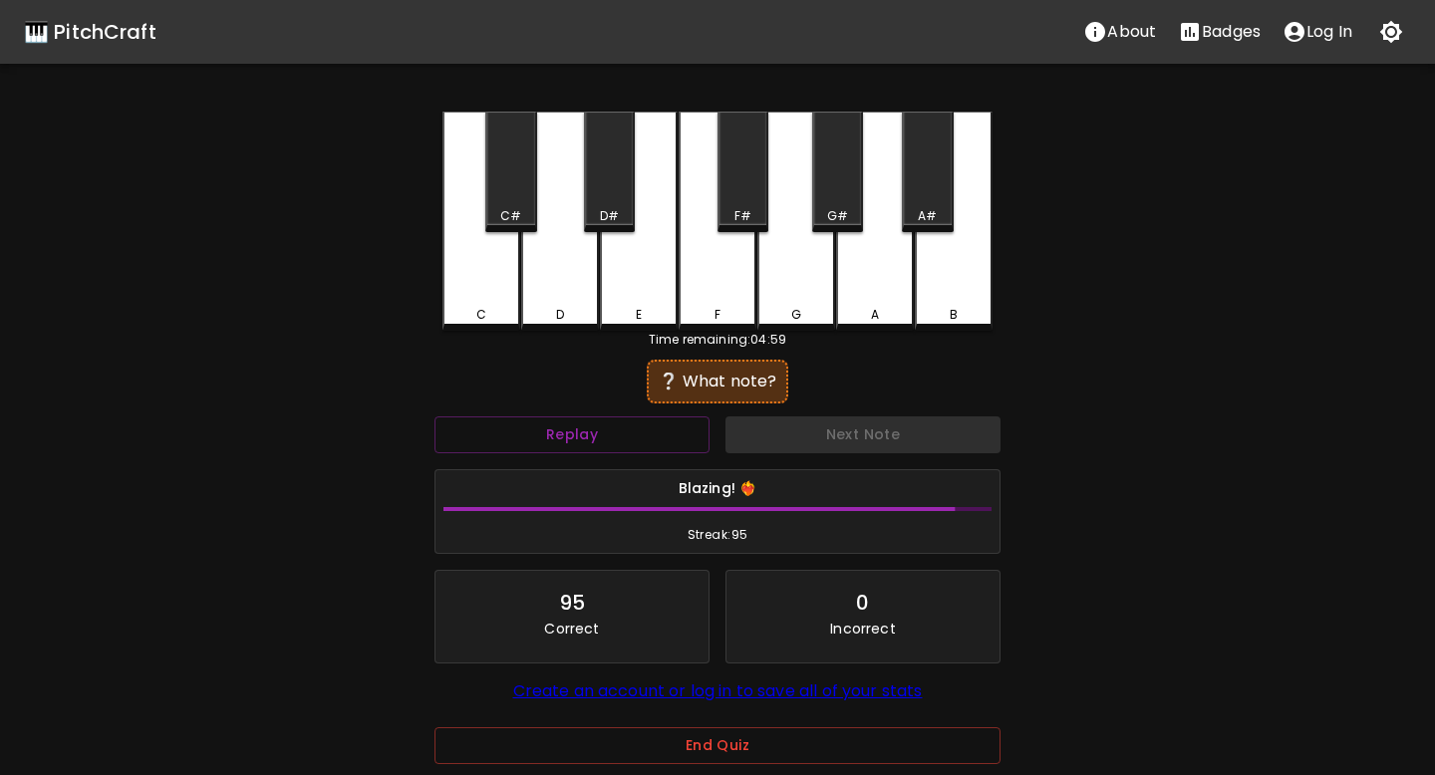
click at [821, 220] on div "G#" at bounding box center [837, 216] width 47 height 18
click at [944, 201] on div "A#" at bounding box center [927, 172] width 51 height 121
click at [951, 230] on div "A#" at bounding box center [927, 172] width 51 height 121
click at [514, 207] on div "C#" at bounding box center [510, 216] width 21 height 18
click at [657, 232] on div "E" at bounding box center [639, 221] width 78 height 219
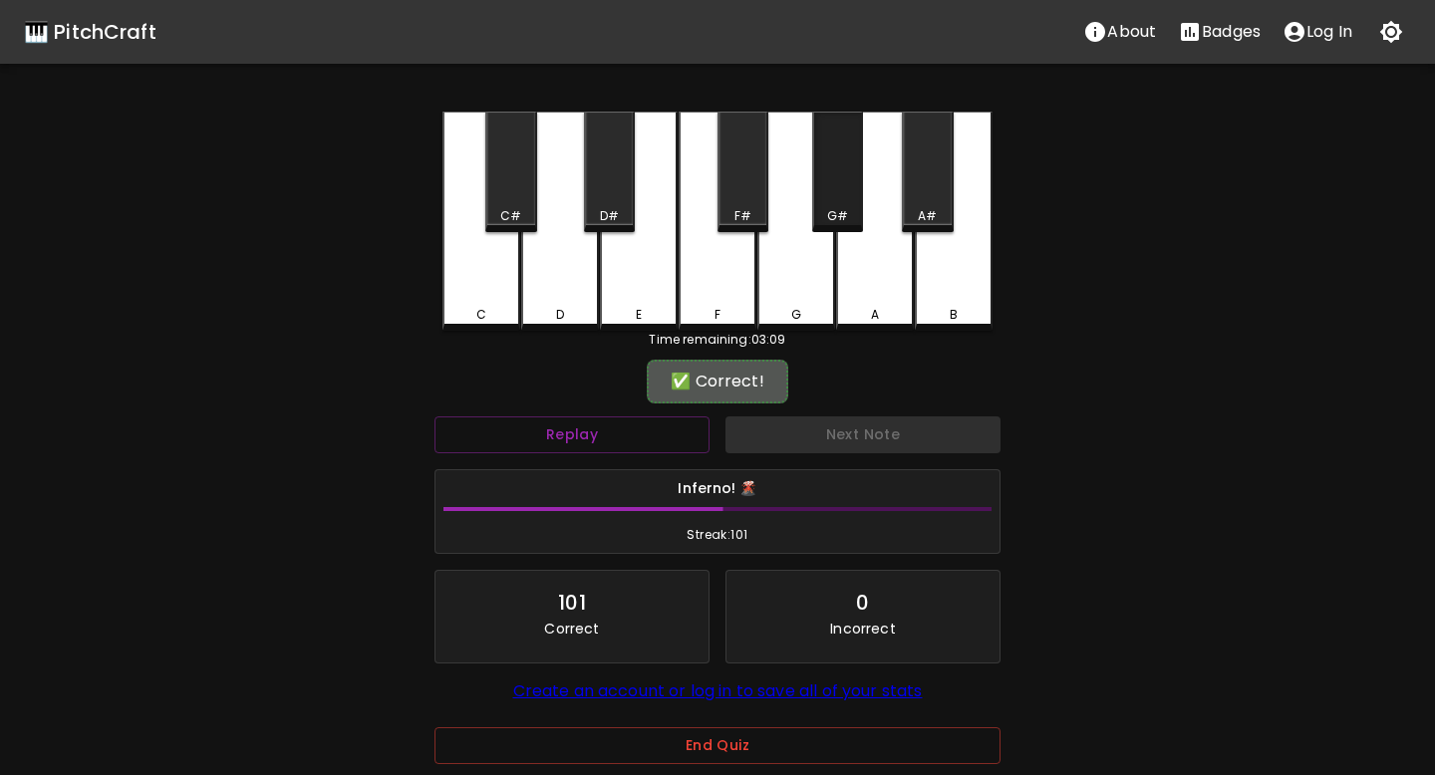
click at [827, 210] on div "G#" at bounding box center [837, 216] width 21 height 18
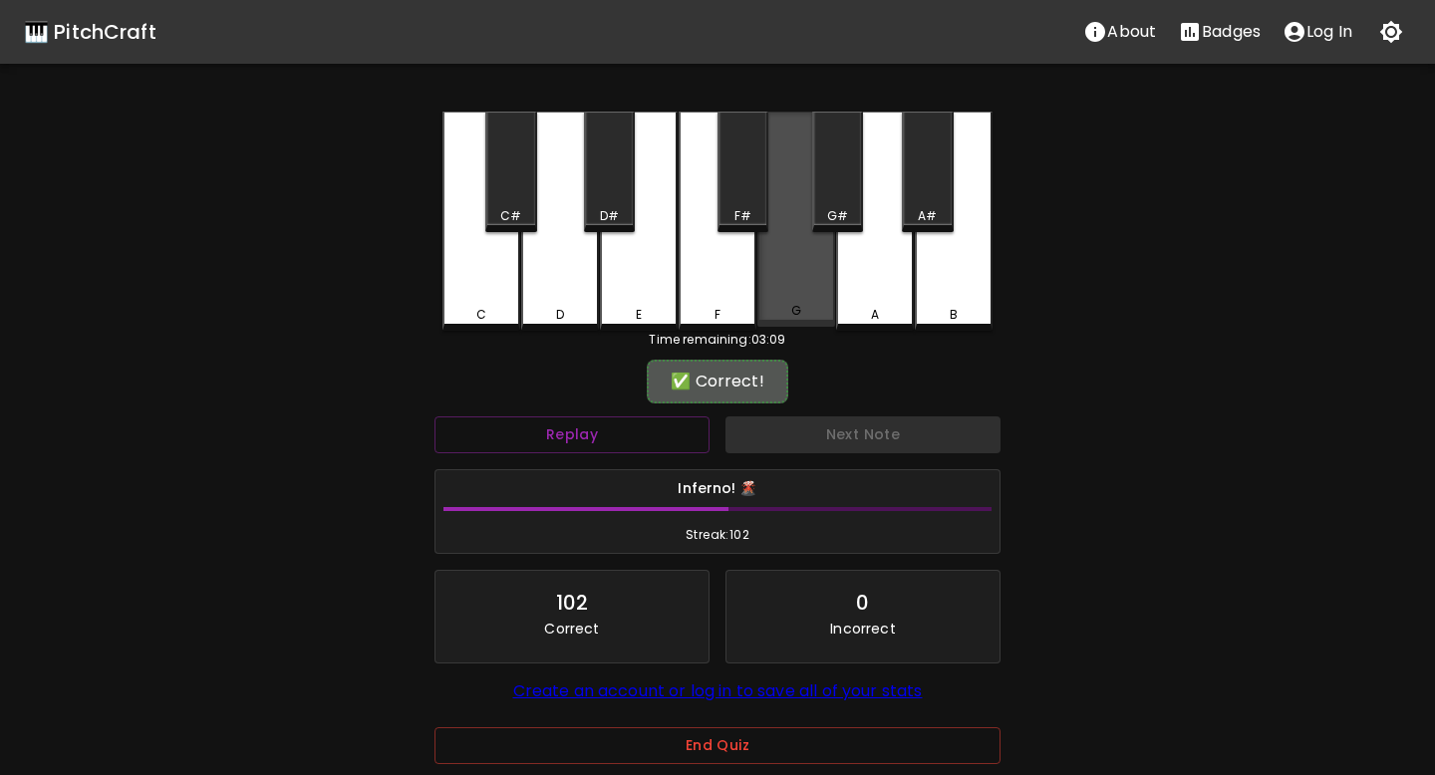
click at [792, 283] on div "G" at bounding box center [796, 219] width 78 height 215
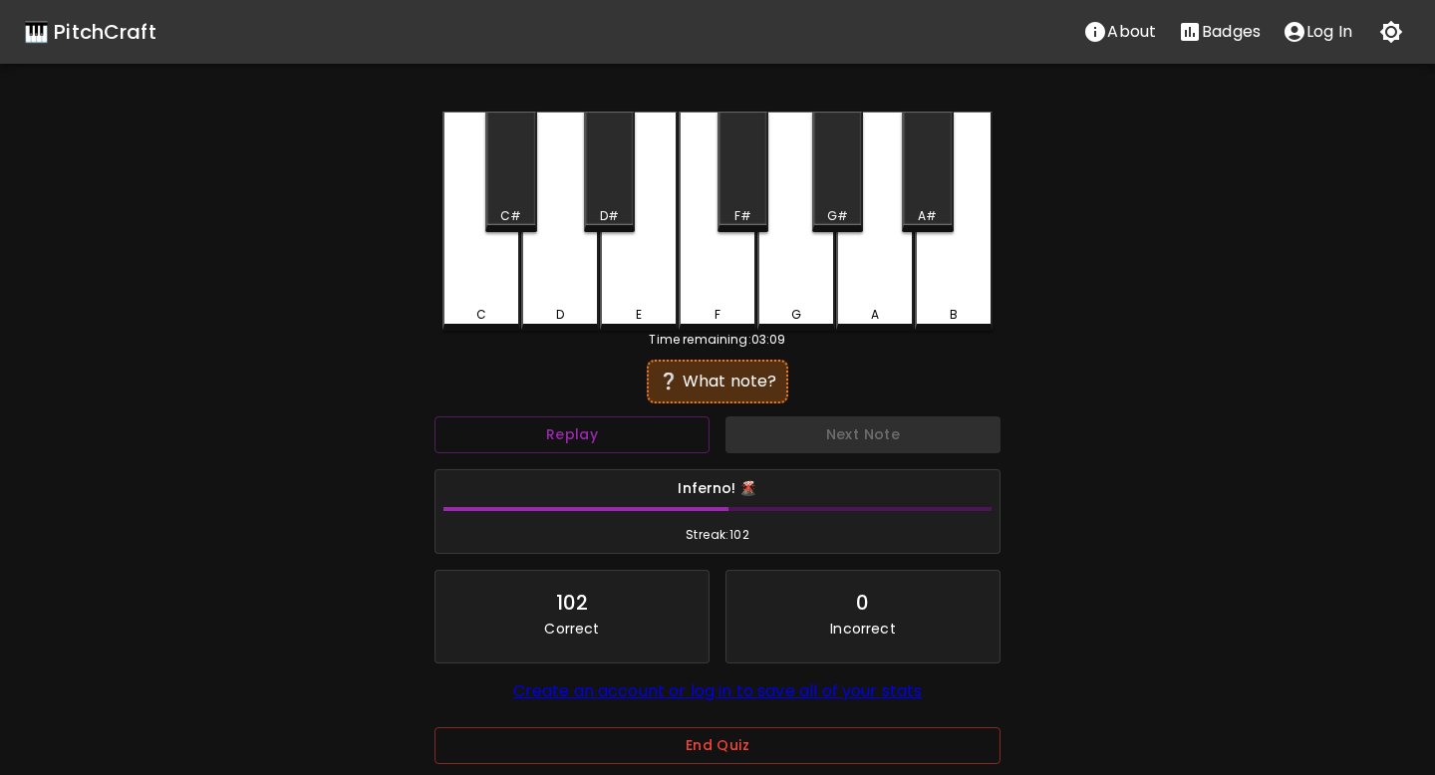
click at [588, 280] on div "D" at bounding box center [560, 221] width 78 height 219
click at [918, 274] on div "B" at bounding box center [954, 221] width 78 height 219
click at [582, 255] on div "D" at bounding box center [560, 221] width 78 height 219
click at [516, 267] on div "C" at bounding box center [481, 221] width 78 height 219
click at [803, 260] on div "G" at bounding box center [796, 221] width 78 height 219
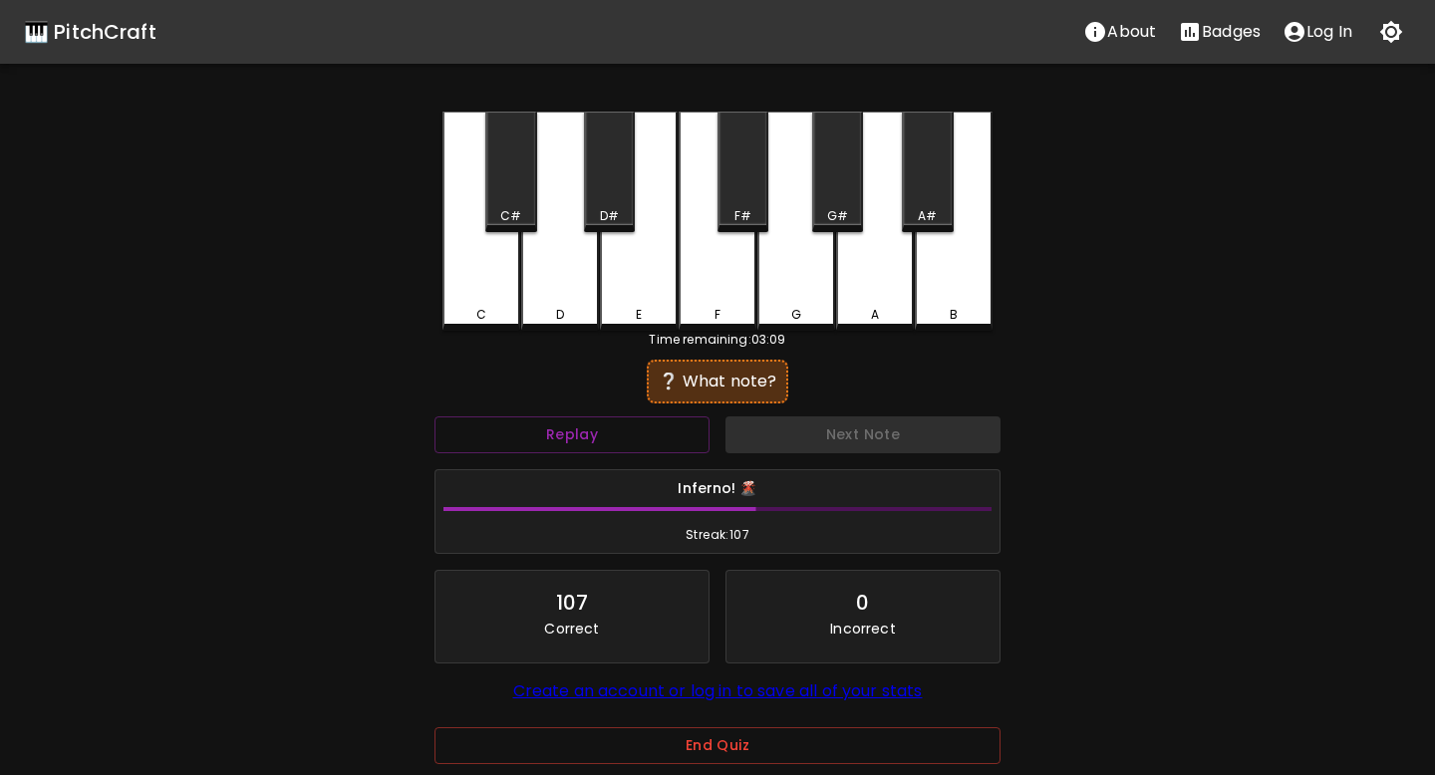
click at [870, 270] on div "A" at bounding box center [875, 221] width 78 height 219
click at [923, 197] on div "A#" at bounding box center [927, 172] width 51 height 121
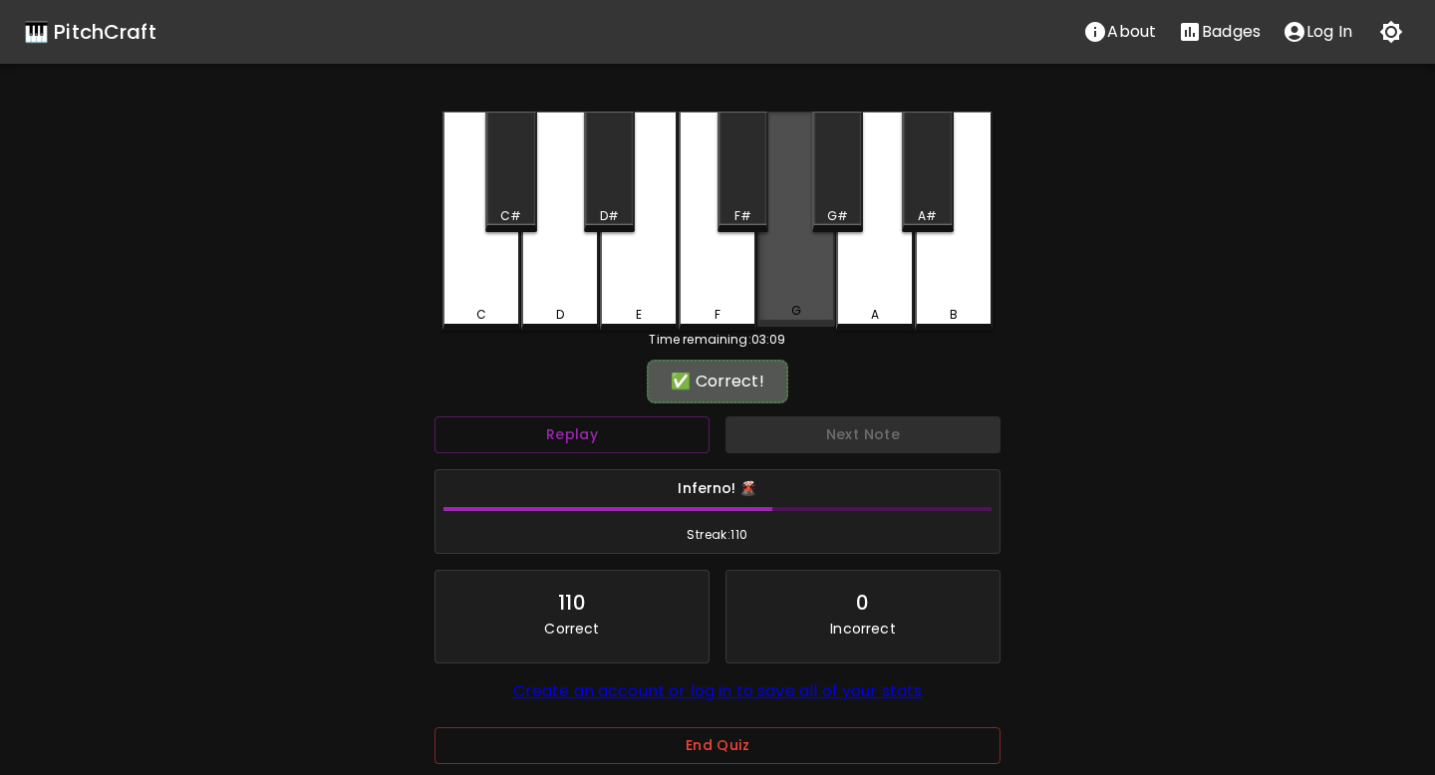
click at [778, 282] on div "G" at bounding box center [796, 219] width 78 height 215
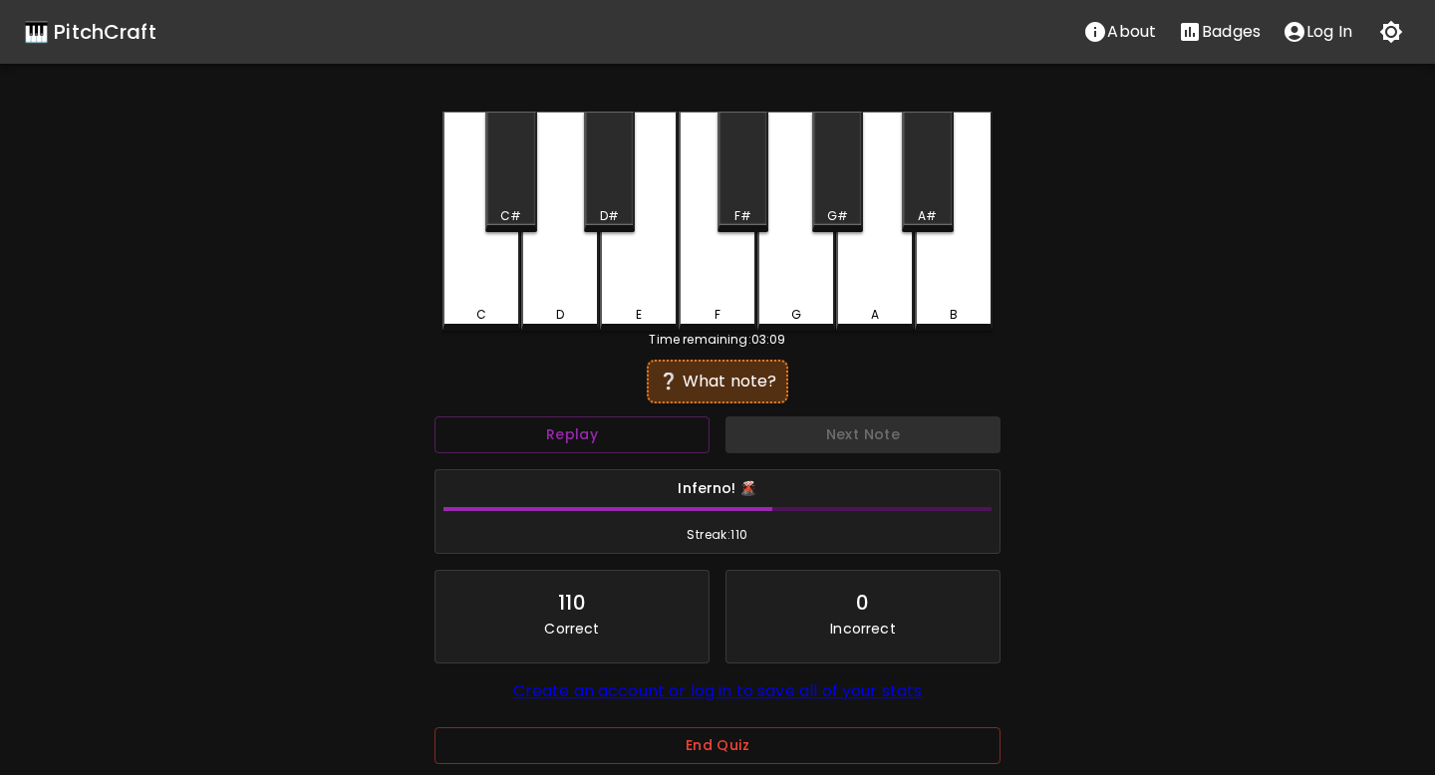
click at [634, 266] on div "E" at bounding box center [639, 221] width 78 height 219
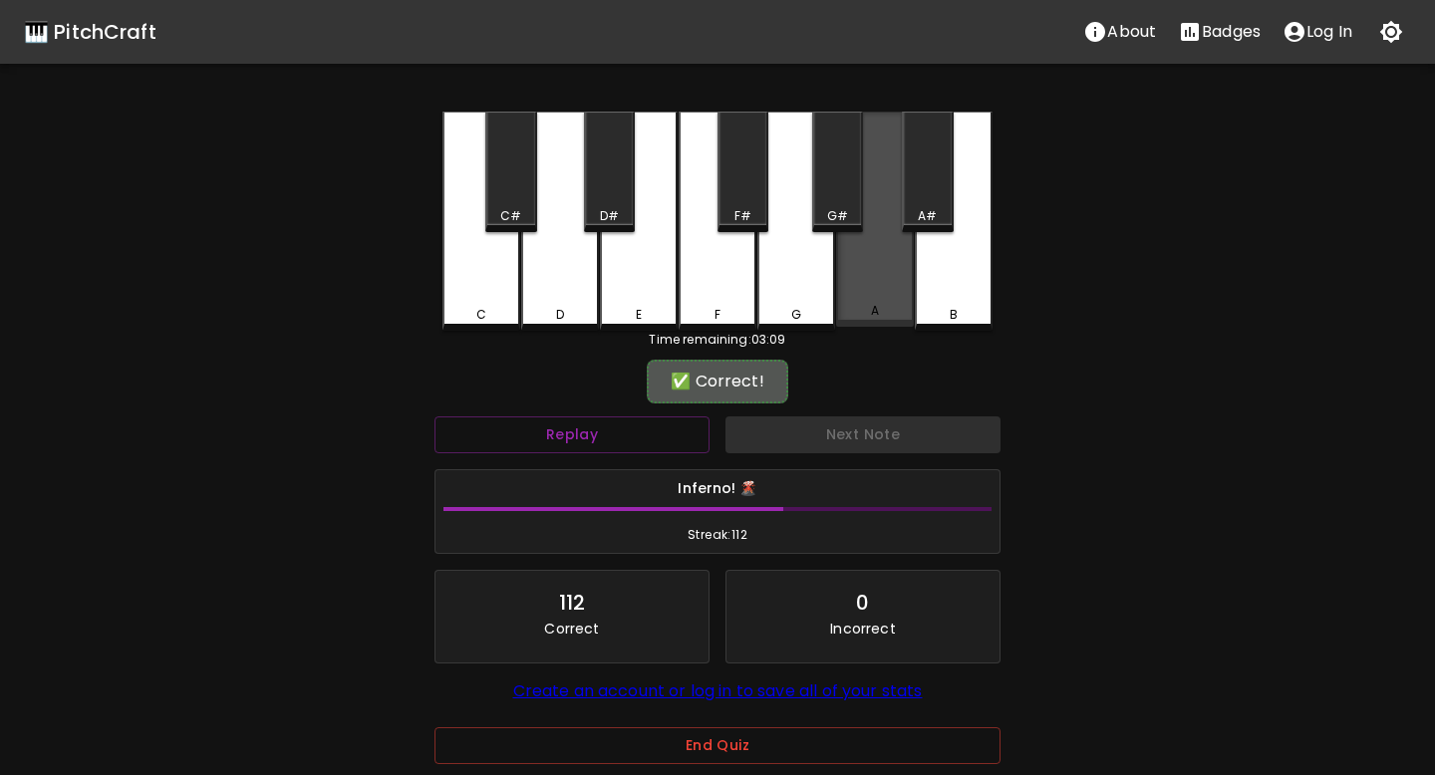
click at [858, 283] on div "A" at bounding box center [875, 219] width 78 height 215
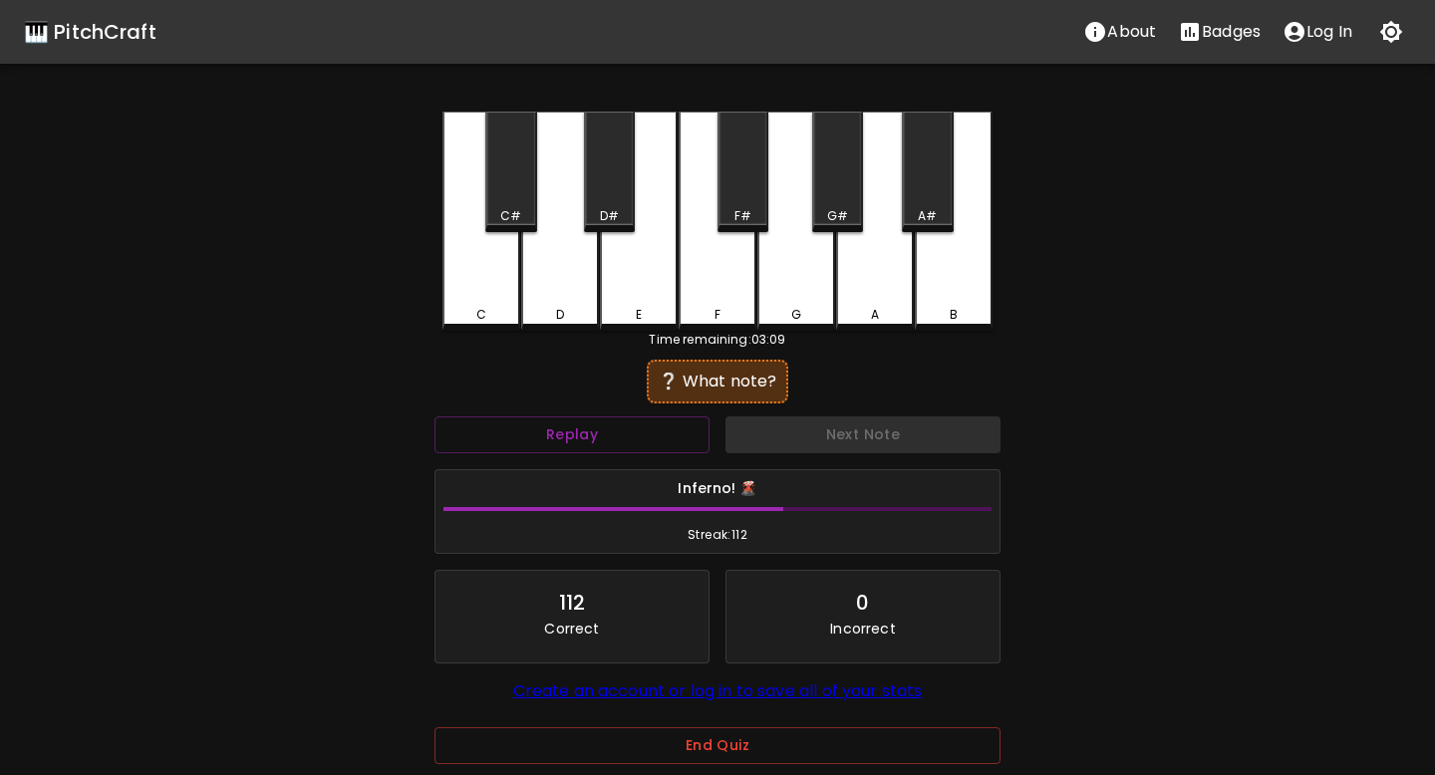
click at [622, 184] on div "D#" at bounding box center [609, 172] width 51 height 121
click at [486, 266] on div "C" at bounding box center [481, 221] width 78 height 219
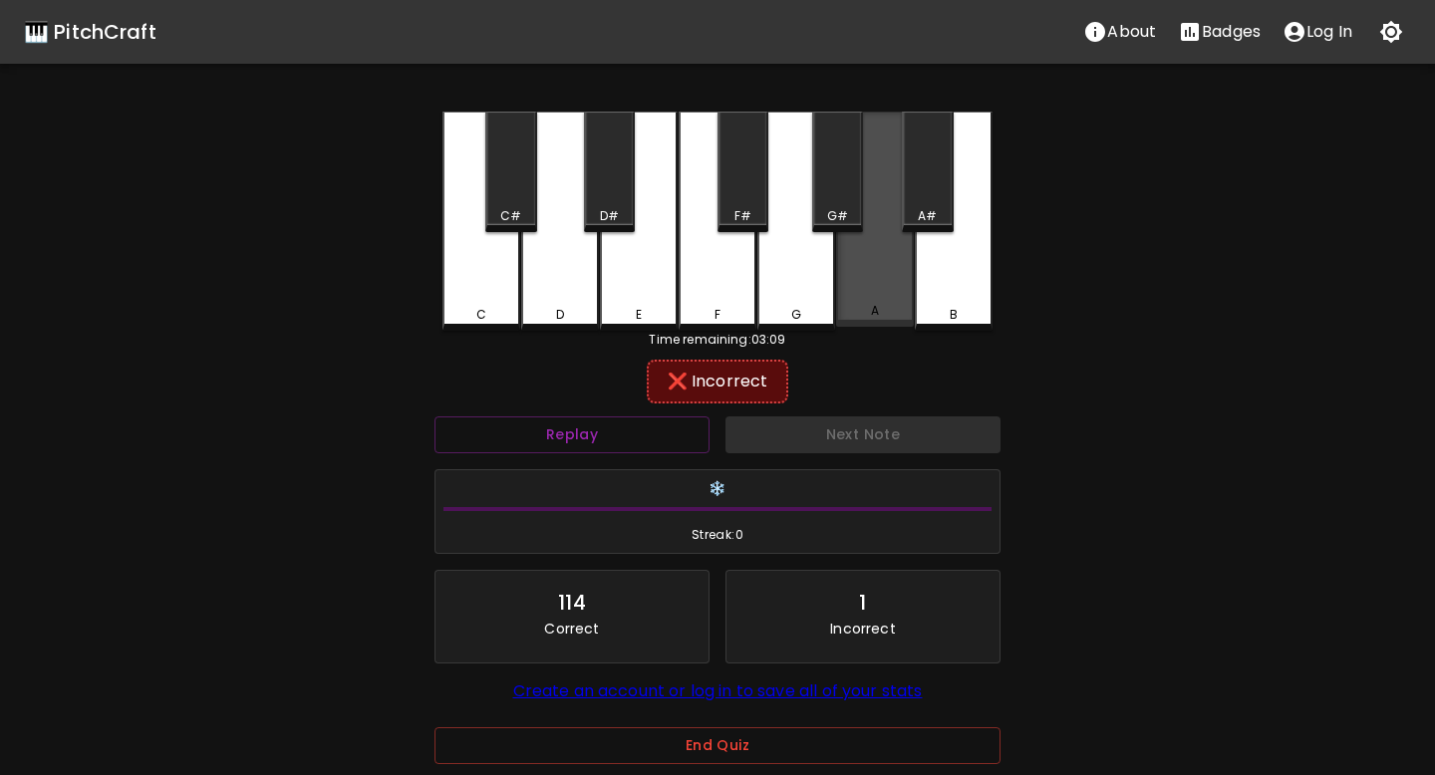
click at [885, 201] on div "A" at bounding box center [875, 219] width 78 height 215
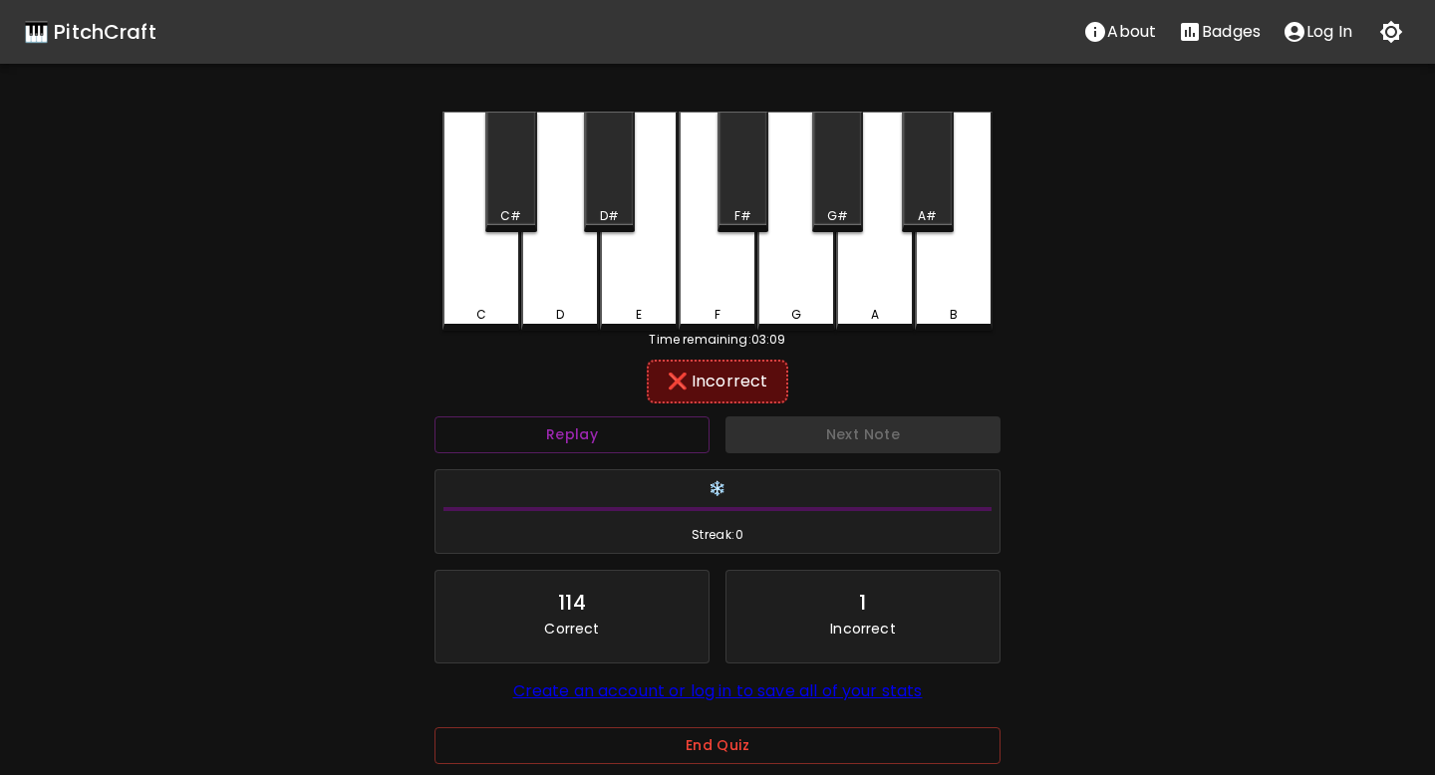
click at [912, 200] on div "A#" at bounding box center [927, 172] width 51 height 121
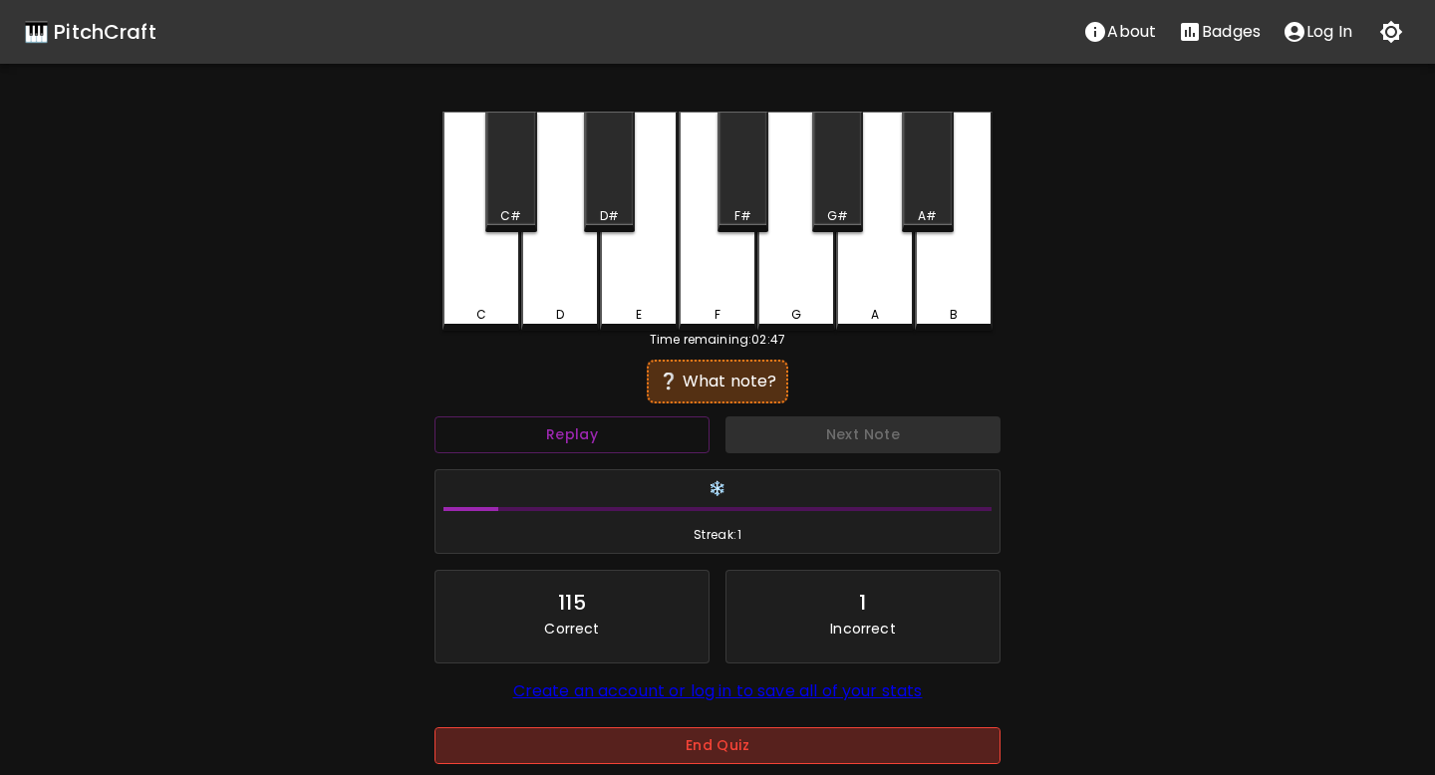
click at [684, 745] on button "End Quiz" at bounding box center [717, 745] width 566 height 37
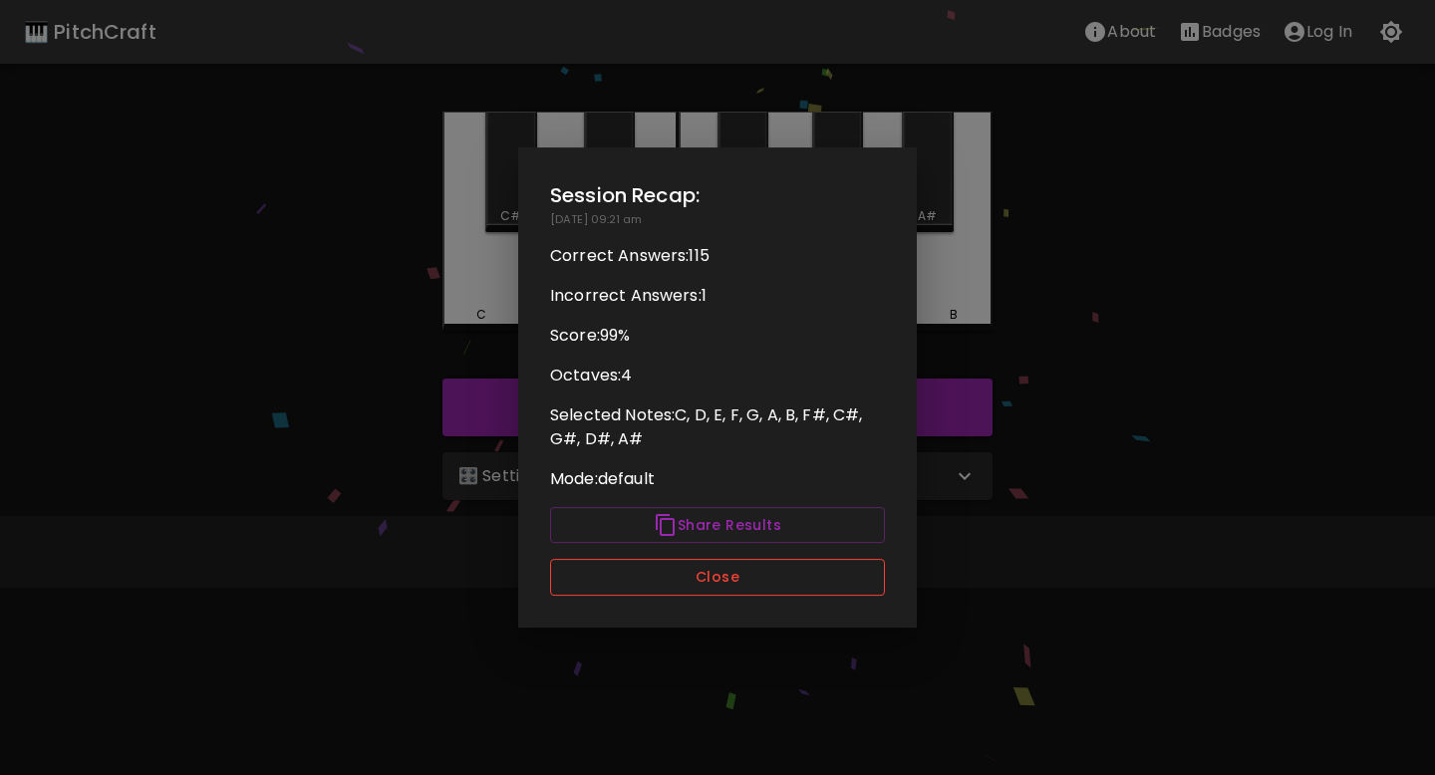
click at [686, 569] on button "Close" at bounding box center [717, 577] width 335 height 37
